Goal: Information Seeking & Learning: Find specific fact

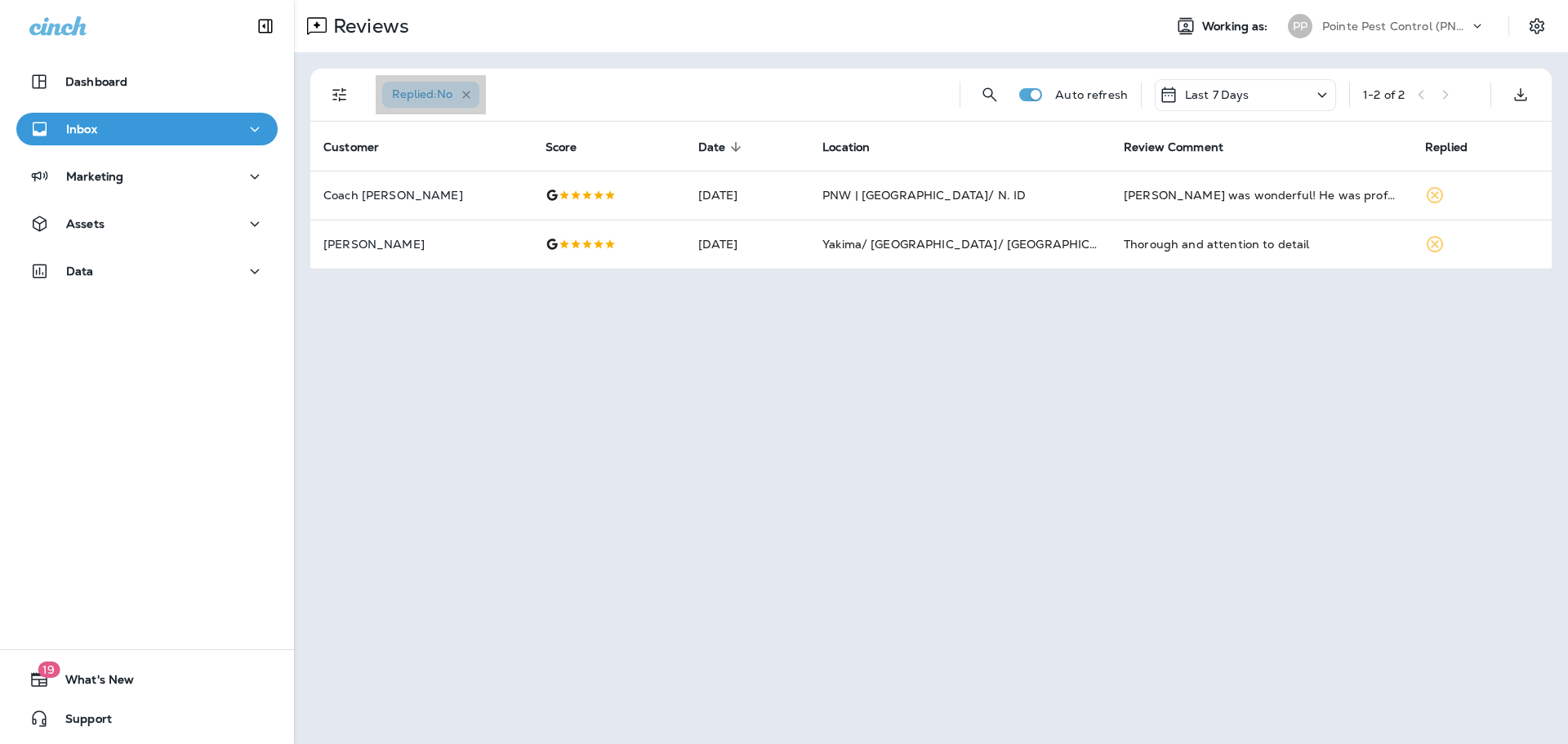
click at [471, 95] on icon "button" at bounding box center [467, 96] width 14 height 14
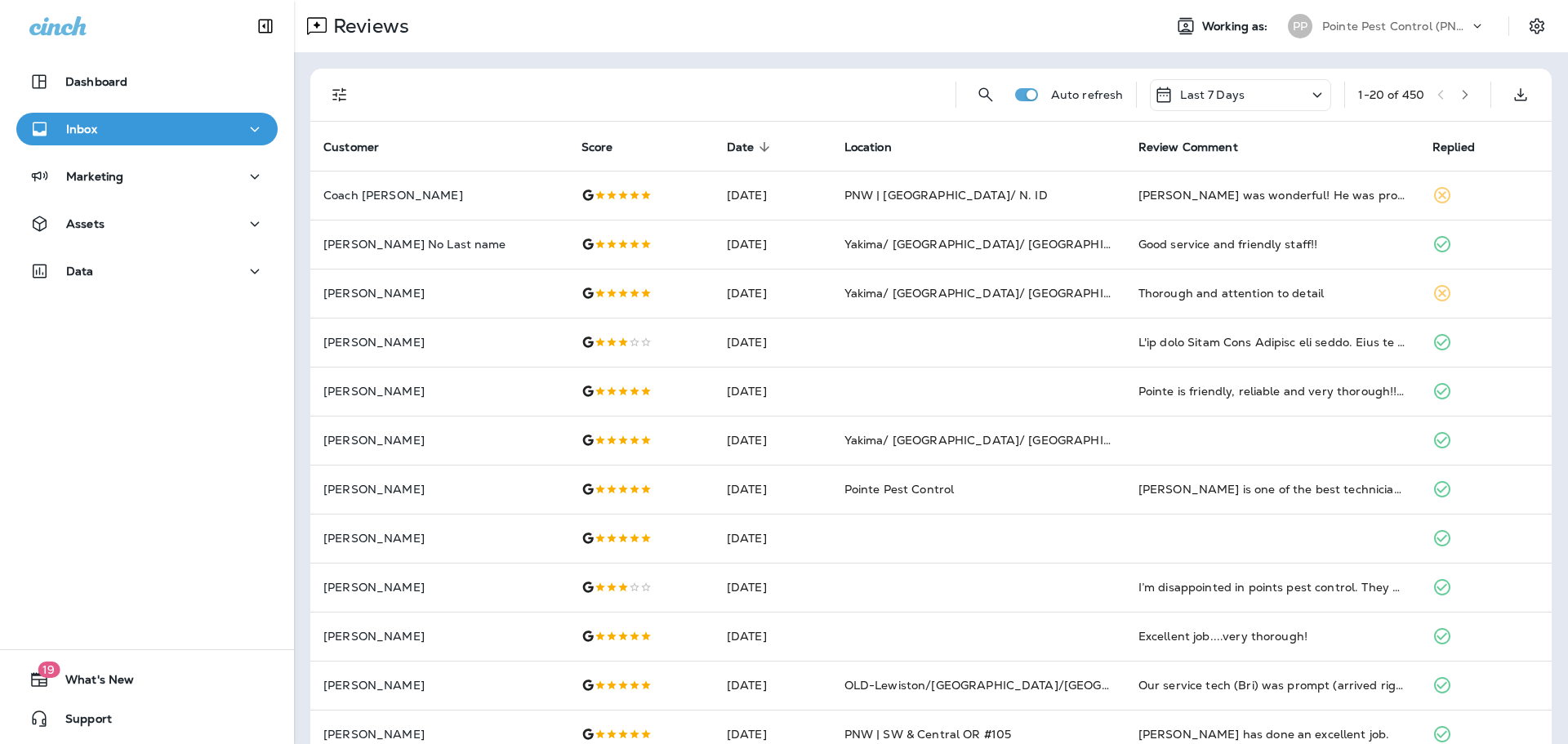
click at [713, 320] on td "[DATE]" at bounding box center [772, 342] width 118 height 49
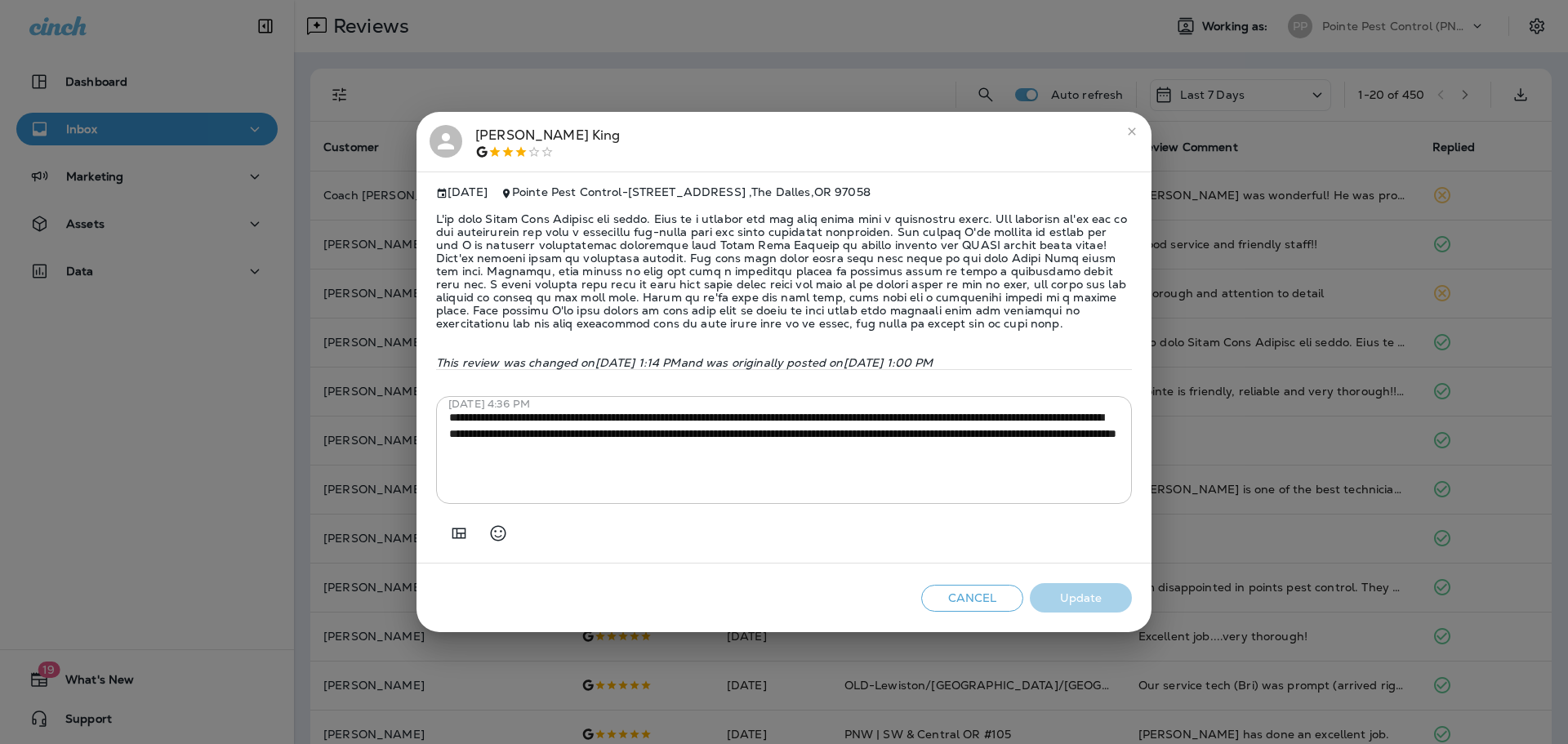
click at [350, 300] on div "**********" at bounding box center [784, 372] width 1568 height 744
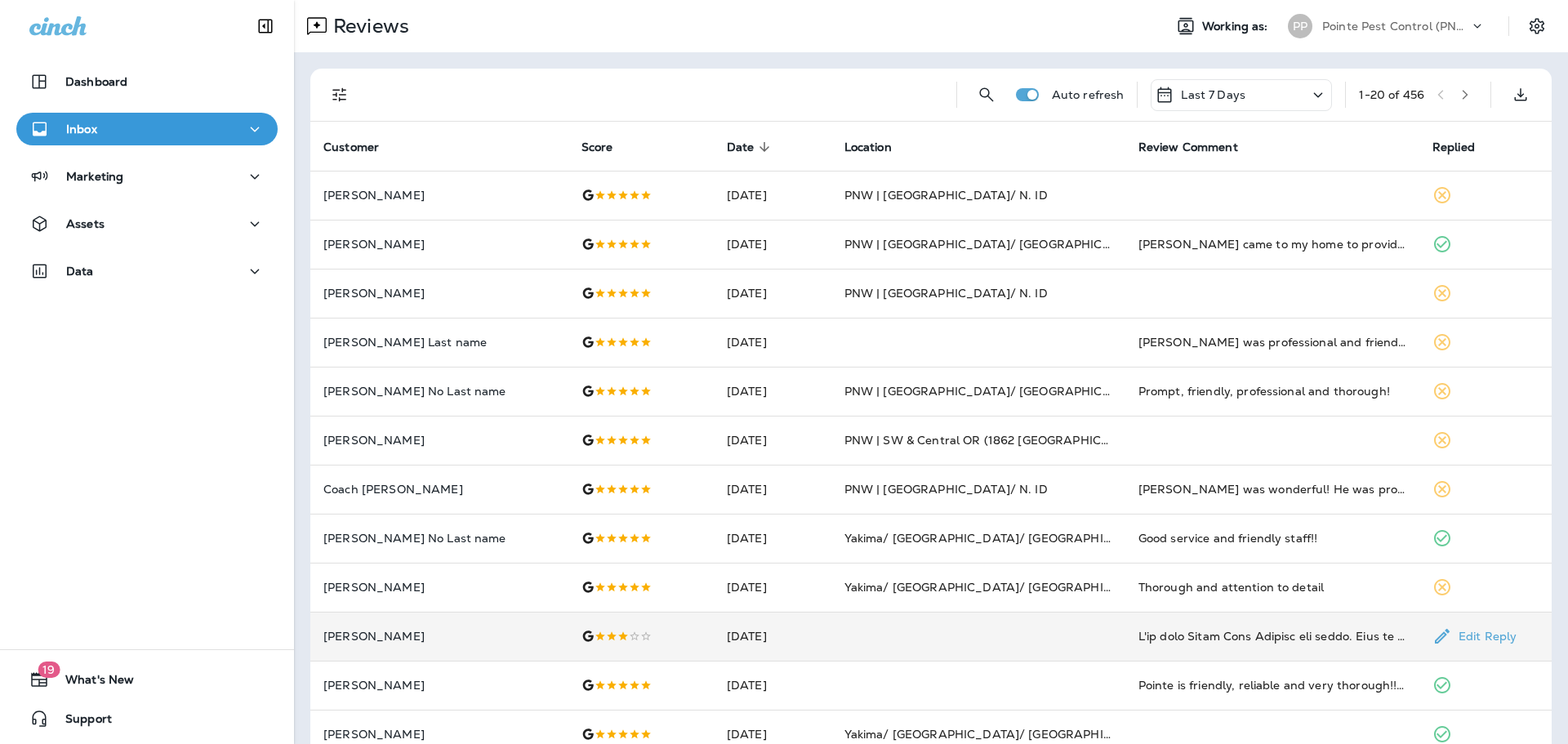
click at [569, 632] on td at bounding box center [641, 636] width 146 height 49
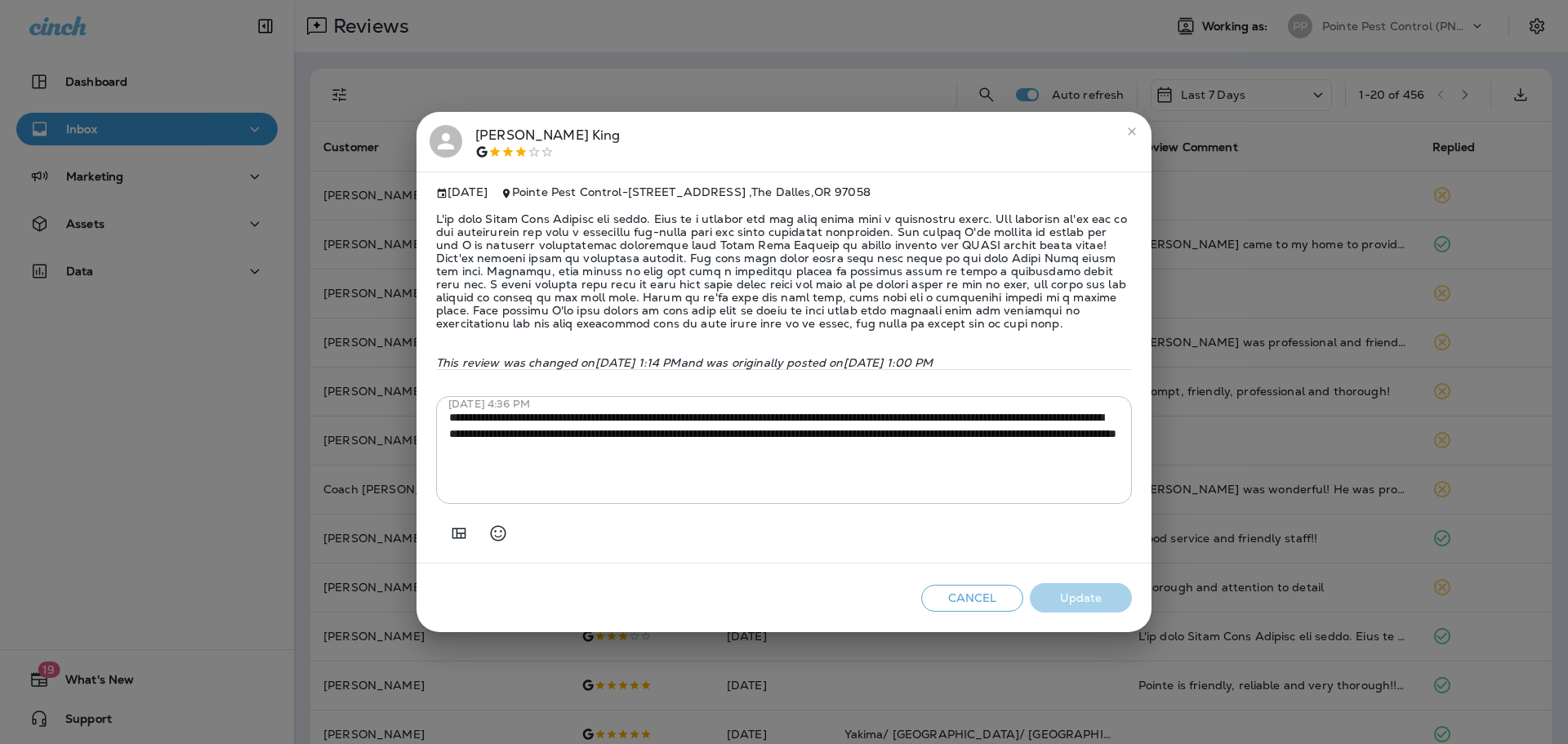
click at [462, 126] on div "Edward King" at bounding box center [783, 142] width 709 height 34
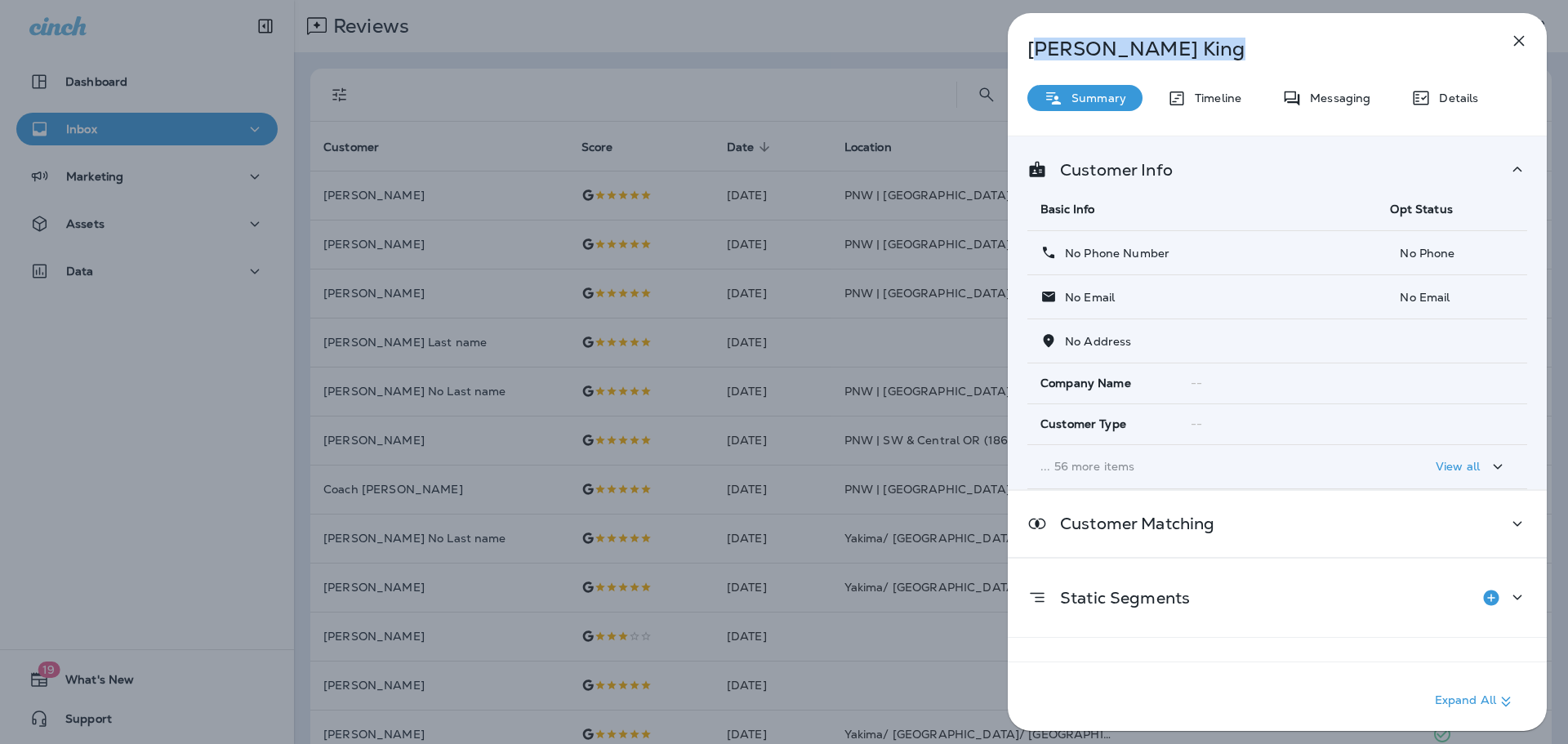
drag, startPoint x: 1201, startPoint y: 48, endPoint x: 1030, endPoint y: 46, distance: 171.0
click at [1030, 46] on p "Edward King" at bounding box center [1250, 49] width 446 height 23
copy p "Edward King"
drag, startPoint x: 153, startPoint y: 446, endPoint x: 143, endPoint y: 316, distance: 130.4
click at [154, 445] on div "Edward King Summary Timeline Messaging Details Customer Info Basic Info Opt Sta…" at bounding box center [784, 372] width 1568 height 744
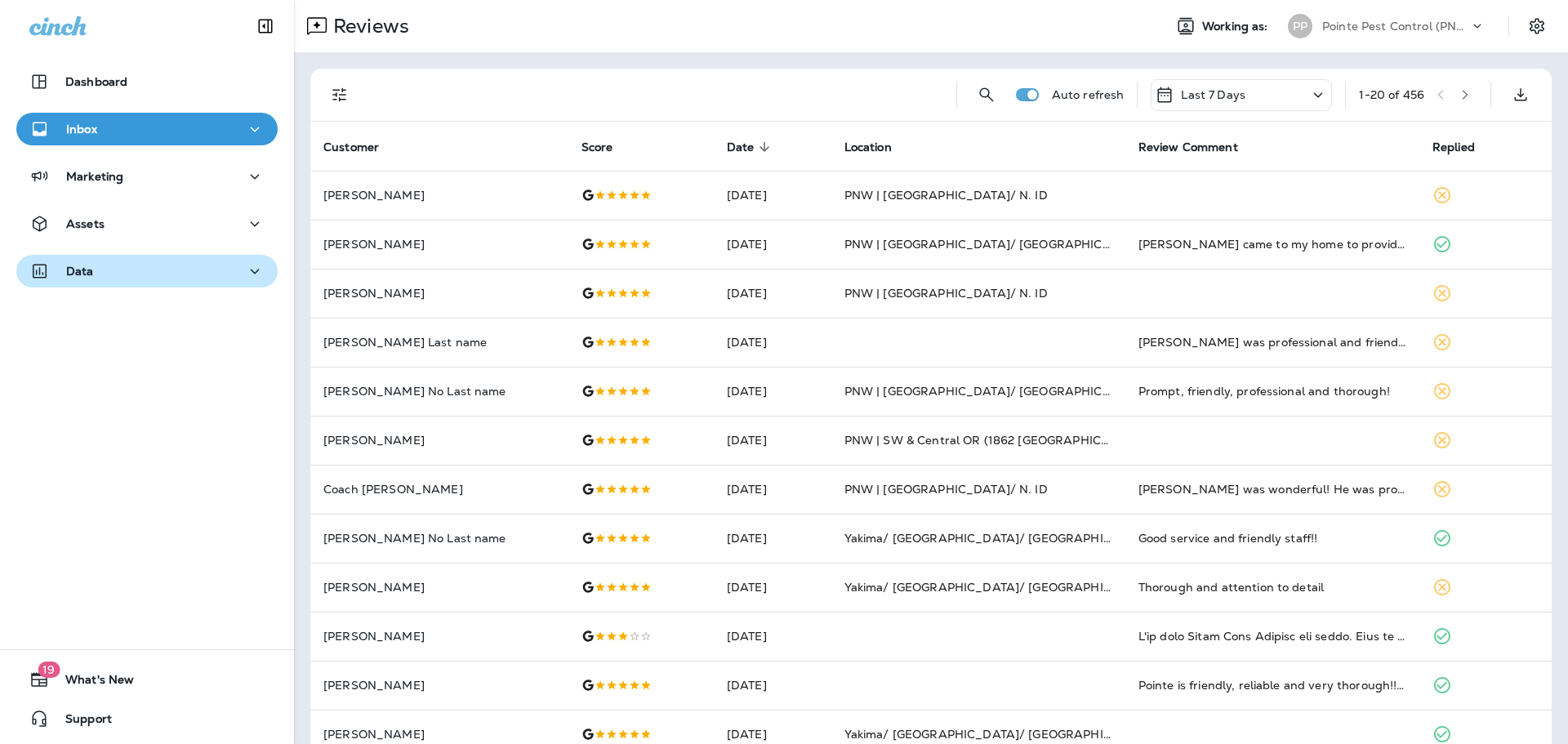
click at [122, 267] on div "Data" at bounding box center [147, 271] width 235 height 21
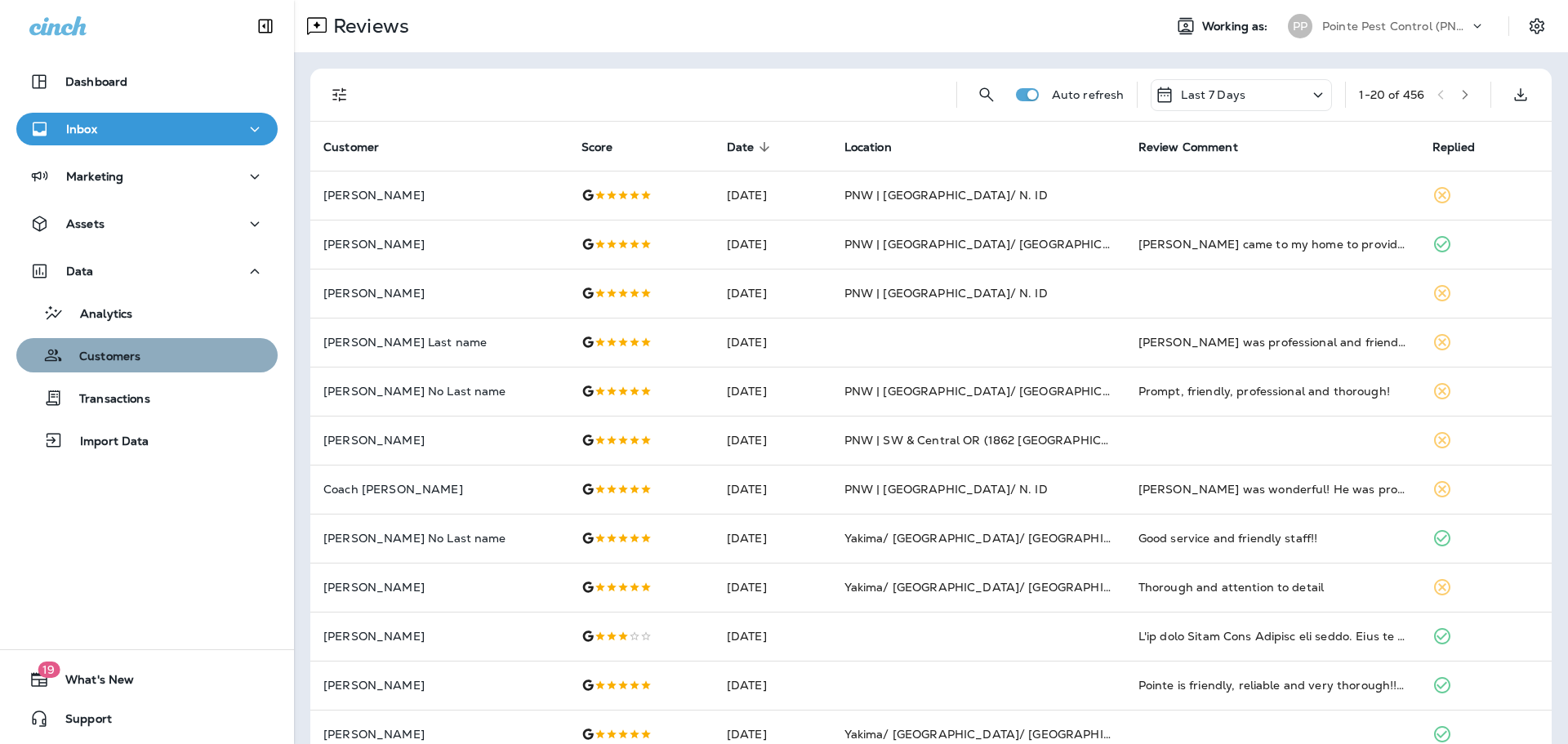
click at [126, 352] on p "Customers" at bounding box center [101, 357] width 78 height 15
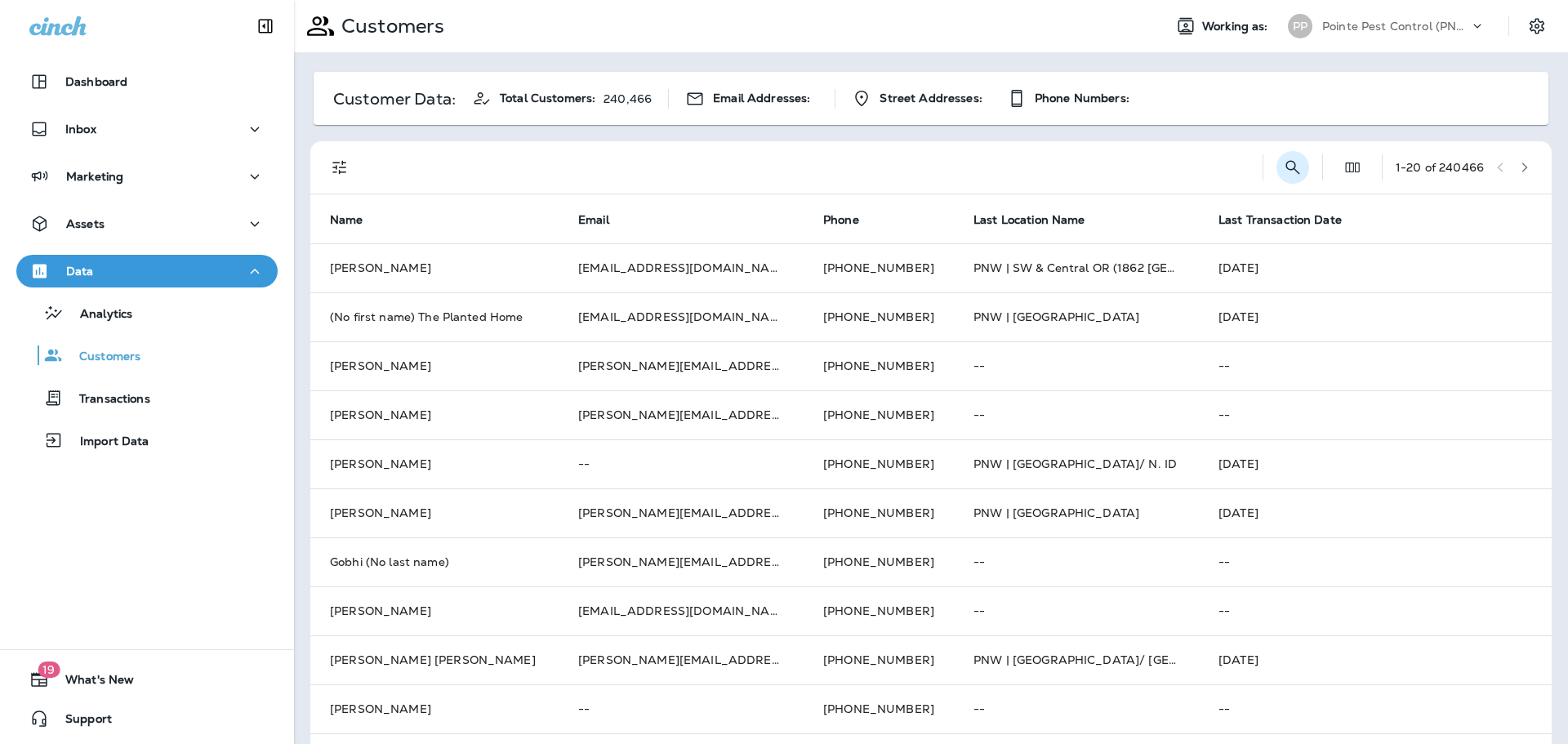
click at [1285, 168] on icon "Search Customers" at bounding box center [1293, 167] width 20 height 20
click at [1286, 168] on icon "Search Customers" at bounding box center [1293, 167] width 14 height 14
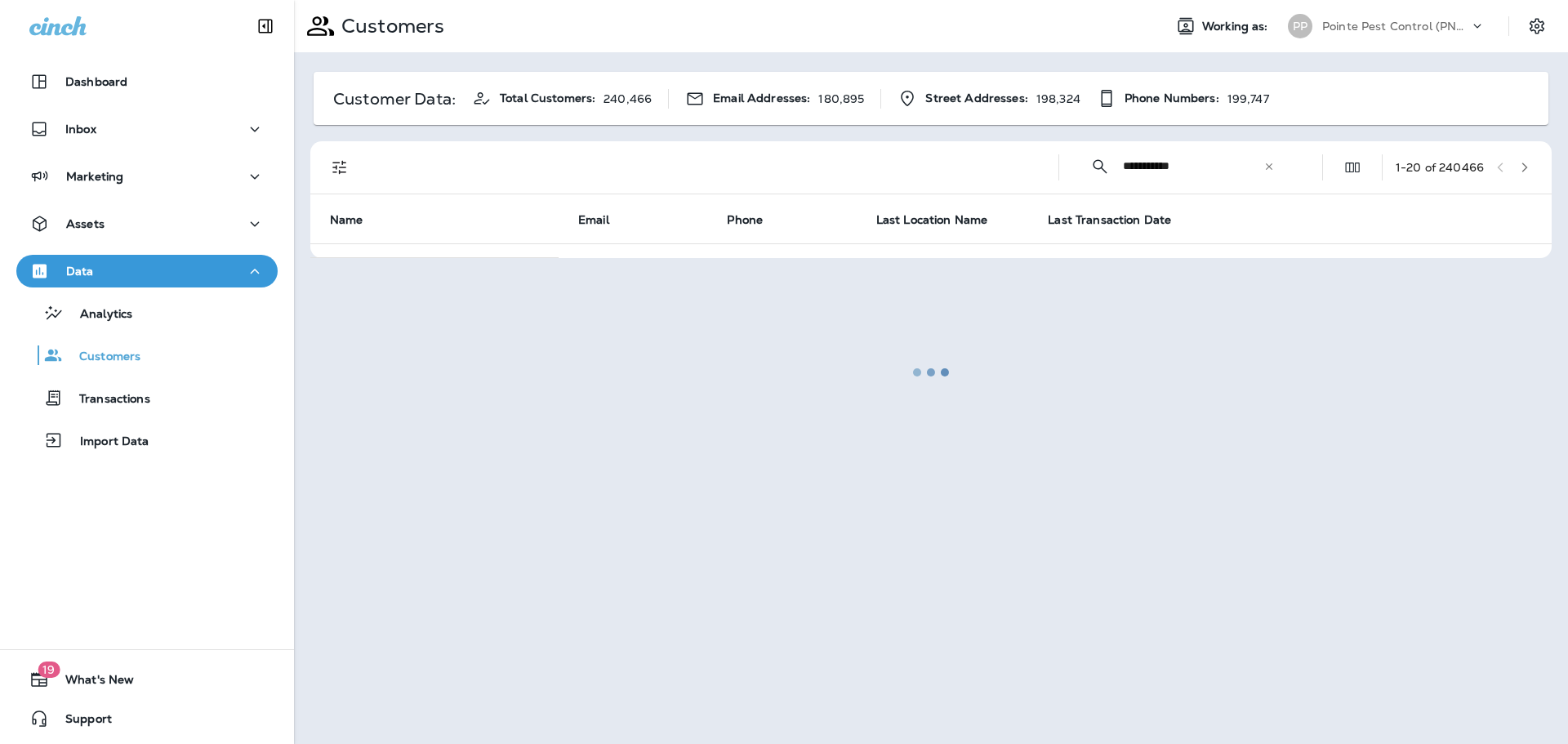
type input "**********"
click at [608, 199] on div at bounding box center [931, 372] width 1270 height 741
click at [475, 147] on div at bounding box center [931, 372] width 1270 height 741
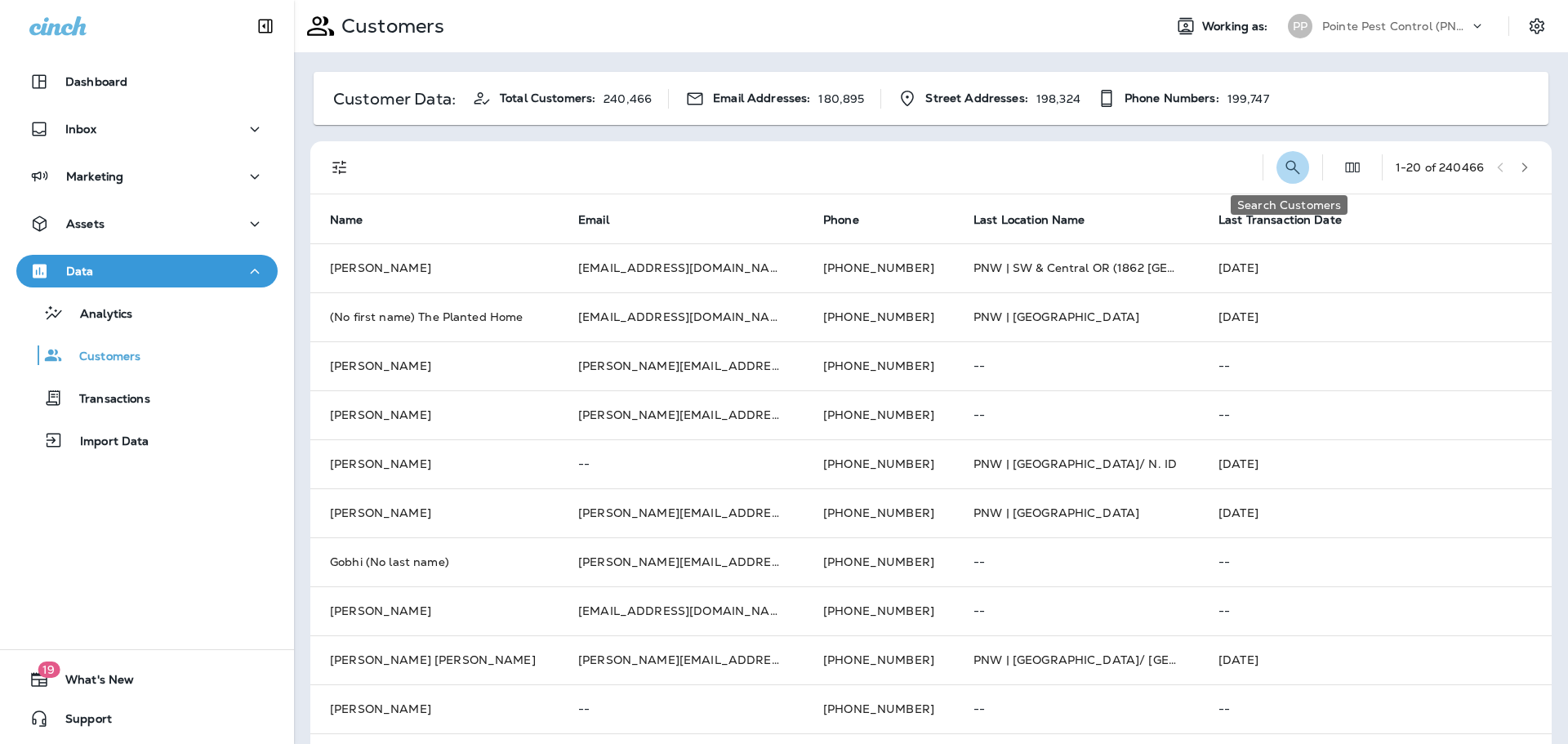
click at [1297, 164] on icon "Search Customers" at bounding box center [1293, 167] width 20 height 20
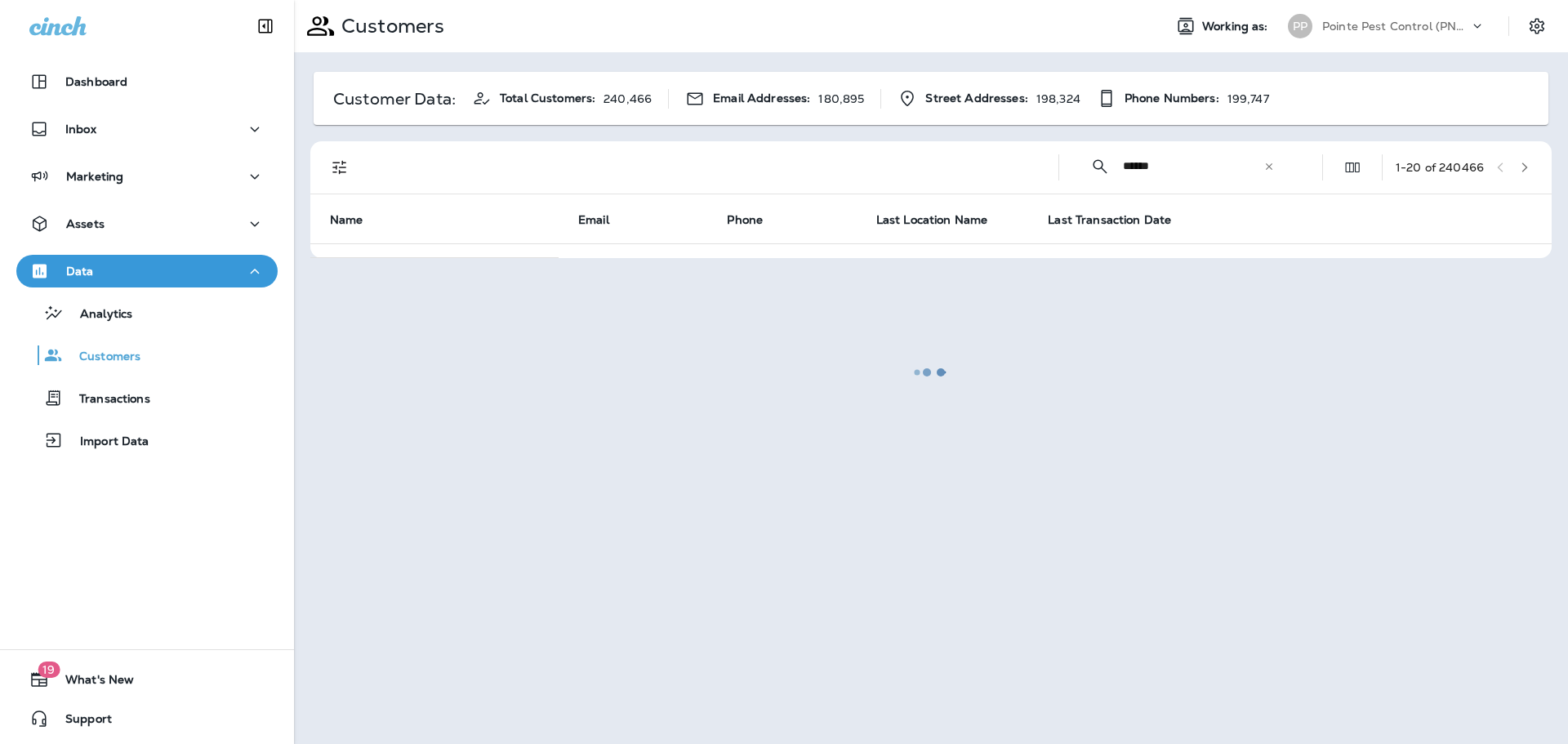
type input "******"
drag, startPoint x: 1544, startPoint y: 21, endPoint x: 1522, endPoint y: 225, distance: 205.2
click at [1543, 21] on div at bounding box center [931, 372] width 1270 height 741
click at [1533, 32] on div at bounding box center [931, 372] width 1270 height 741
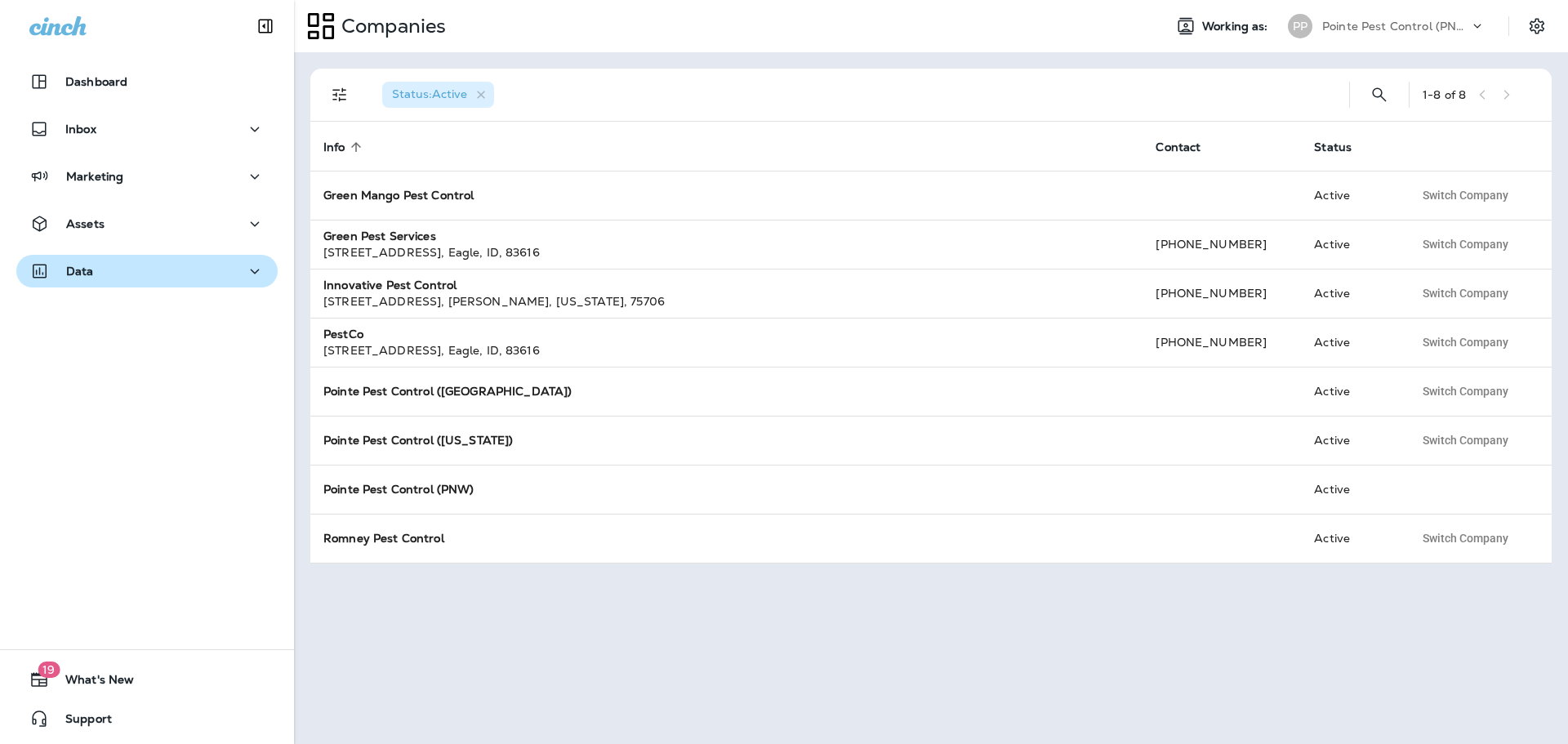
click at [194, 273] on div "Data" at bounding box center [147, 271] width 235 height 21
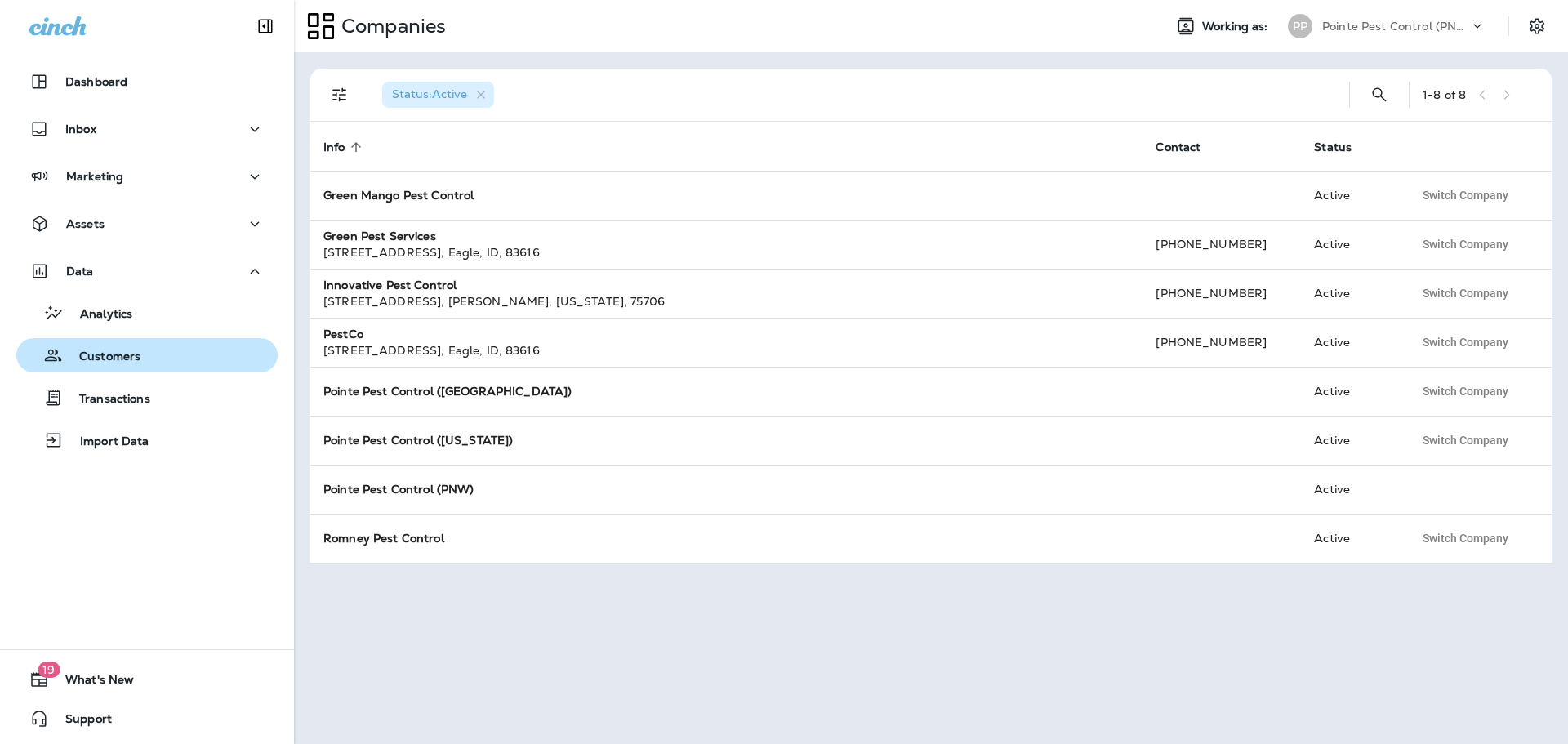
click at [180, 351] on div "Customers" at bounding box center [148, 355] width 249 height 24
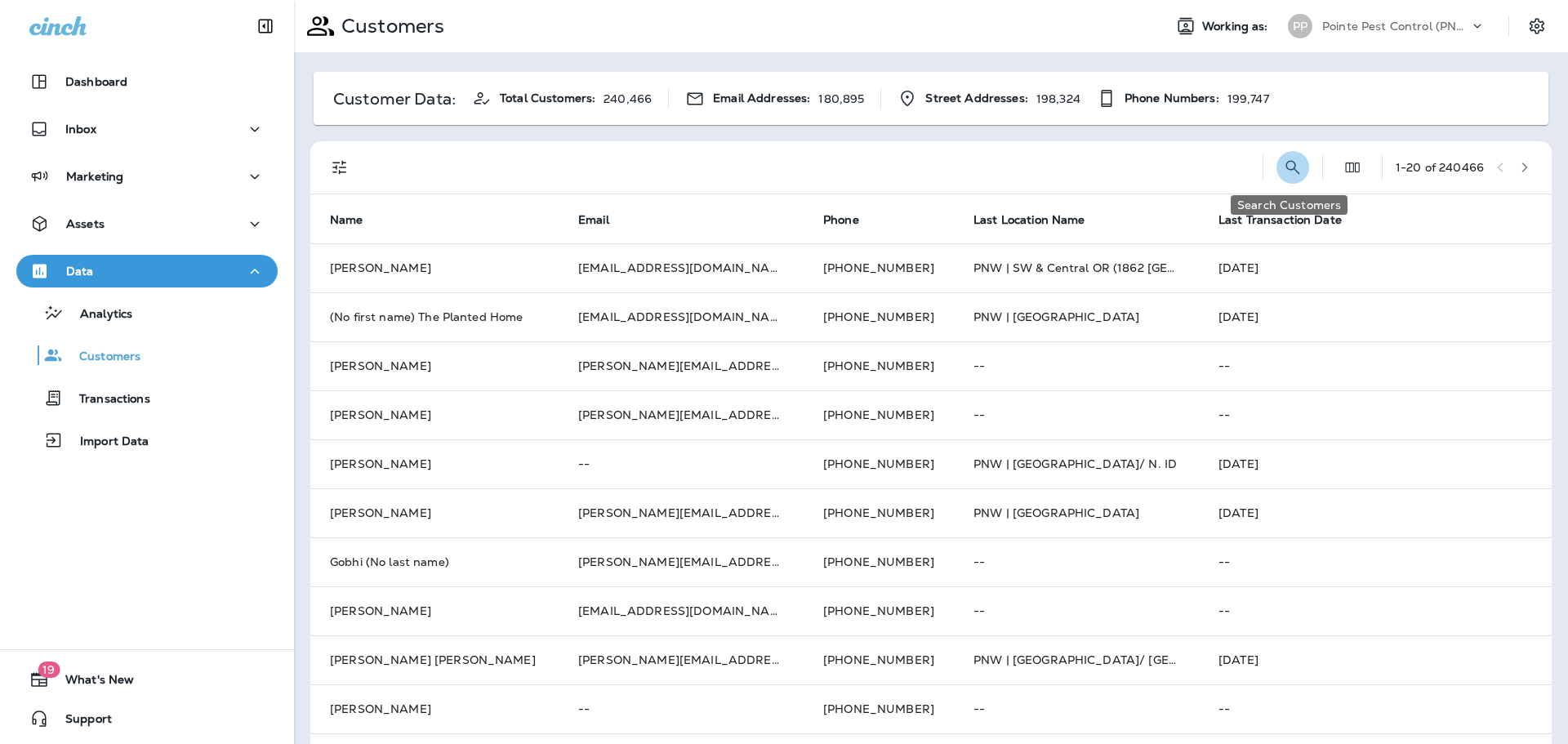
click at [1283, 165] on icon "Search Customers" at bounding box center [1293, 167] width 20 height 20
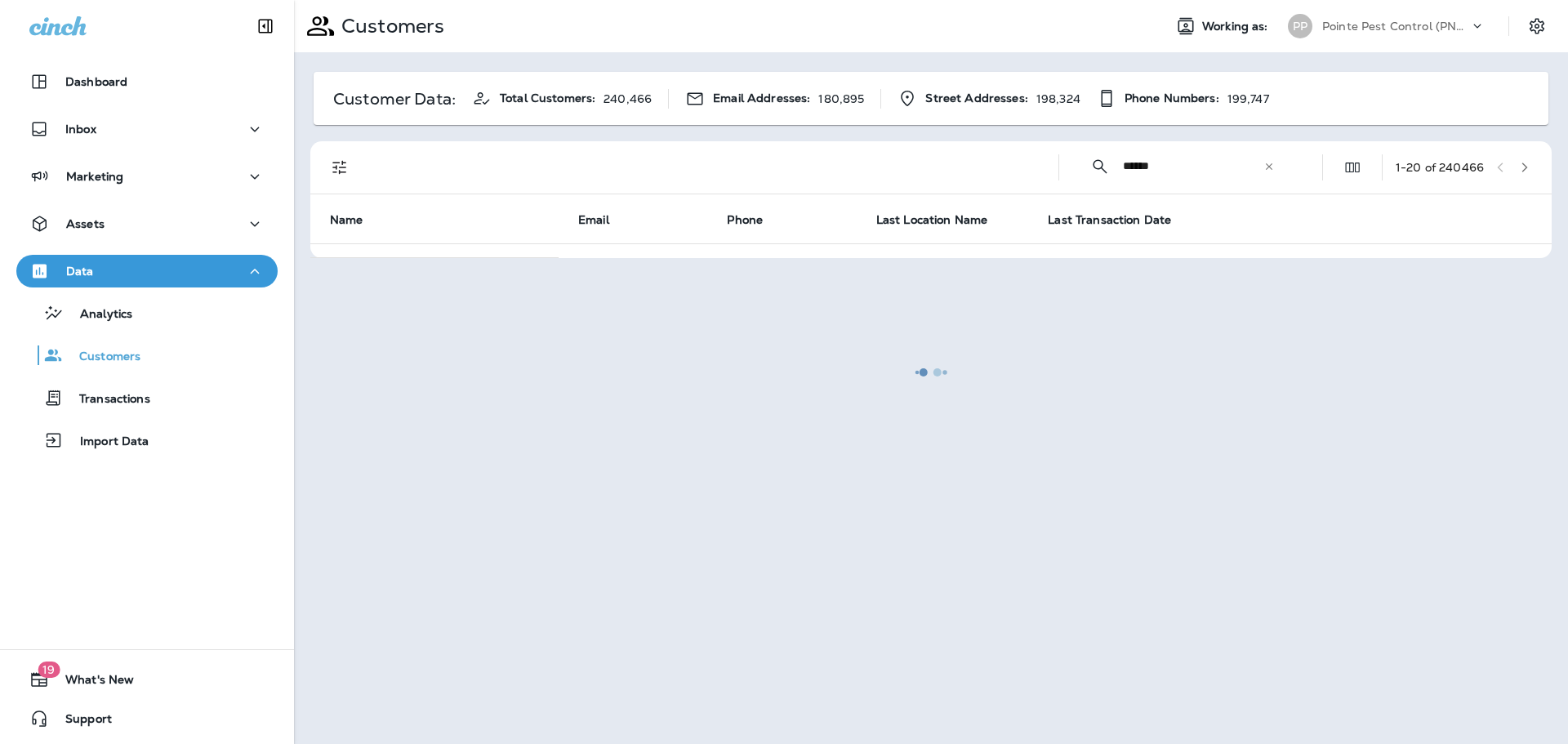
drag, startPoint x: 1313, startPoint y: 194, endPoint x: 1345, endPoint y: 196, distance: 32.1
click at [1334, 196] on div at bounding box center [931, 372] width 1270 height 741
click at [1194, 167] on div at bounding box center [931, 372] width 1270 height 741
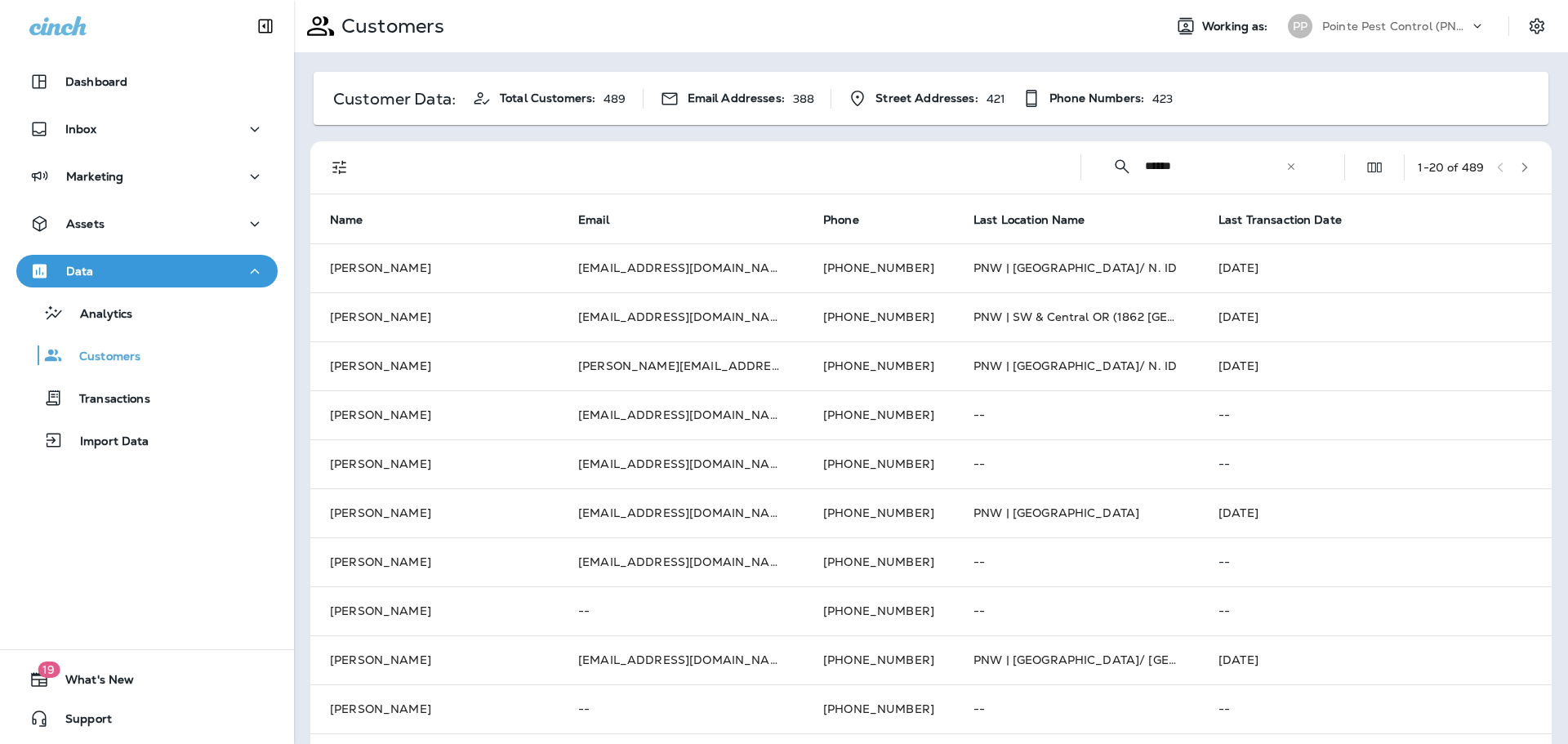
click at [1194, 167] on input "******" at bounding box center [1215, 166] width 140 height 43
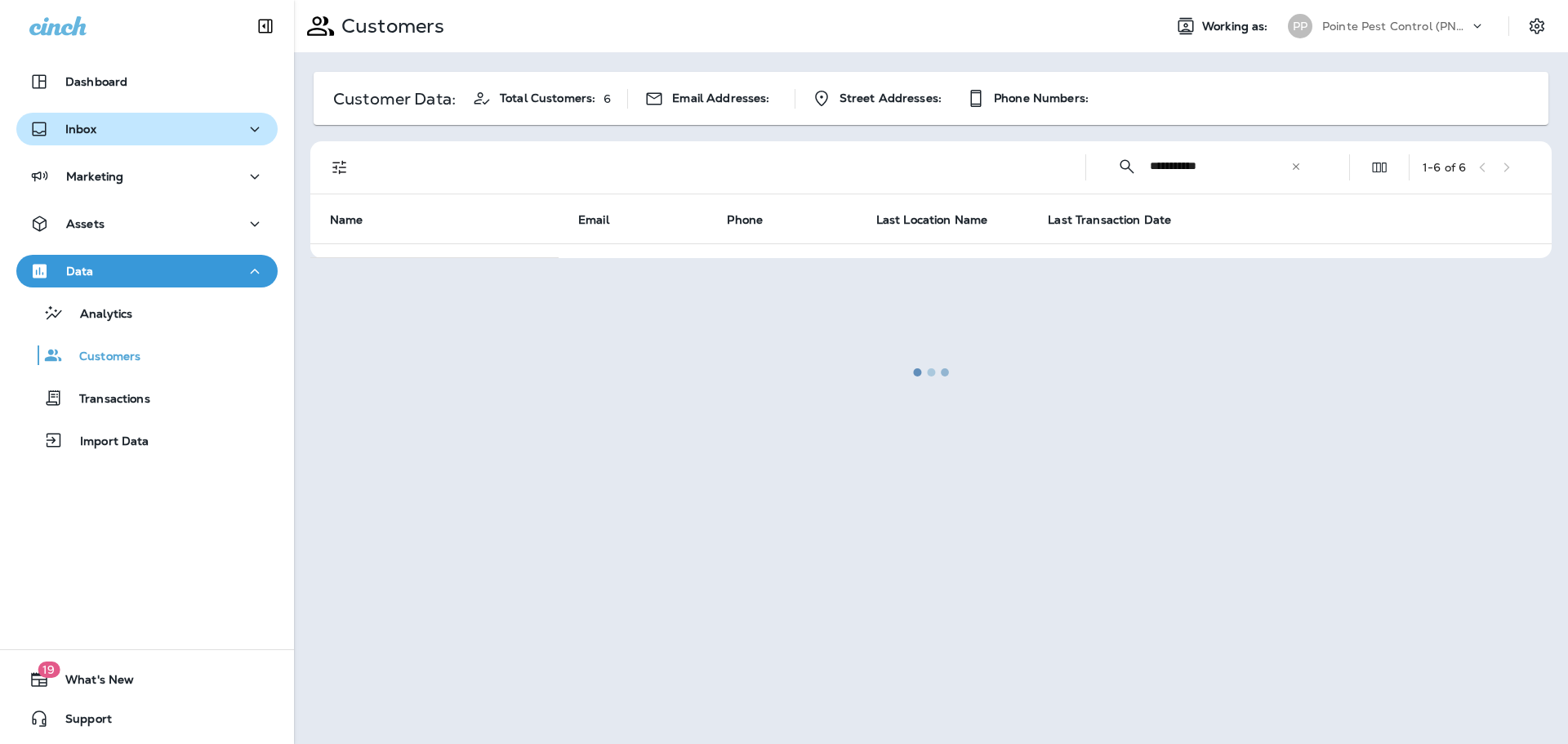
type input "**********"
click at [148, 119] on div "Inbox" at bounding box center [147, 129] width 235 height 21
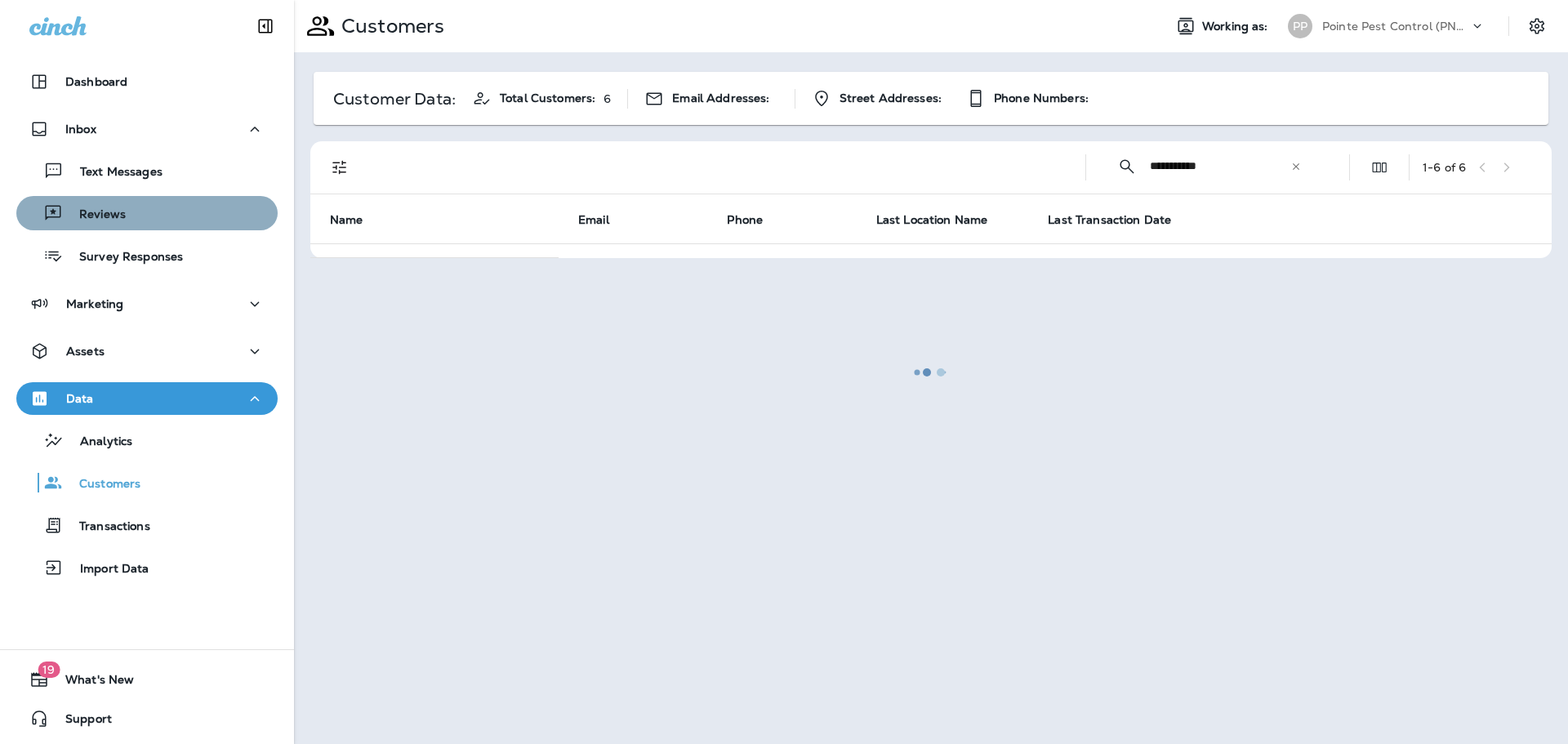
click at [148, 206] on div "Reviews" at bounding box center [148, 213] width 249 height 24
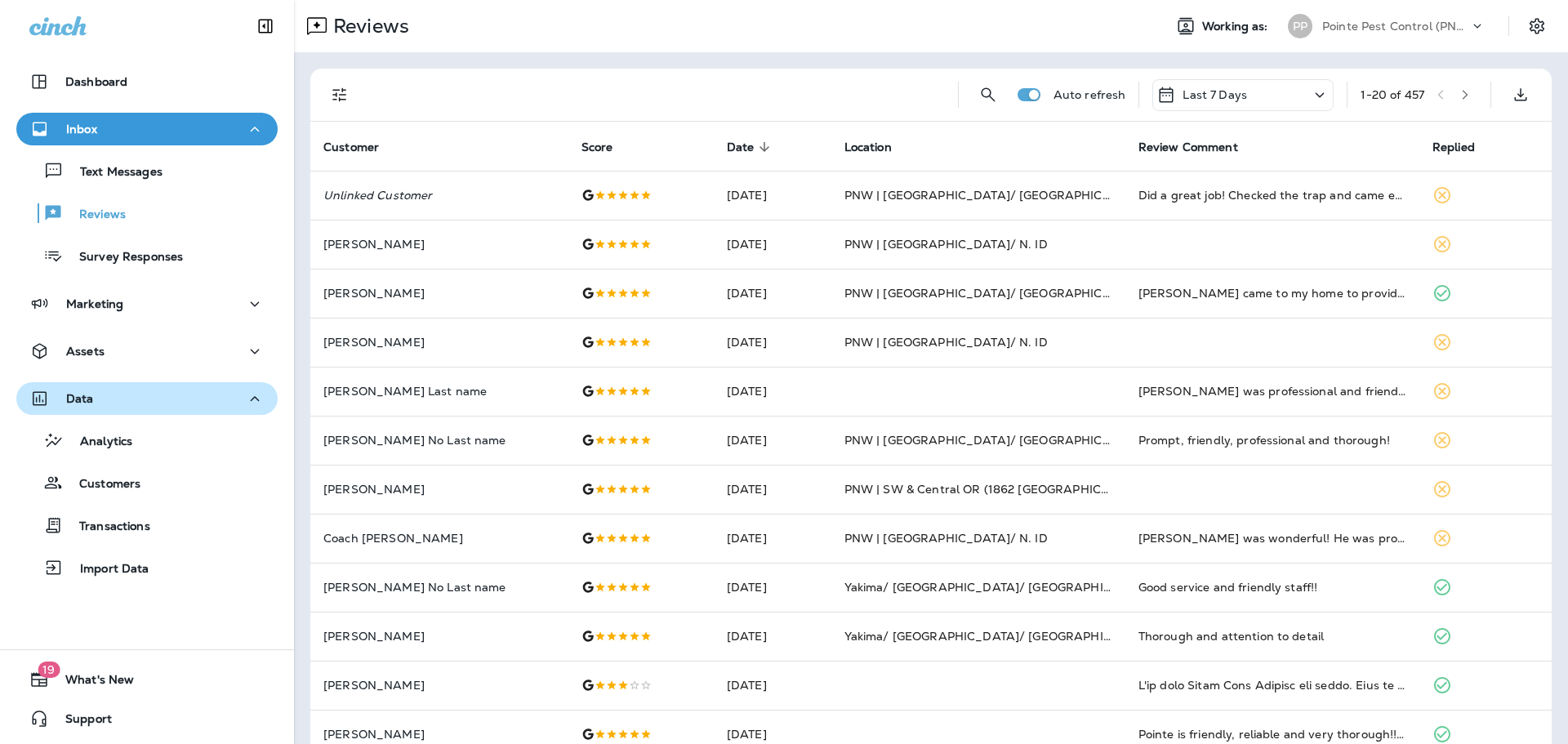
click at [247, 414] on button "Data" at bounding box center [147, 399] width 261 height 33
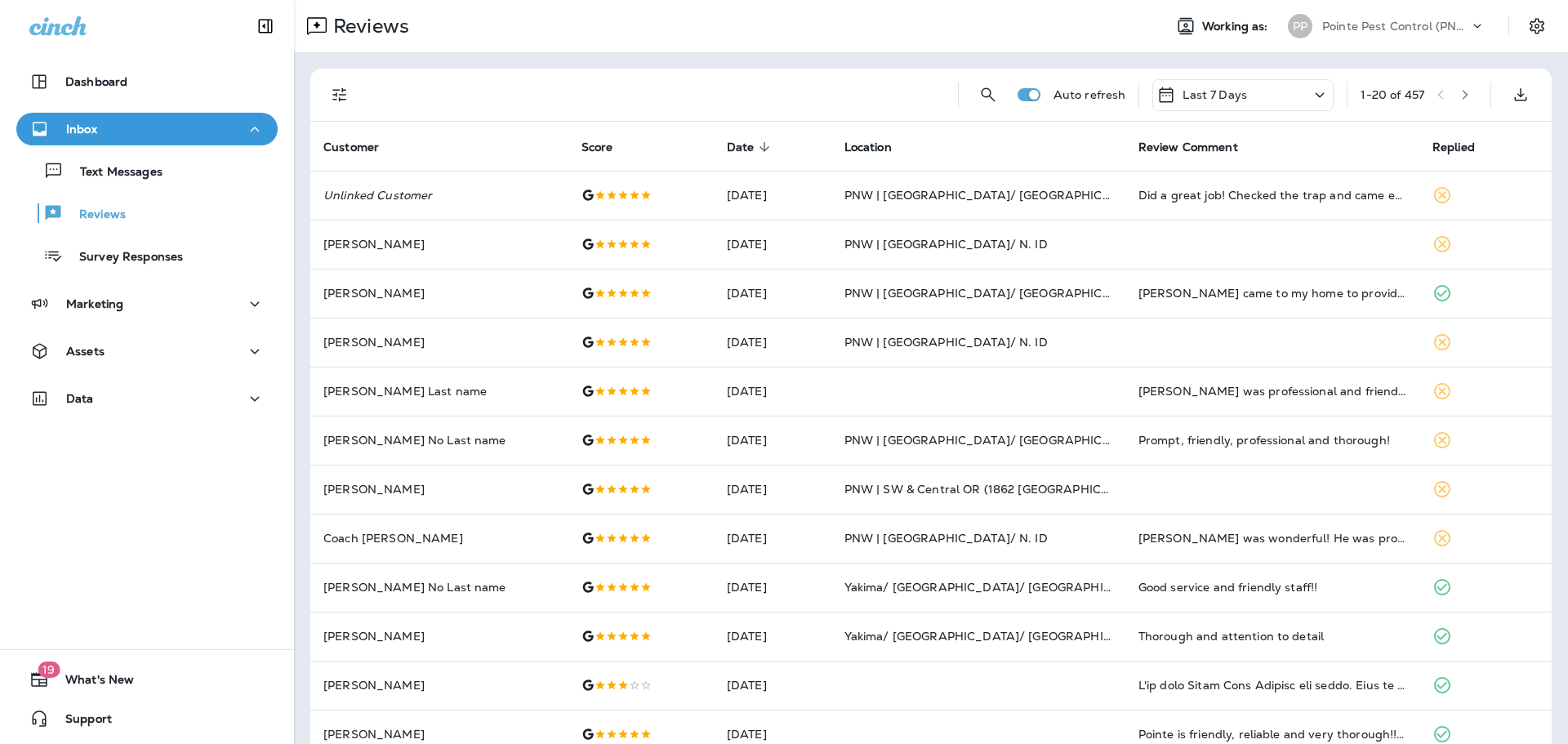
click at [355, 106] on div at bounding box center [340, 95] width 33 height 33
click at [341, 97] on icon "Filters" at bounding box center [340, 95] width 20 height 20
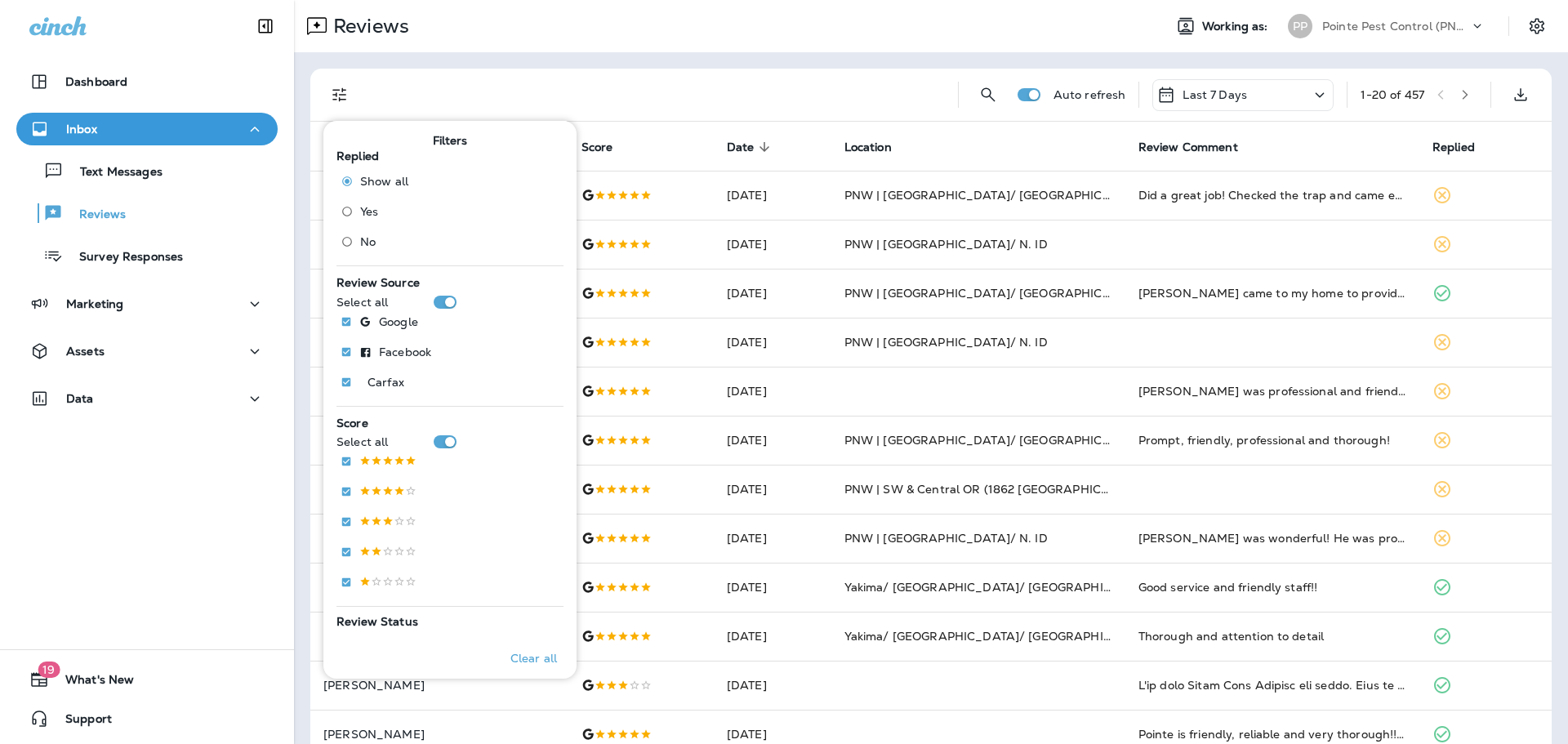
click at [367, 236] on span "No" at bounding box center [367, 241] width 15 height 13
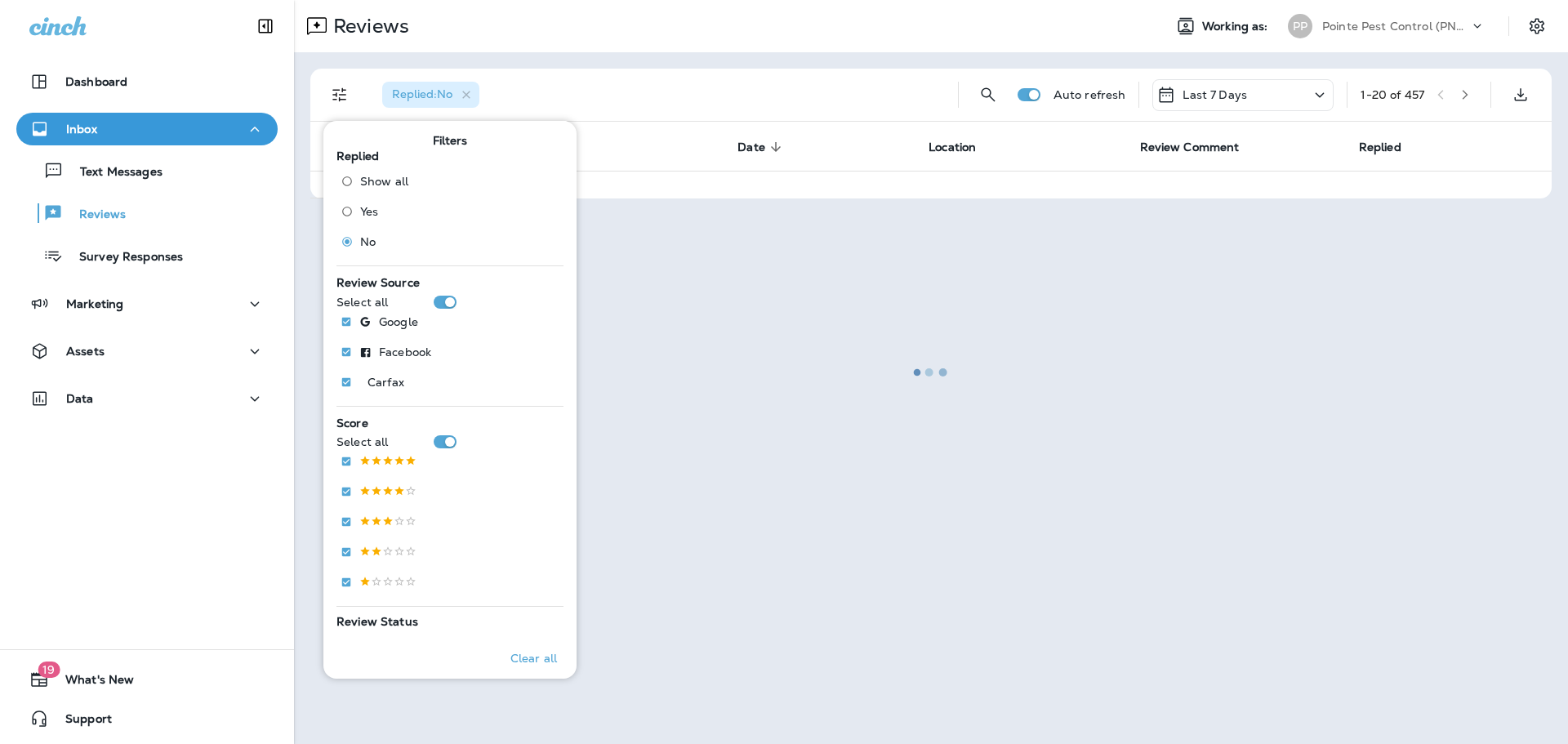
click at [751, 69] on div at bounding box center [931, 372] width 1270 height 741
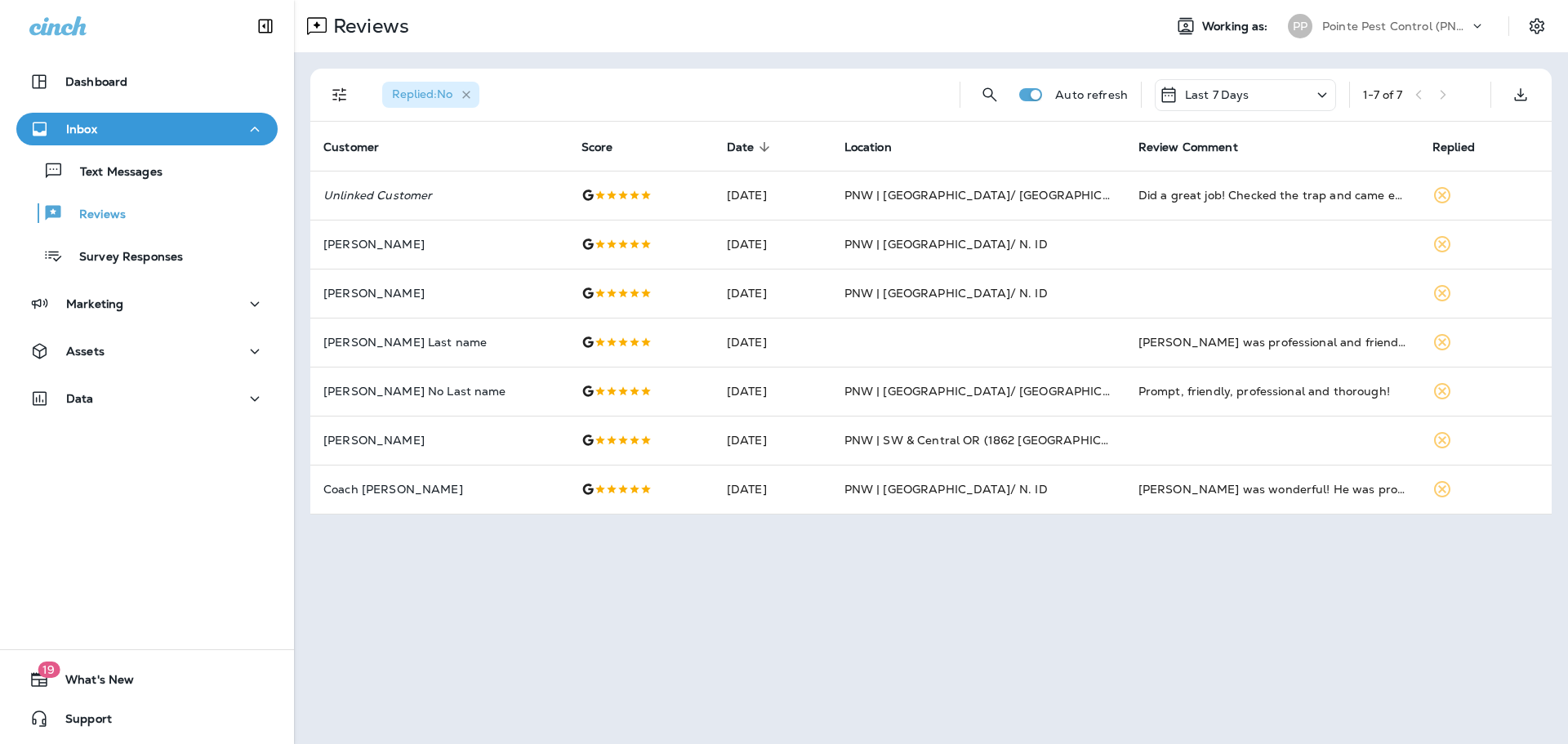
click at [473, 92] on div "Replied : No" at bounding box center [431, 94] width 97 height 26
click at [468, 93] on icon "button" at bounding box center [467, 96] width 14 height 14
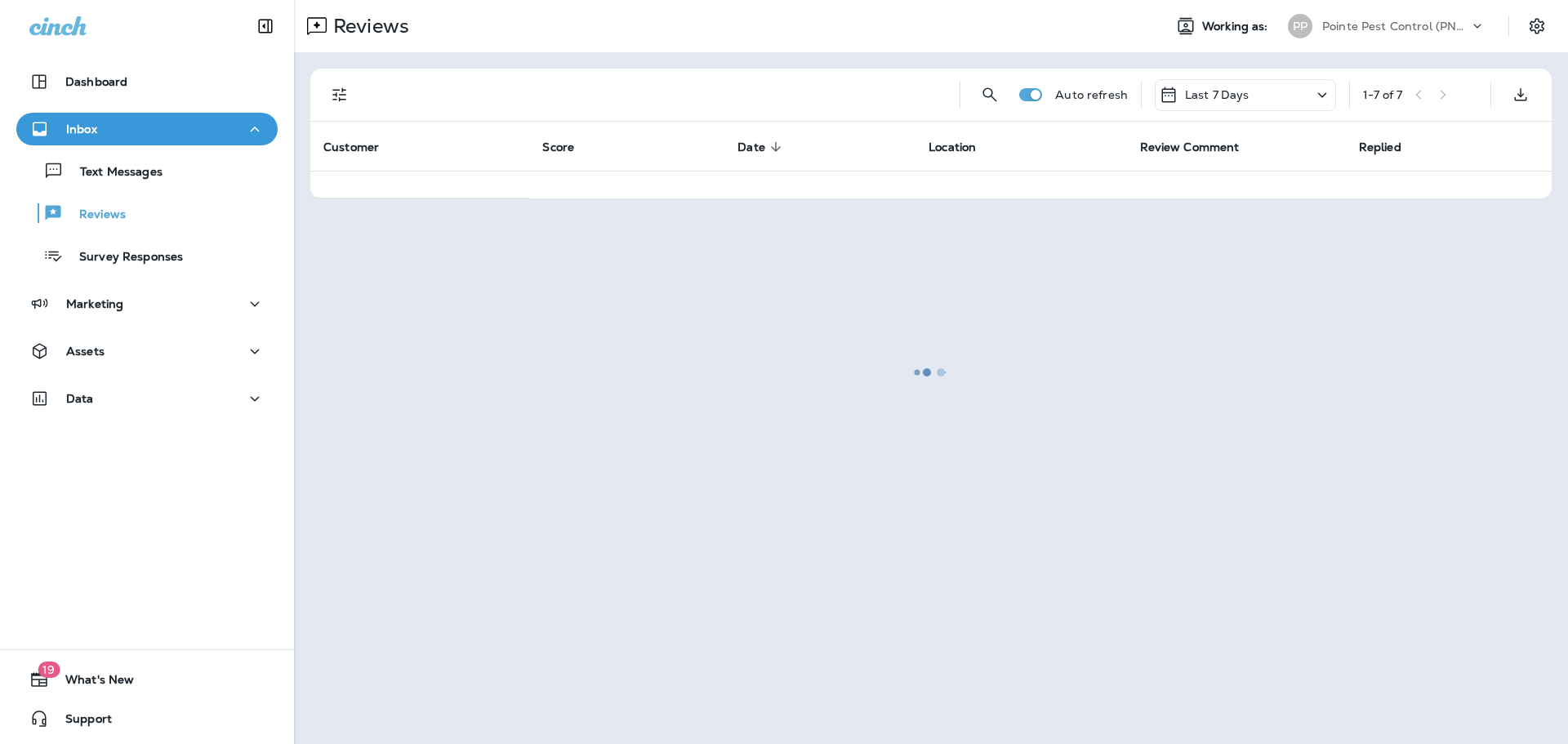
click at [329, 92] on div at bounding box center [931, 372] width 1270 height 741
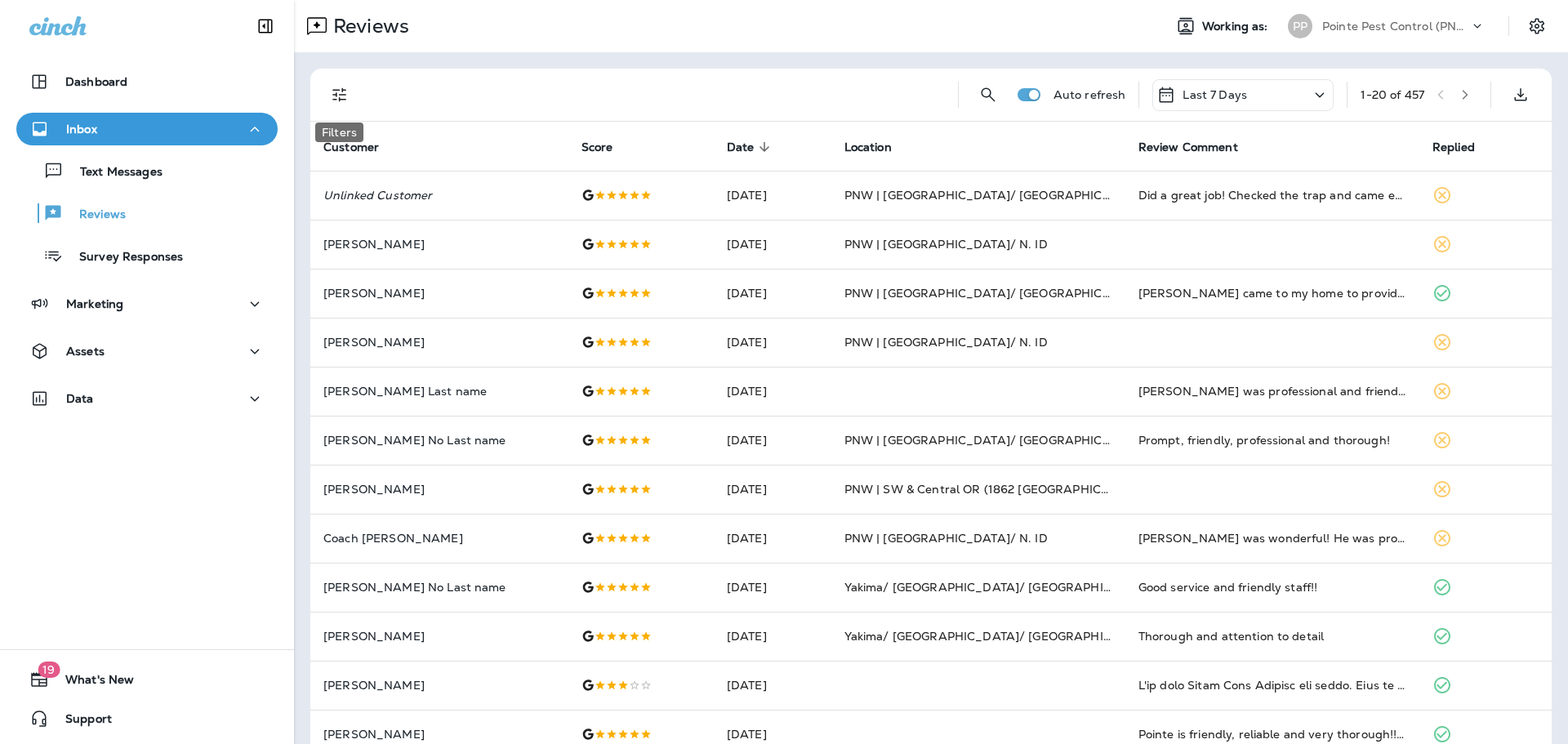
click at [340, 93] on icon "Filters" at bounding box center [340, 95] width 20 height 20
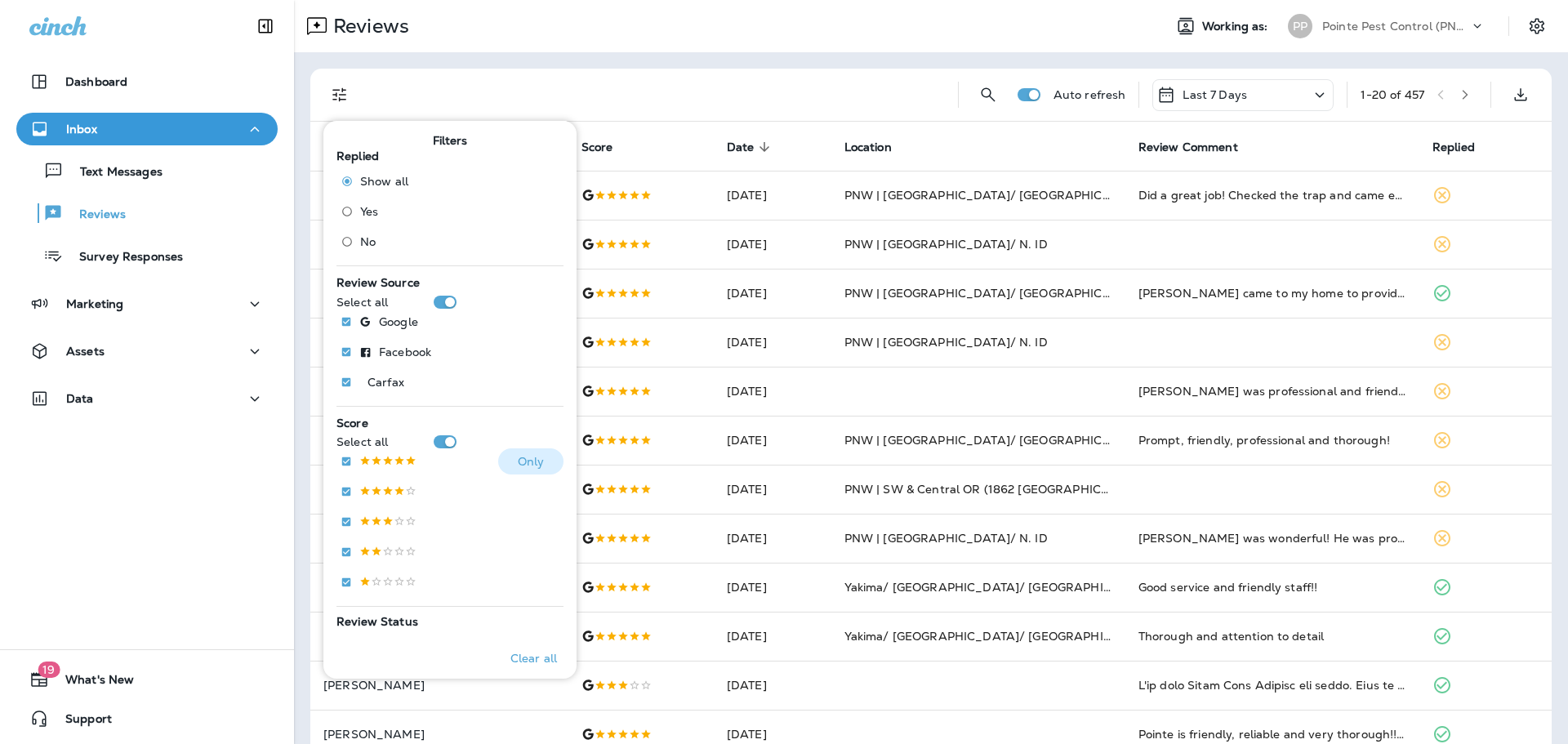
click at [390, 460] on p at bounding box center [388, 462] width 57 height 14
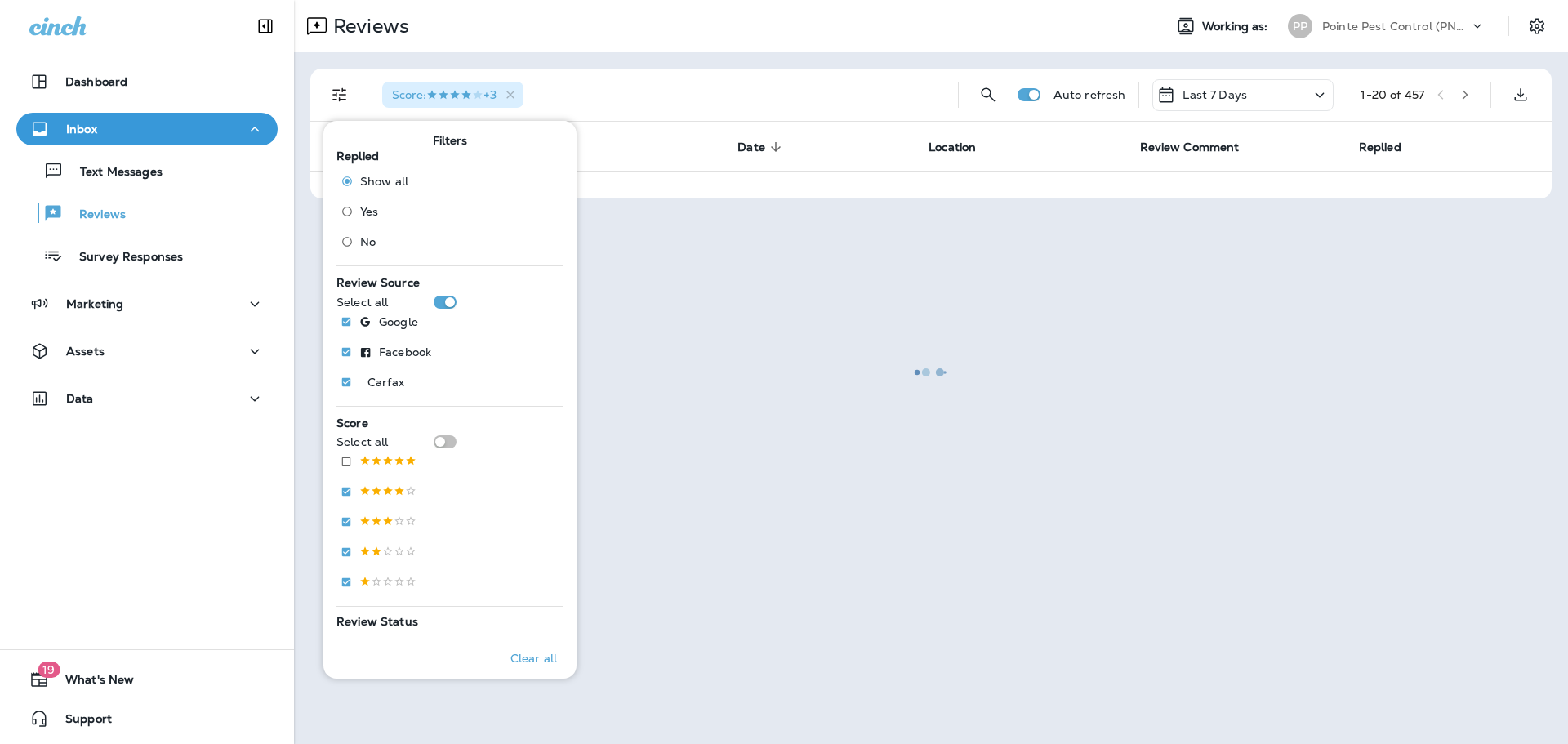
click at [670, 49] on div at bounding box center [931, 372] width 1270 height 741
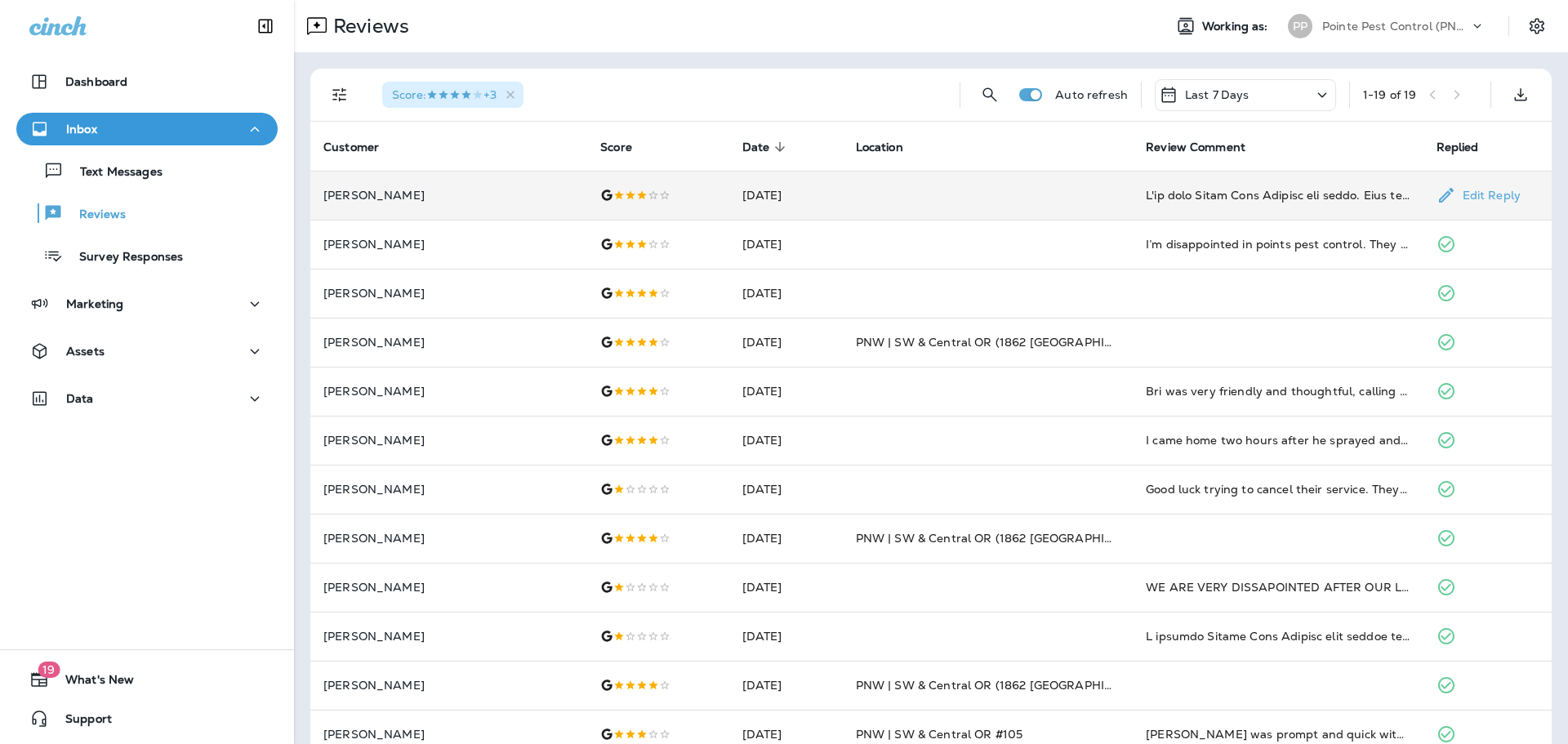
click at [729, 215] on td "[DATE]" at bounding box center [786, 195] width 114 height 49
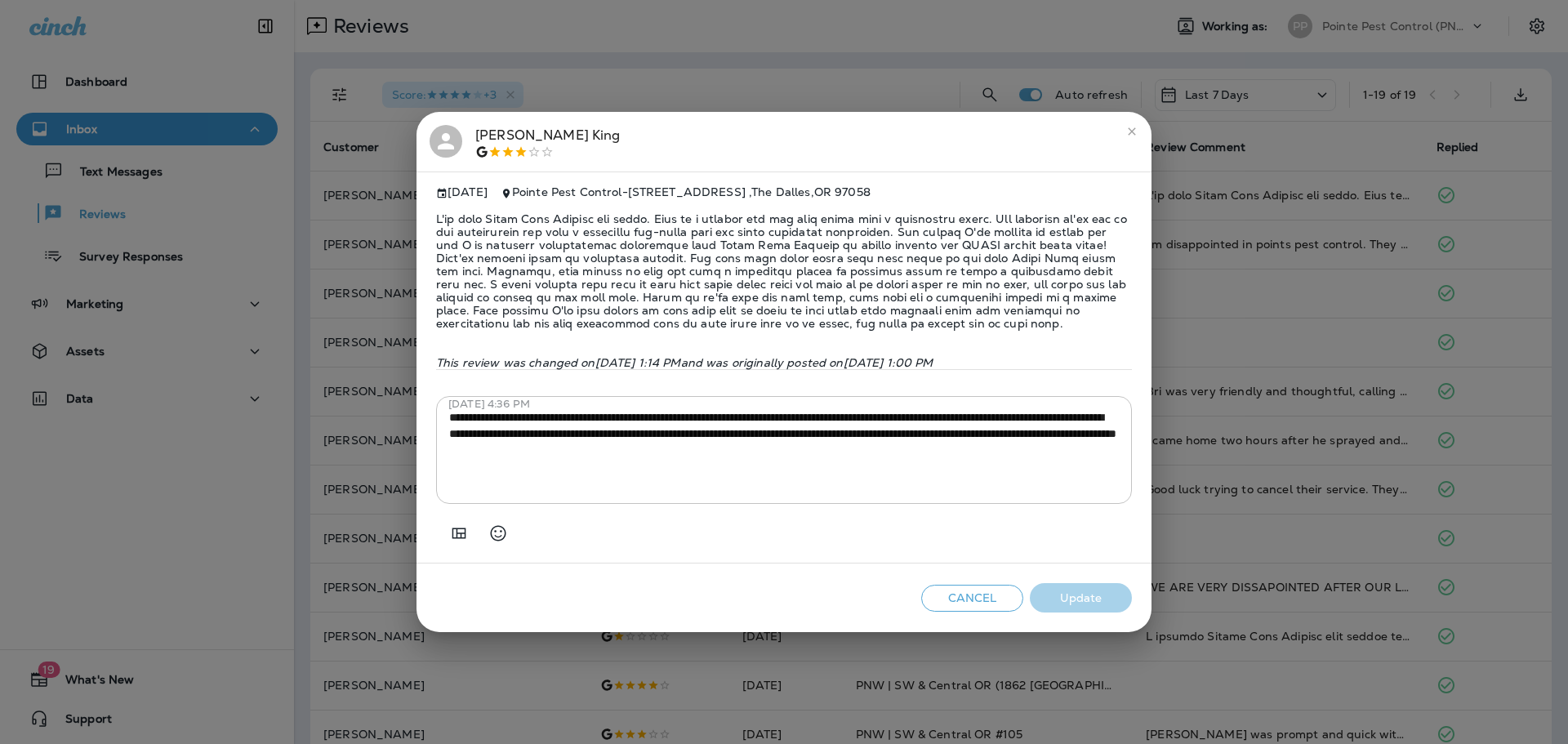
click at [810, 396] on div "**********" at bounding box center [784, 437] width 695 height 134
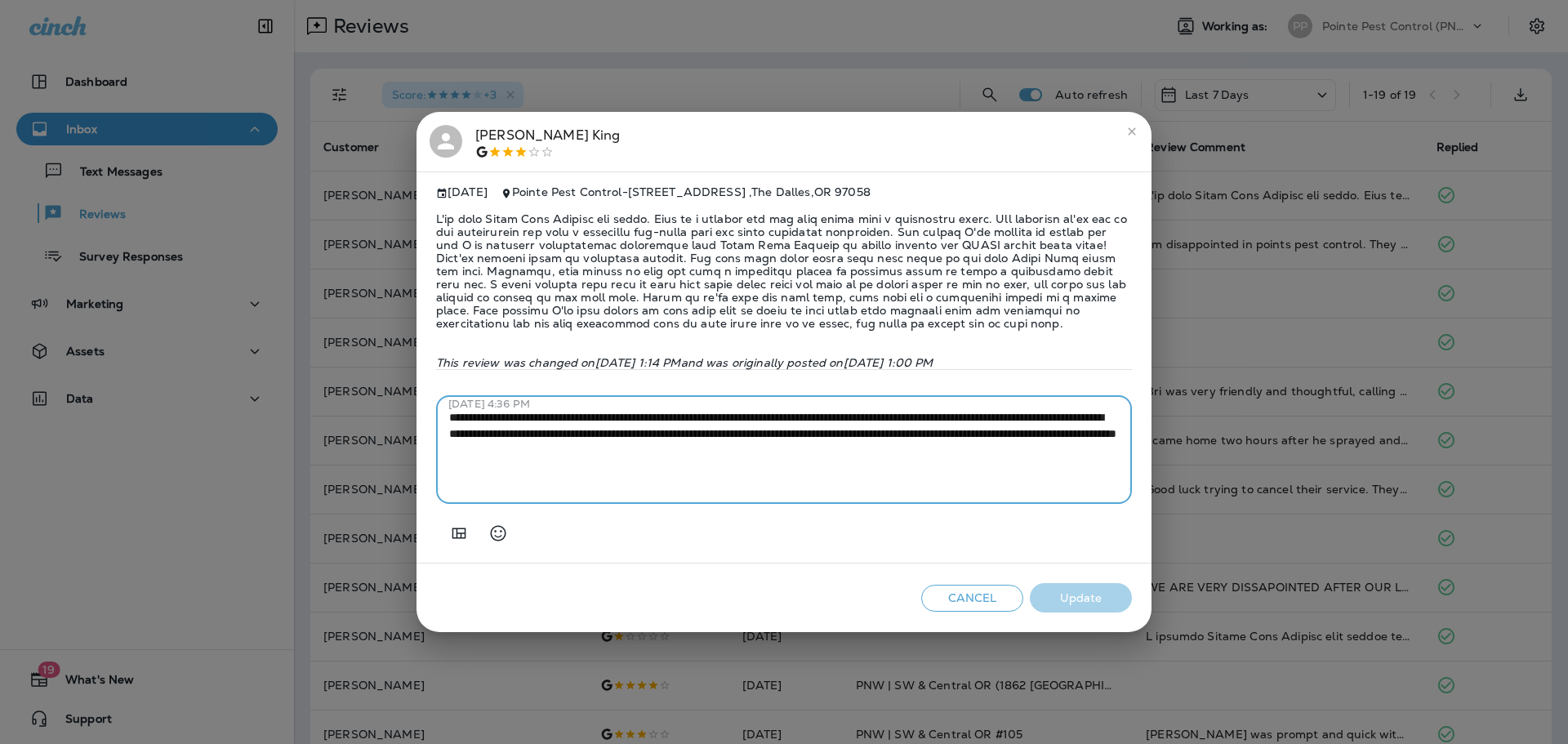
drag, startPoint x: 819, startPoint y: 439, endPoint x: 831, endPoint y: 443, distance: 12.6
click at [819, 439] on textarea "**********" at bounding box center [783, 450] width 670 height 81
drag, startPoint x: 925, startPoint y: 464, endPoint x: 443, endPoint y: 418, distance: 484.2
click at [443, 418] on div "**********" at bounding box center [784, 450] width 695 height 108
click at [1130, 128] on icon "close" at bounding box center [1132, 131] width 13 height 13
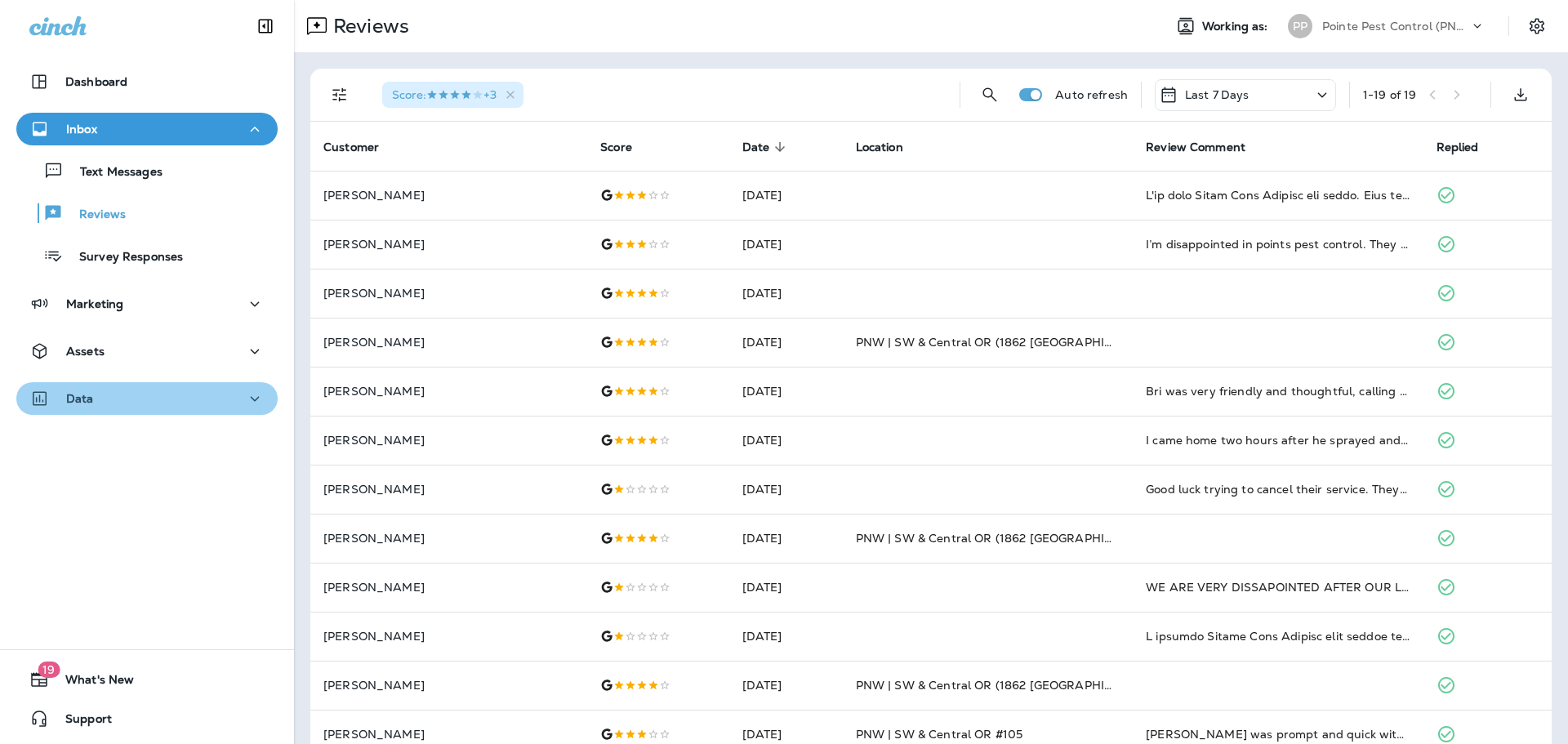
click at [138, 408] on div "Data" at bounding box center [147, 399] width 235 height 21
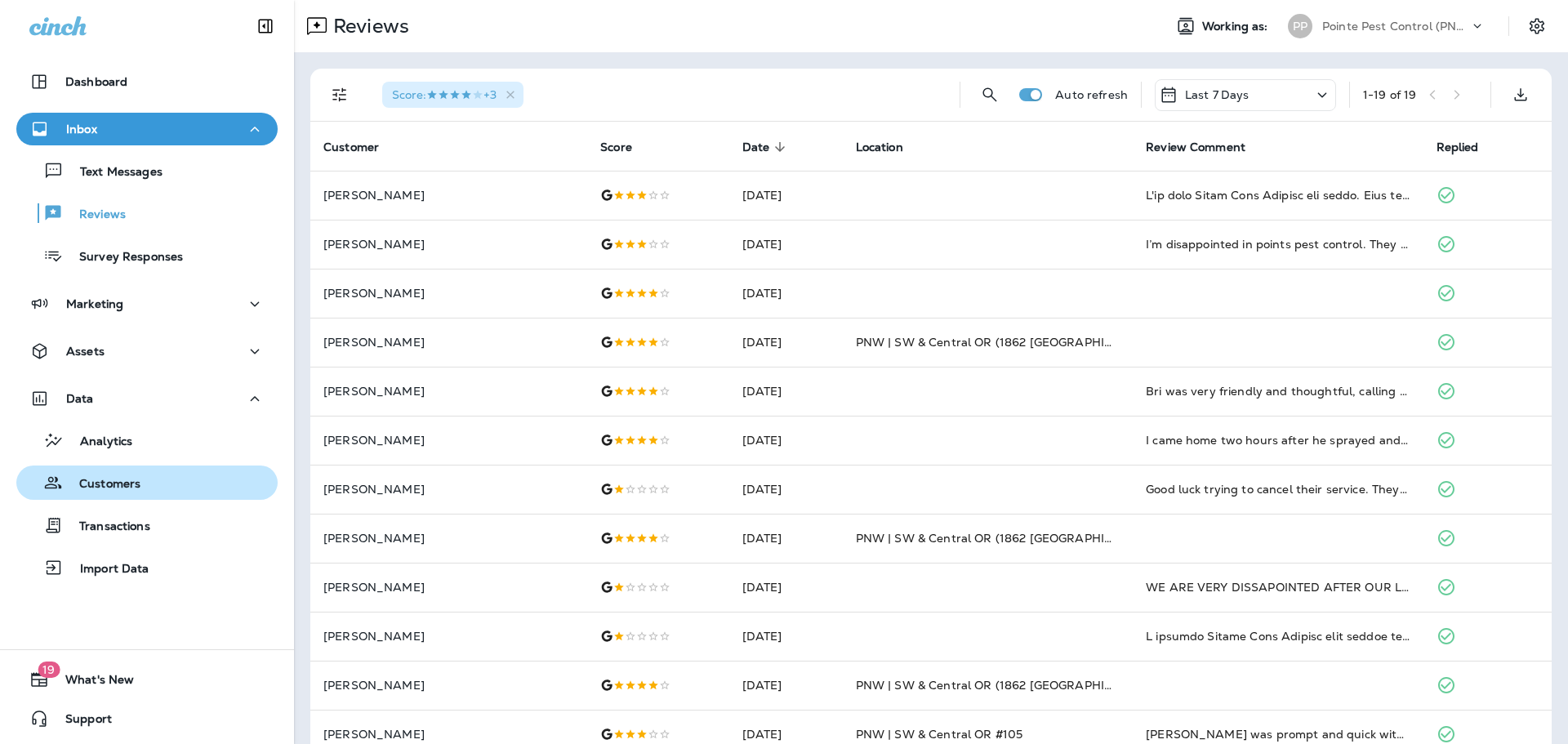
click at [137, 470] on div "Customers" at bounding box center [82, 482] width 118 height 24
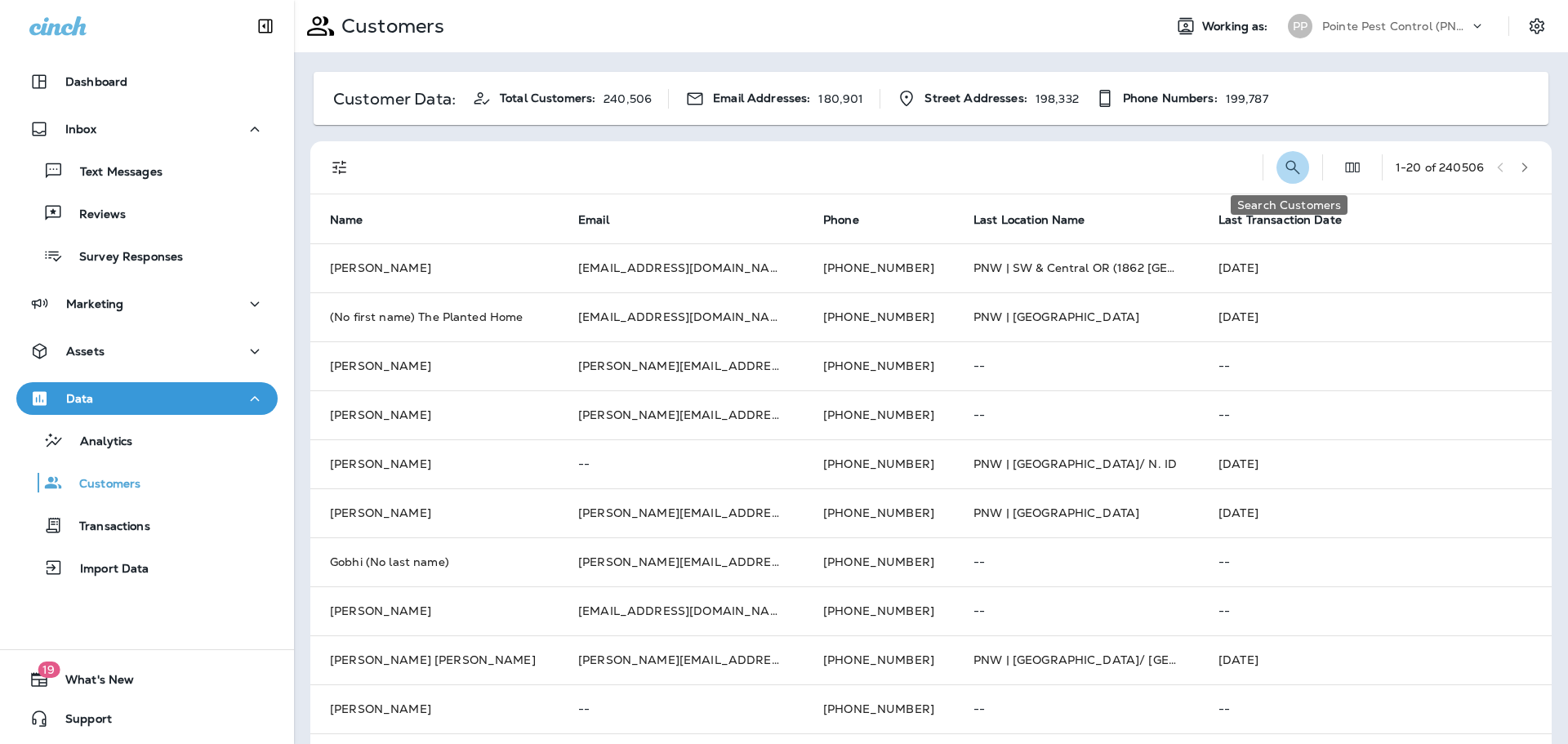
click at [1291, 162] on icon "Search Customers" at bounding box center [1293, 167] width 20 height 20
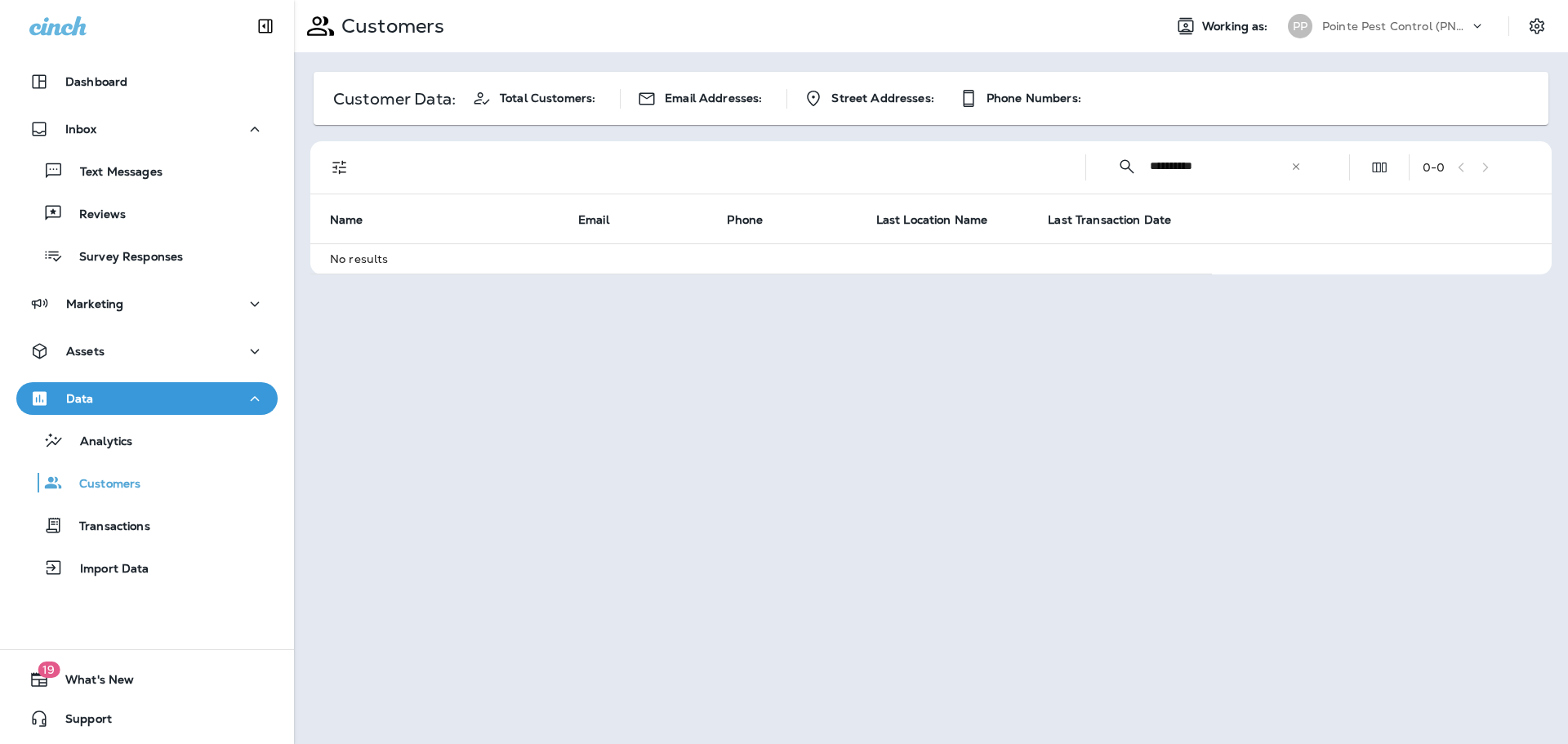
click at [1159, 174] on input "**********" at bounding box center [1219, 166] width 140 height 43
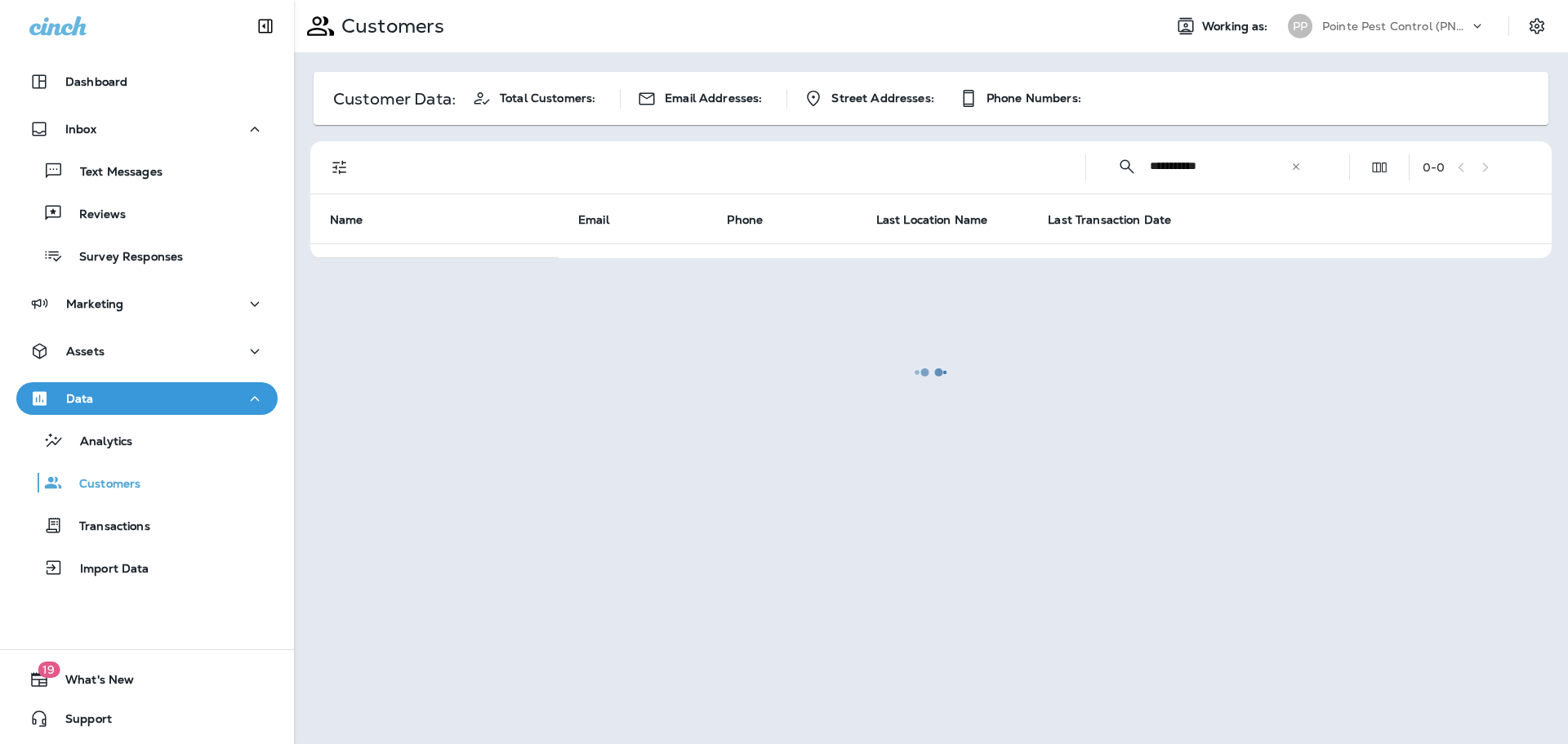
type input "**********"
click at [155, 214] on div "Reviews" at bounding box center [148, 213] width 249 height 24
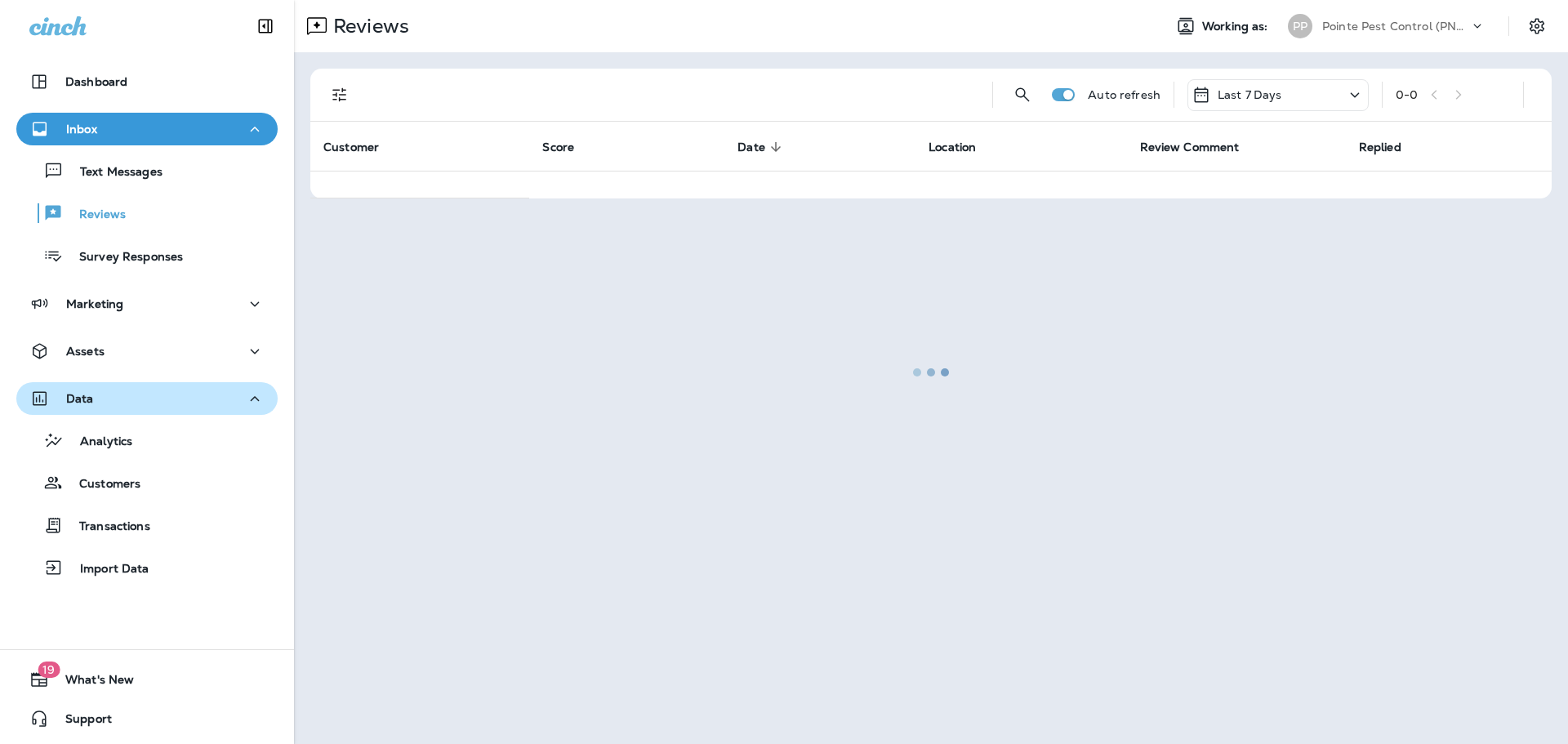
click at [172, 389] on div "Data" at bounding box center [147, 399] width 235 height 21
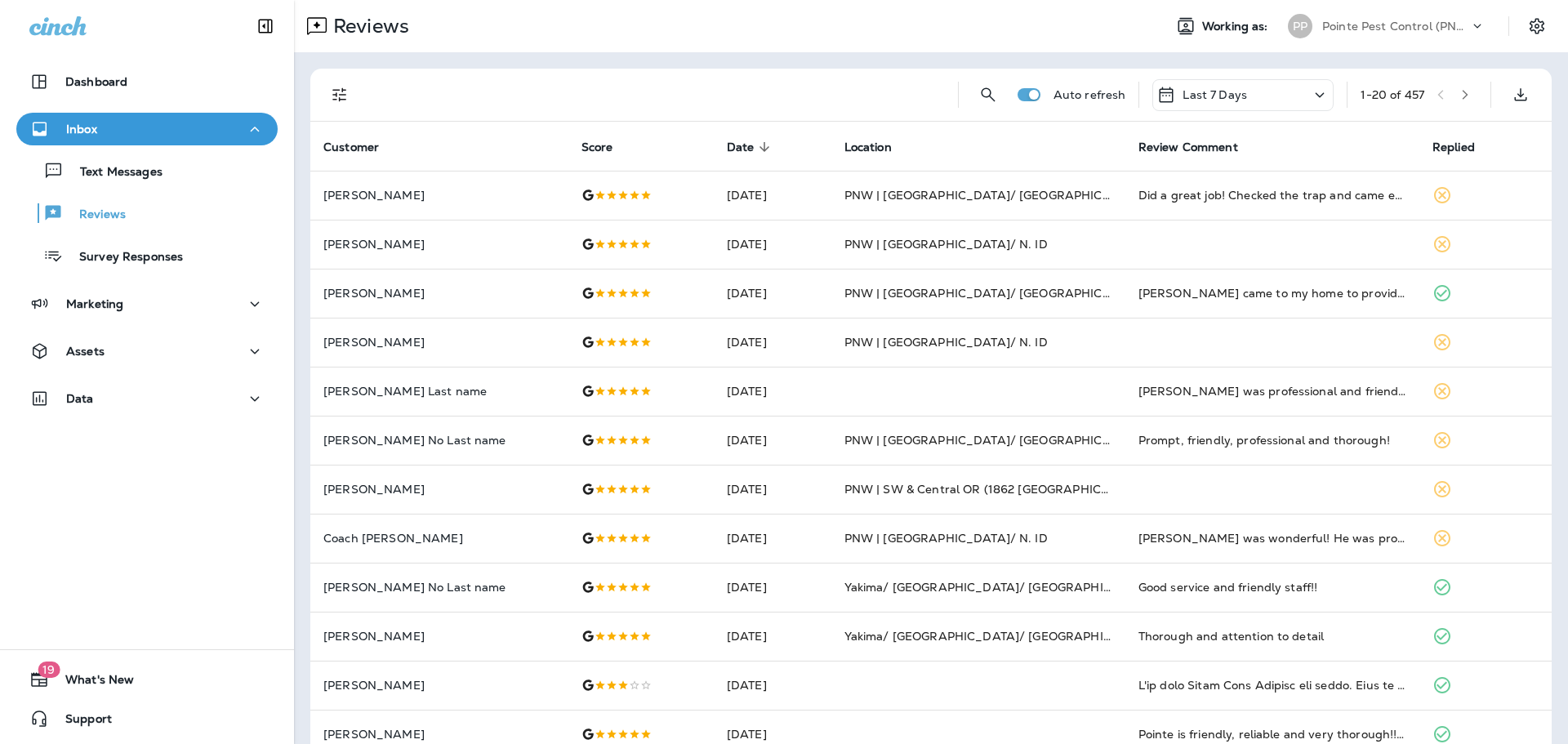
click at [339, 94] on icon "Filters" at bounding box center [340, 95] width 20 height 20
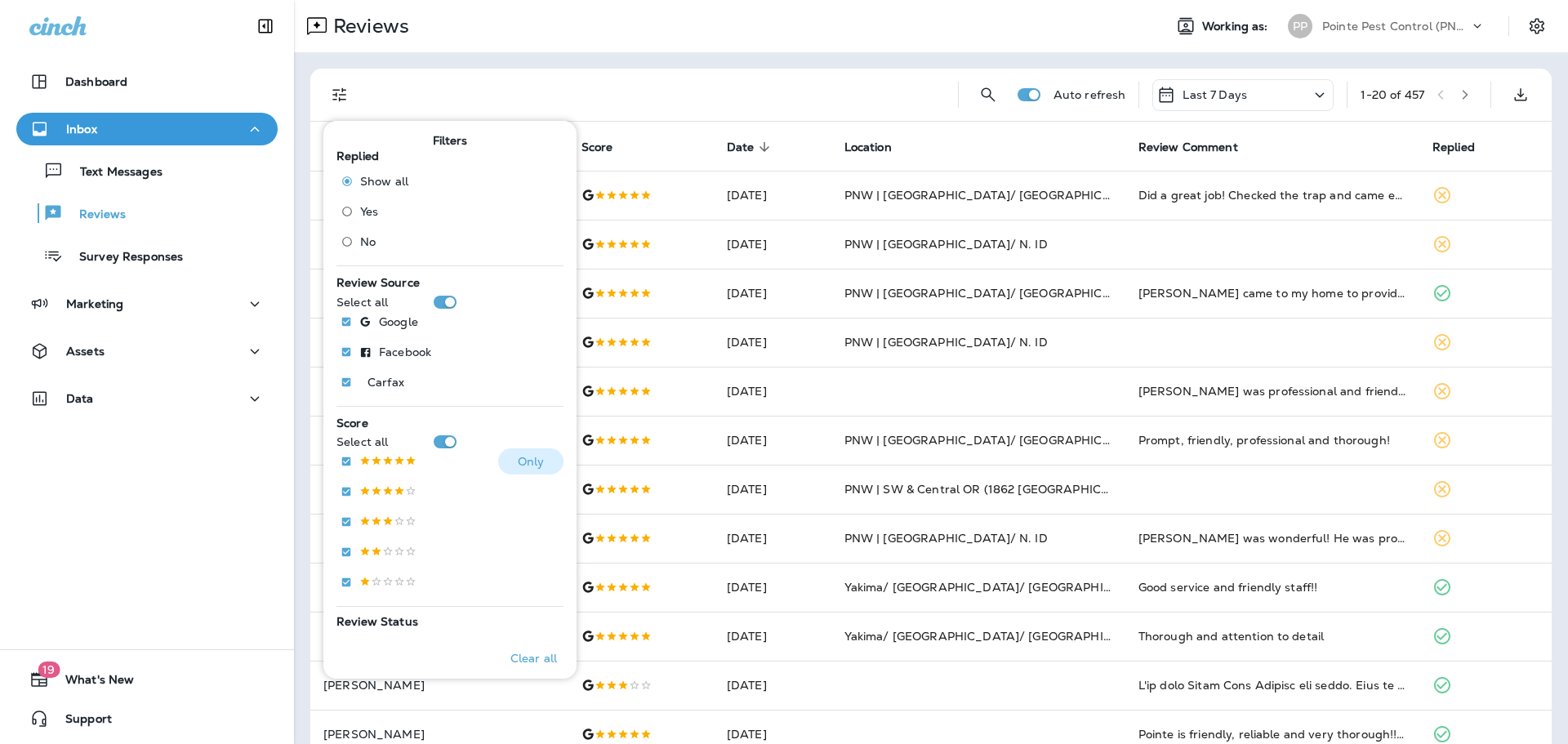
drag, startPoint x: 379, startPoint y: 461, endPoint x: 420, endPoint y: 265, distance: 200.2
click at [379, 461] on p at bounding box center [388, 462] width 57 height 14
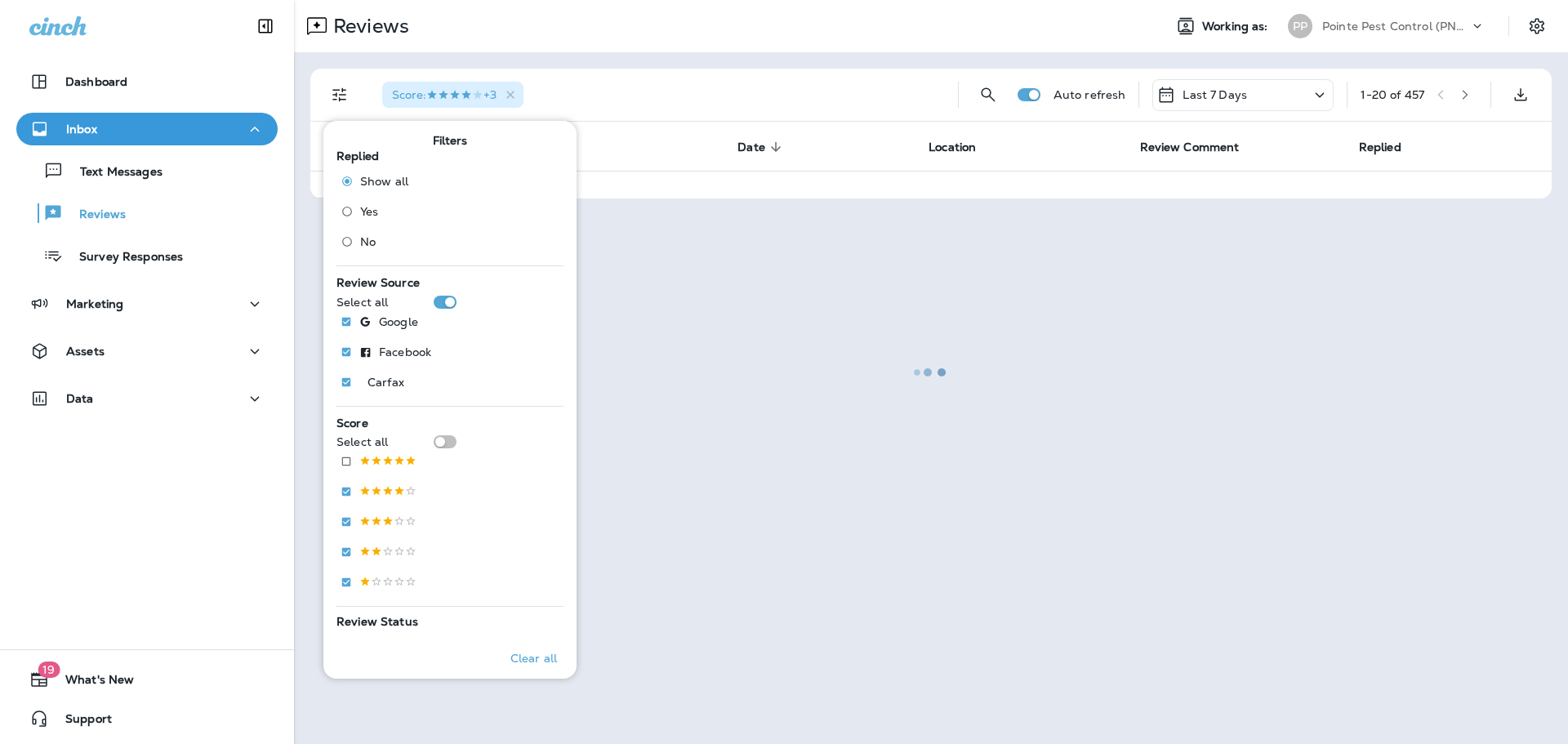
click at [671, 76] on div at bounding box center [931, 372] width 1270 height 741
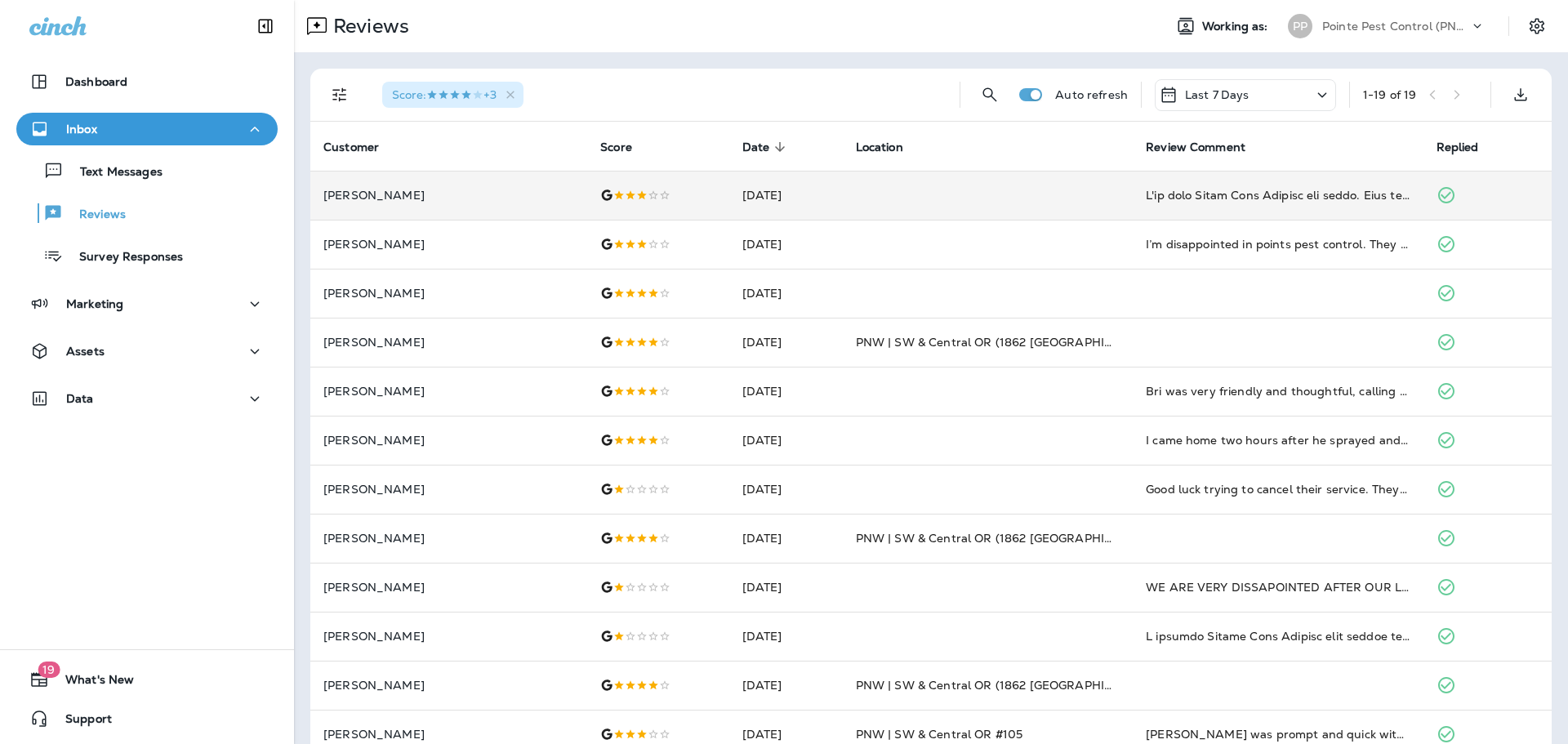
click at [600, 190] on div at bounding box center [657, 195] width 115 height 13
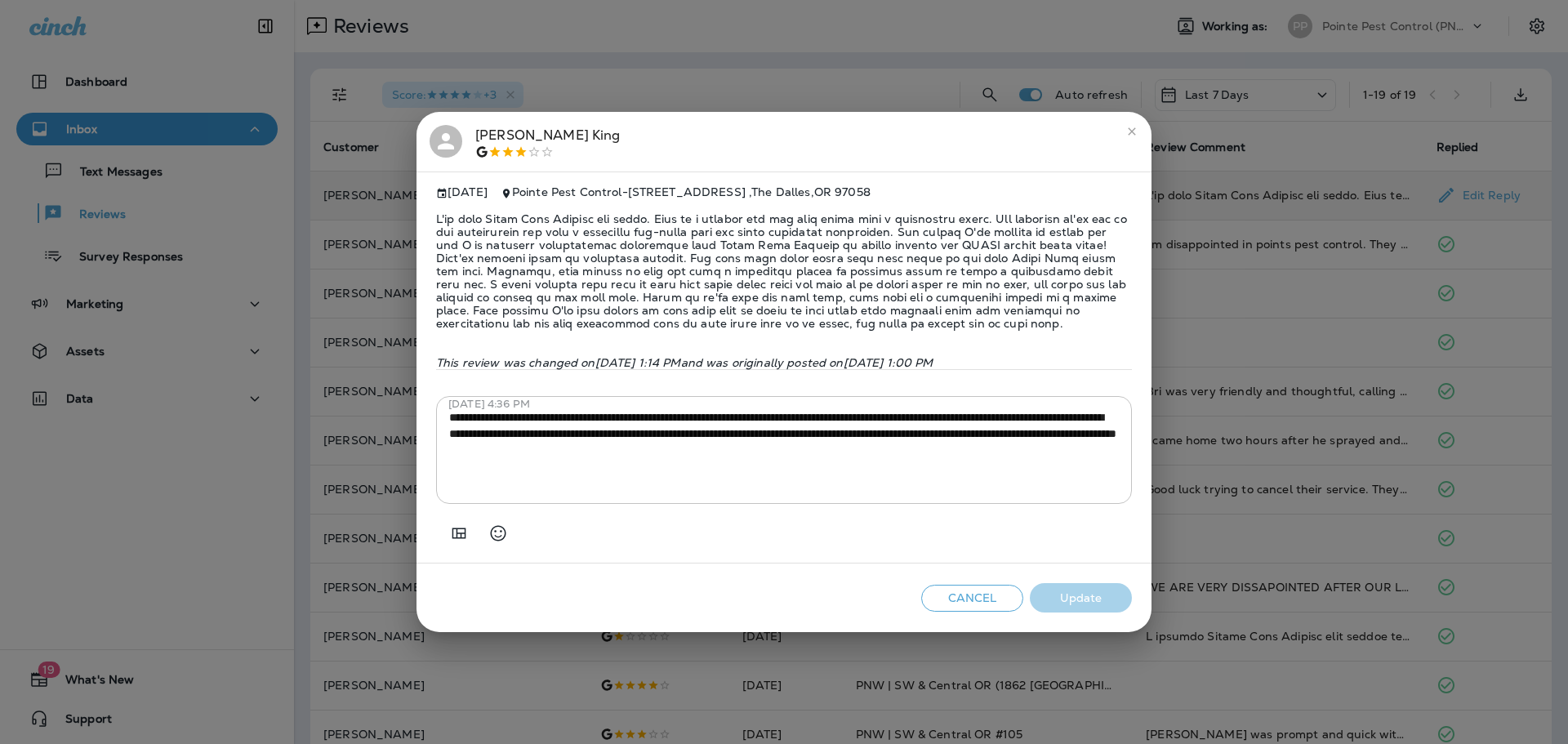
click at [500, 129] on div "Edward King" at bounding box center [548, 142] width 146 height 34
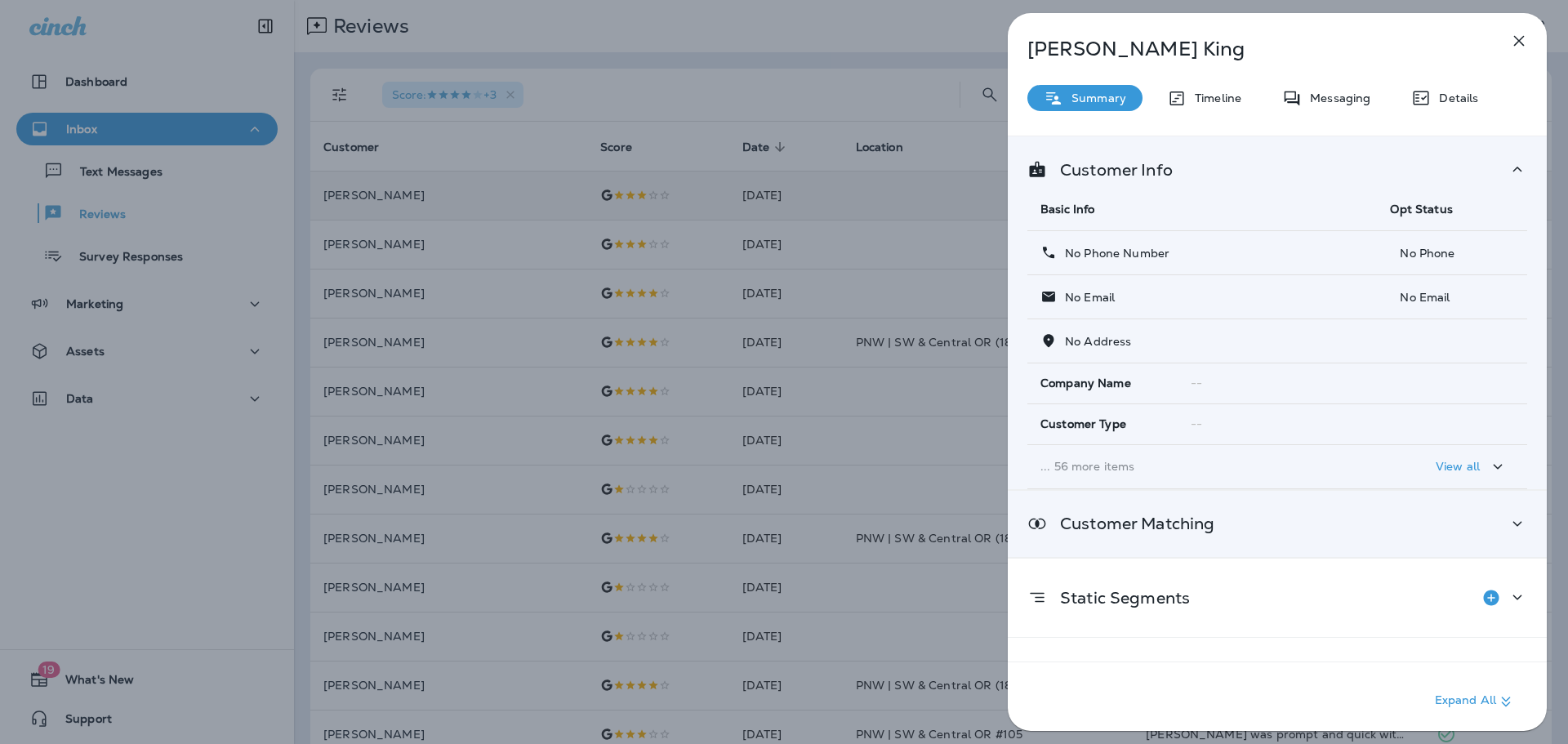
click at [1444, 524] on div "Customer Matching" at bounding box center [1277, 524] width 500 height 21
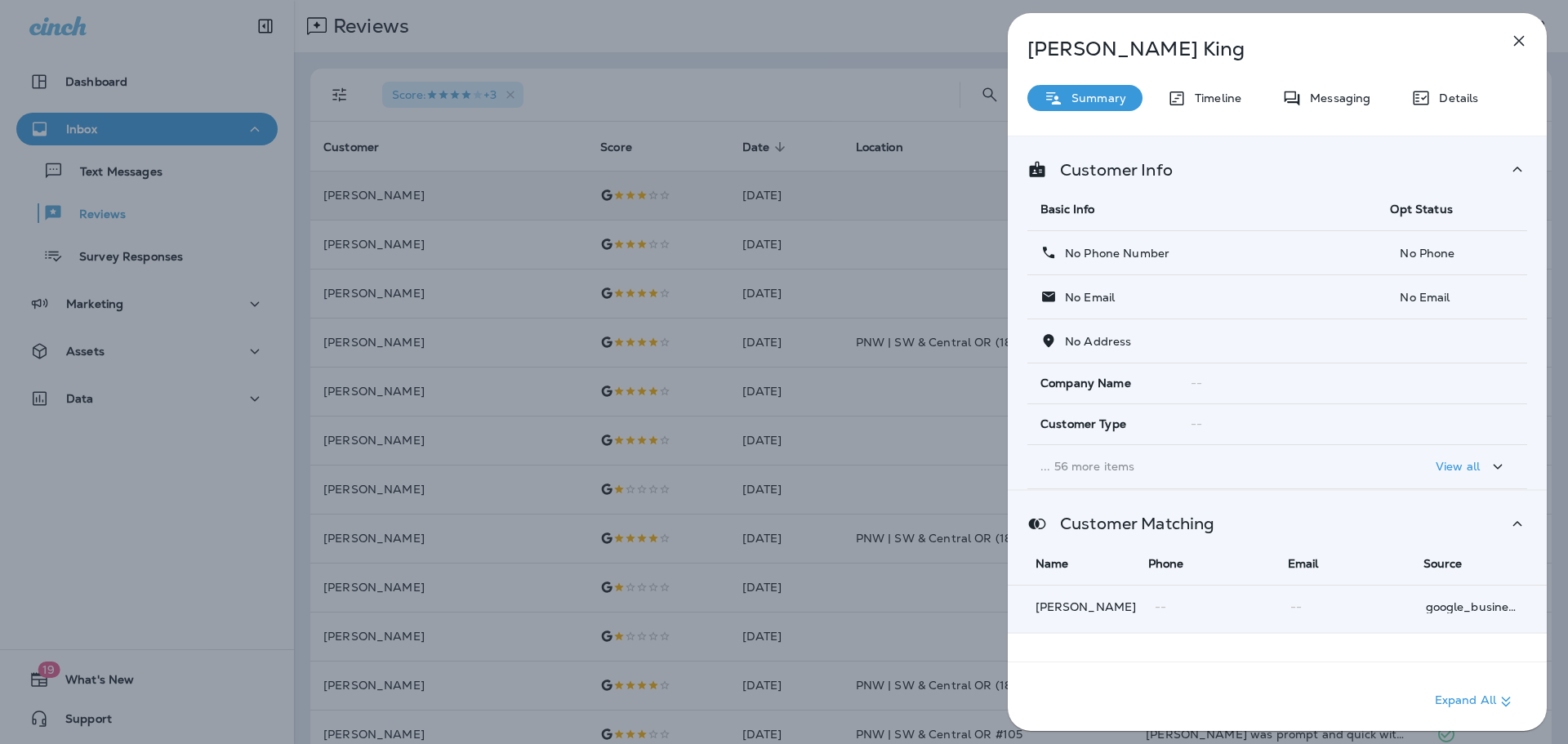
click at [1444, 524] on div "Customer Matching" at bounding box center [1277, 524] width 500 height 21
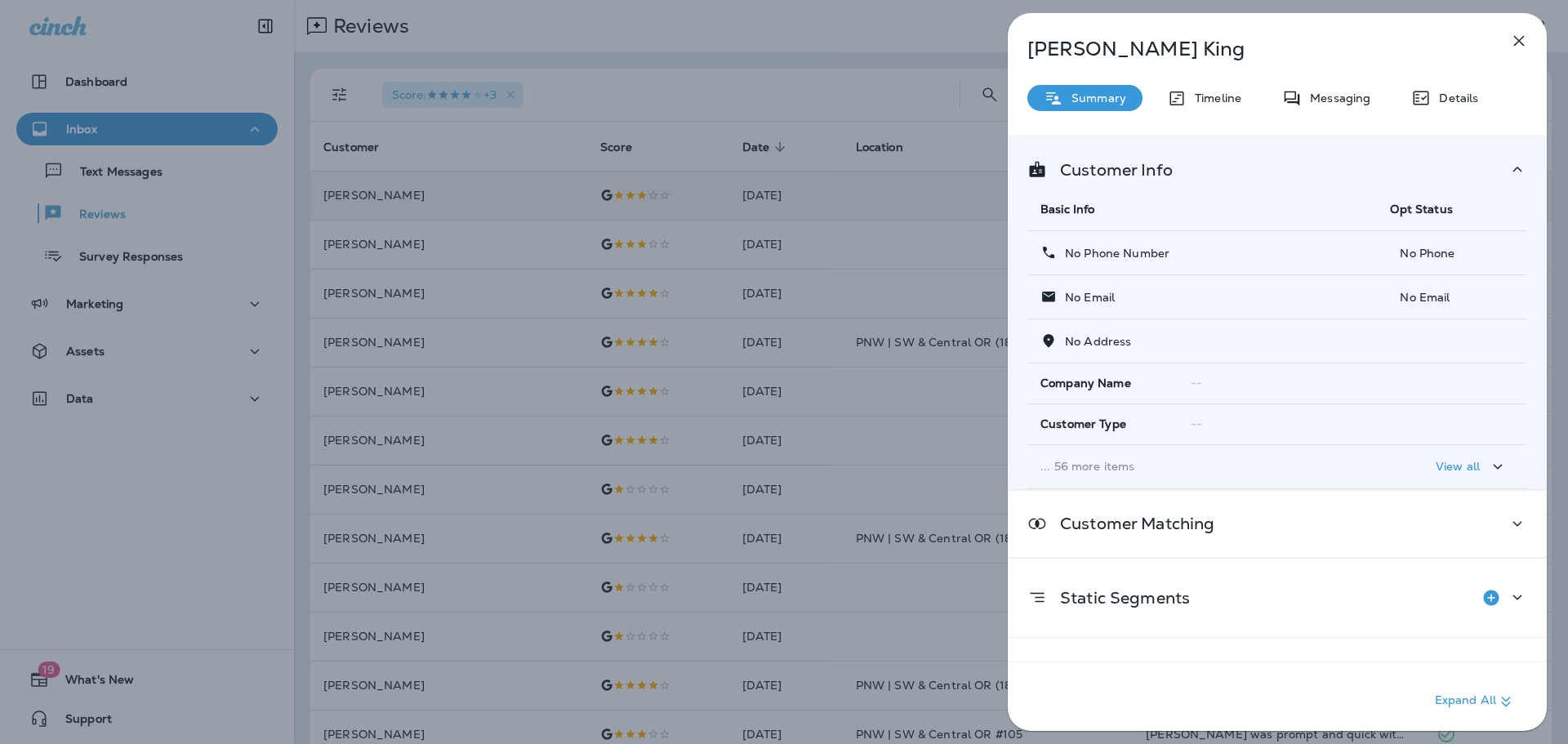
click at [274, 376] on div "Edward King Summary Timeline Messaging Details Customer Info Basic Info Opt Sta…" at bounding box center [784, 372] width 1568 height 744
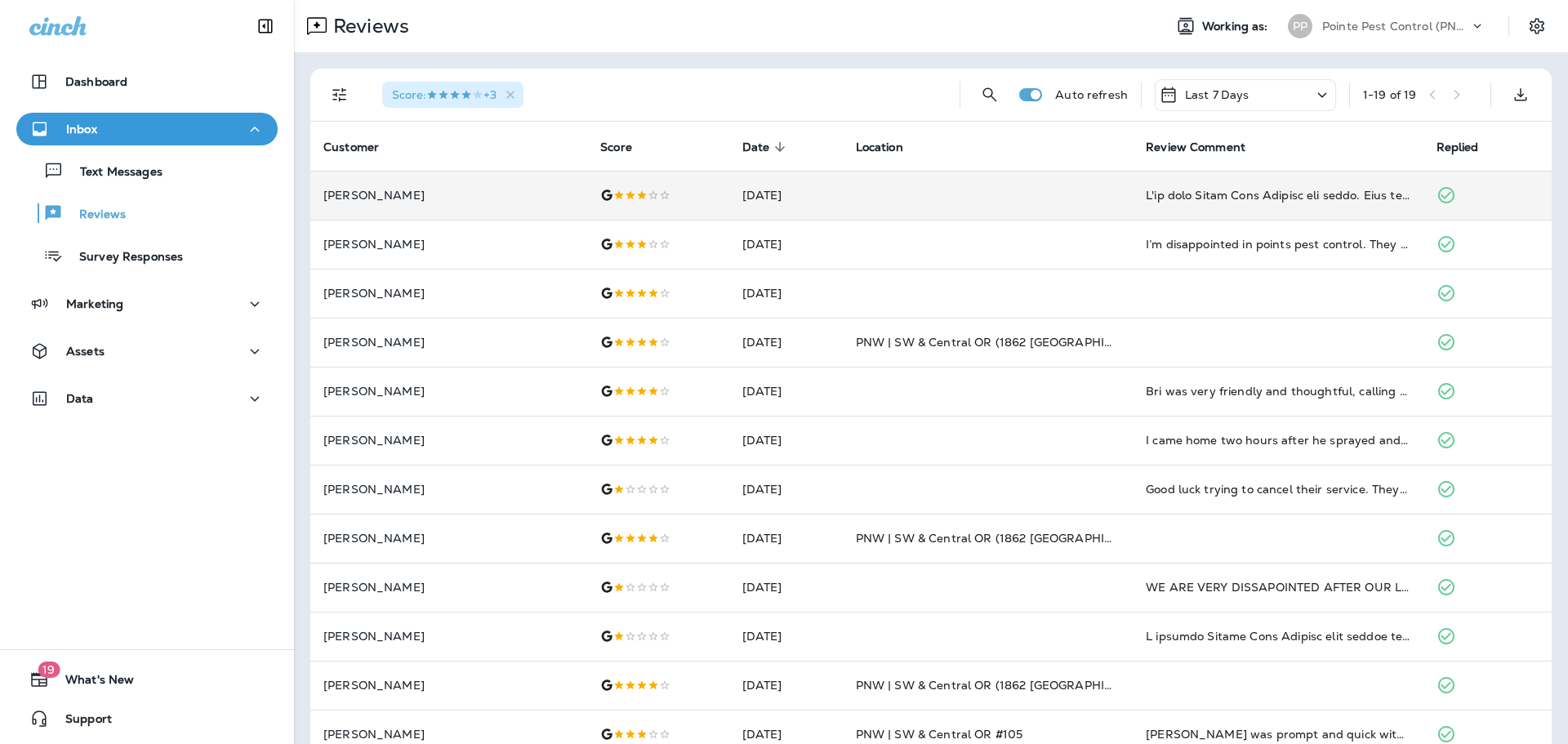
click at [1448, 22] on p "Pointe Pest Control (PNW)" at bounding box center [1395, 26] width 147 height 13
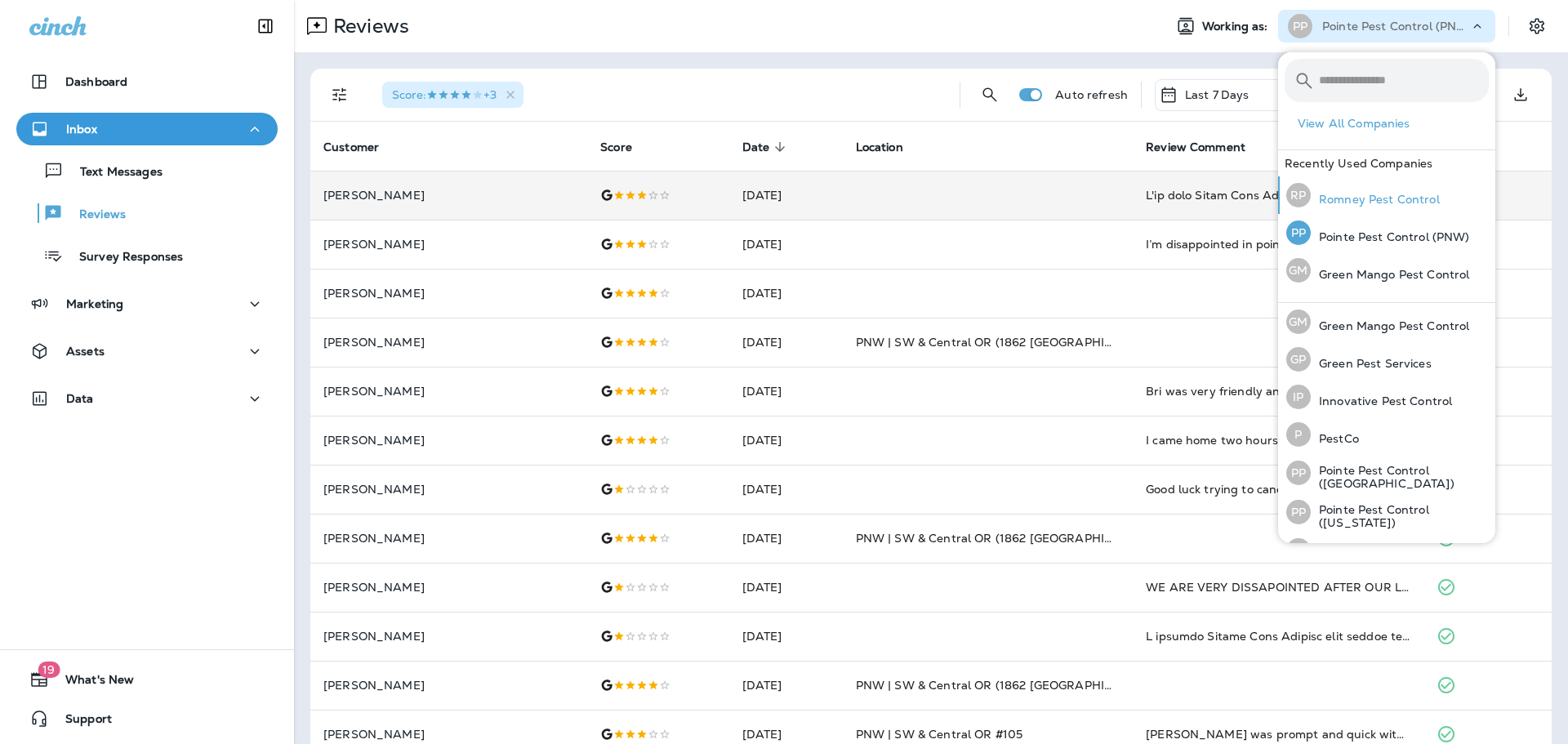
click at [1409, 203] on p "Romney Pest Control" at bounding box center [1375, 199] width 129 height 13
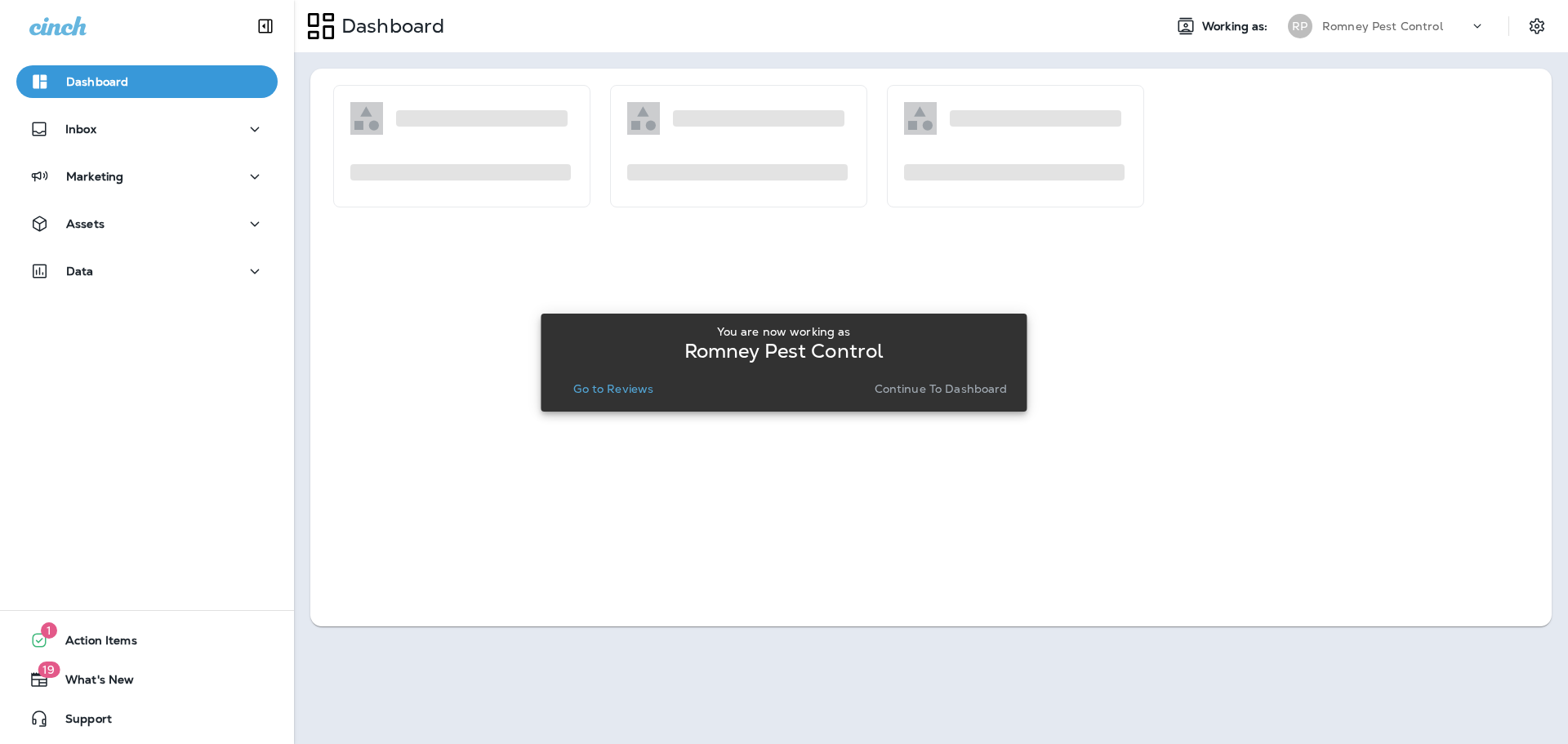
click at [621, 379] on button "Go to Reviews" at bounding box center [613, 389] width 93 height 23
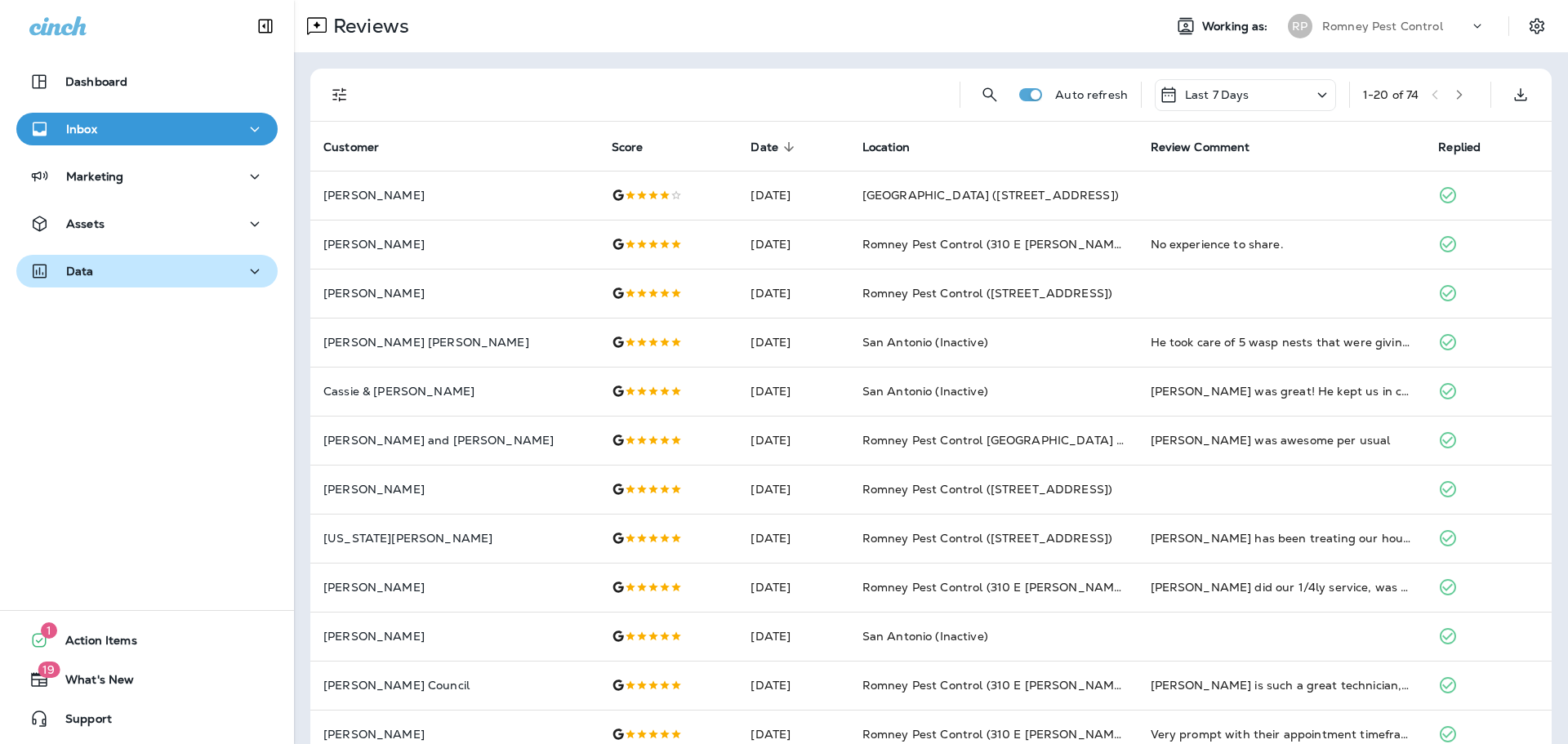
click at [127, 279] on div "Data" at bounding box center [147, 271] width 235 height 21
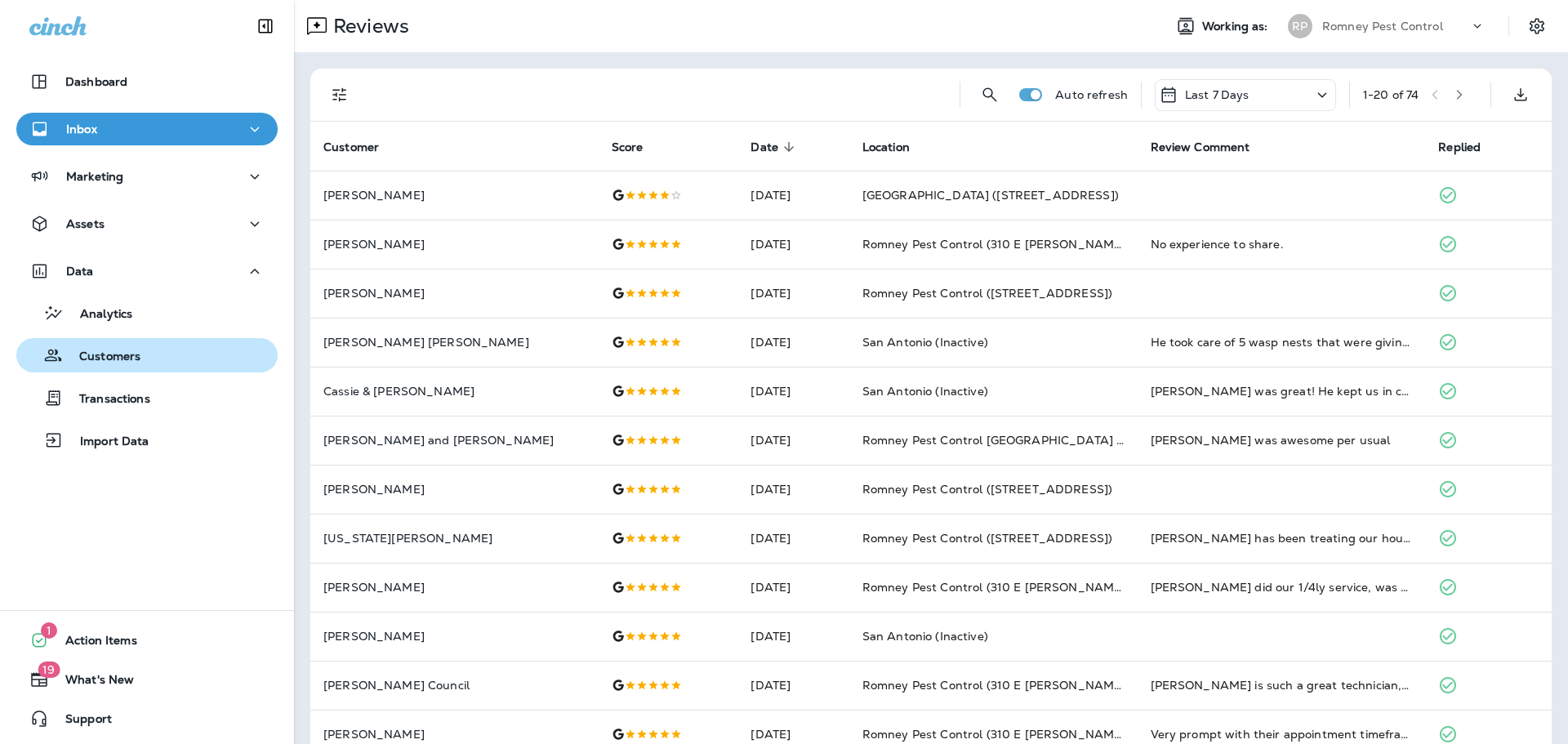
click at [147, 362] on div "Customers" at bounding box center [148, 355] width 249 height 24
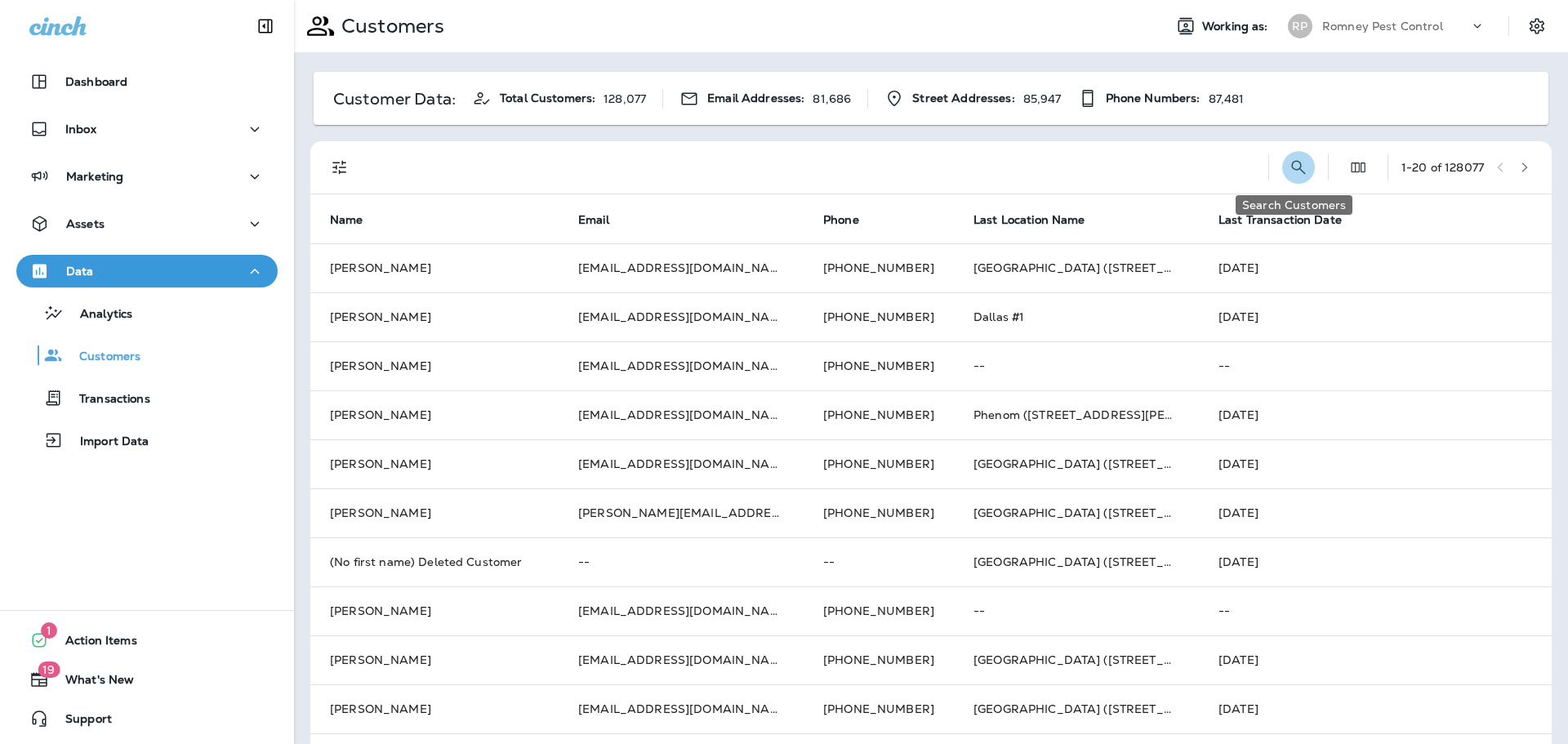
click at [1294, 165] on icon "Search Customers" at bounding box center [1298, 167] width 20 height 20
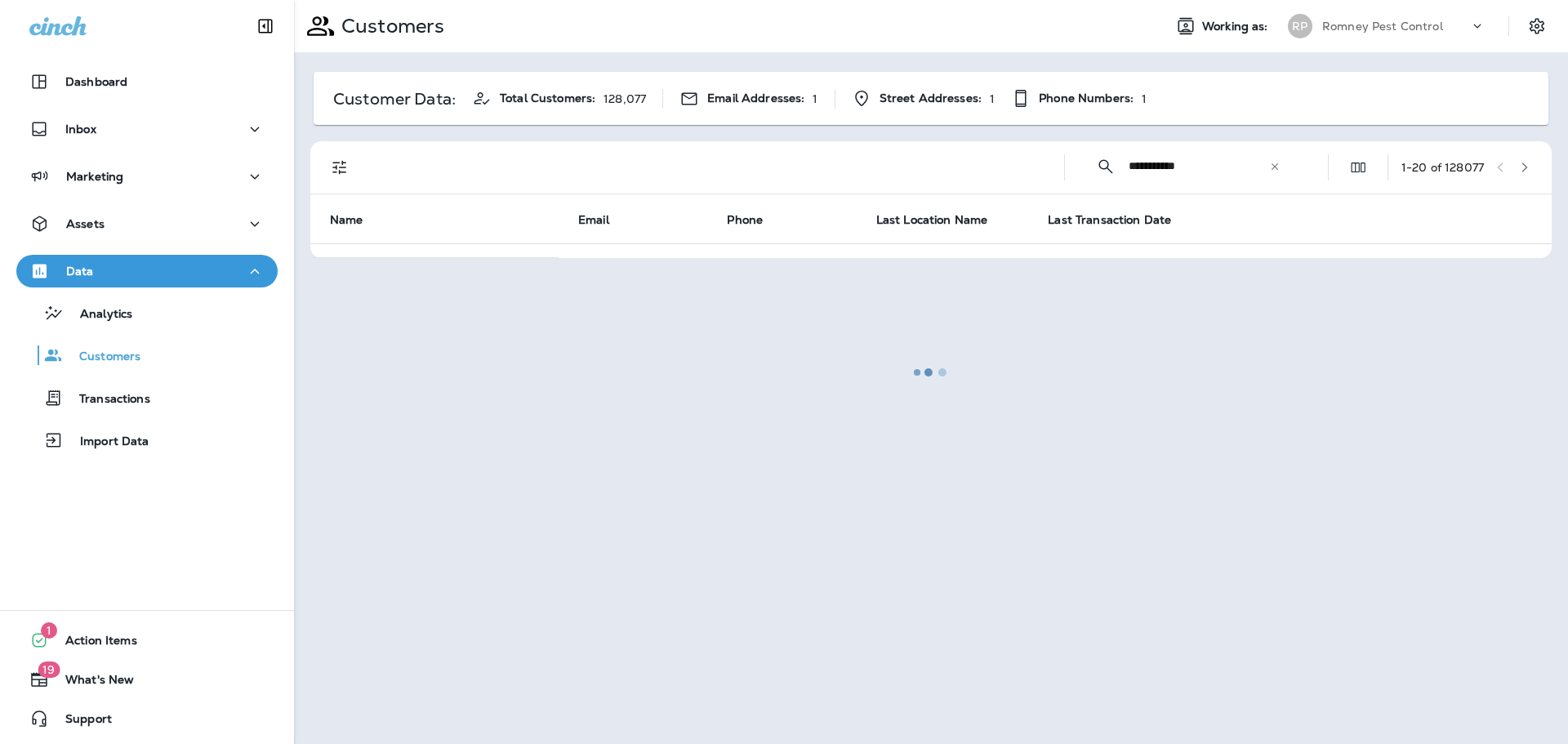
type input "**********"
click at [1035, 302] on div at bounding box center [931, 372] width 1270 height 741
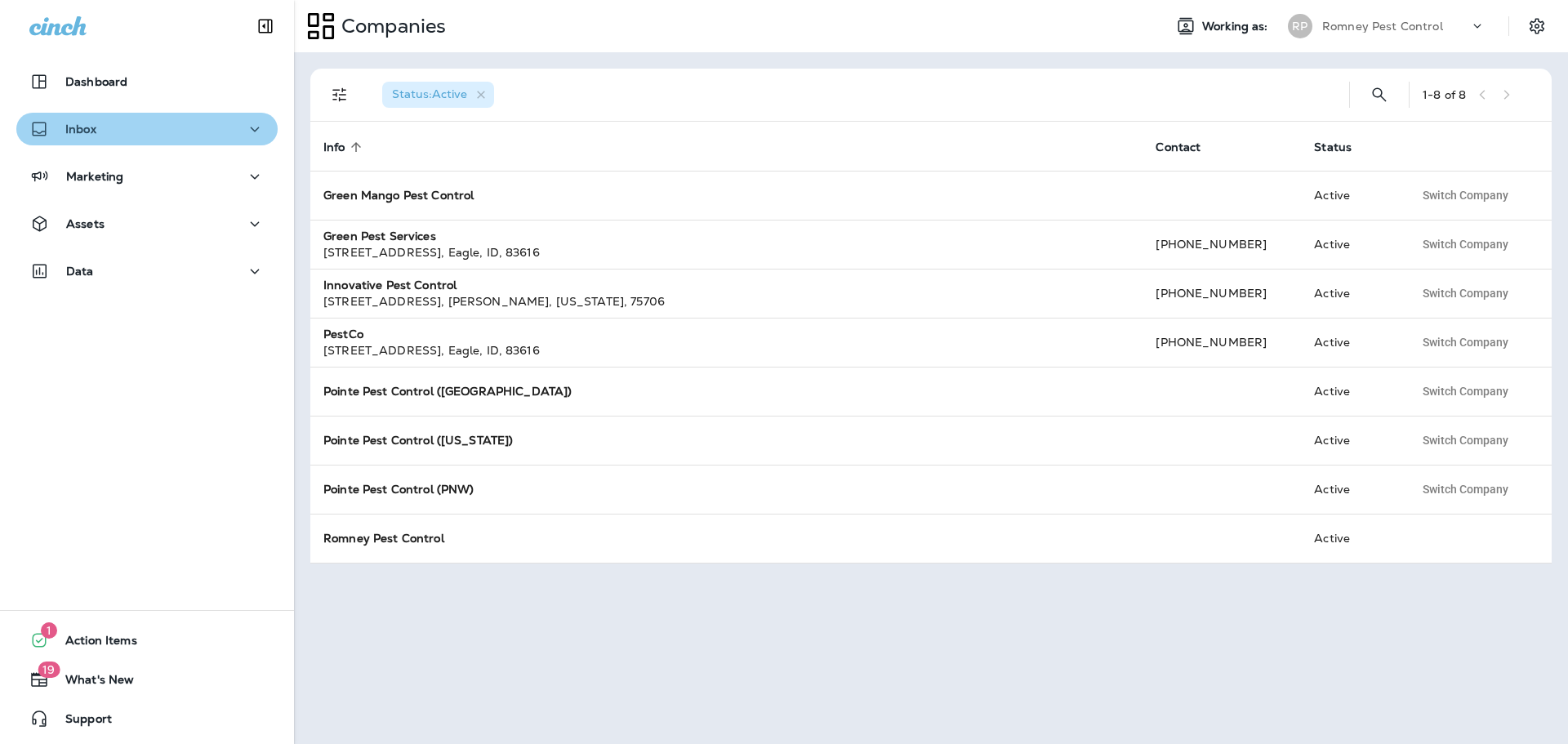
click at [178, 128] on div "Inbox" at bounding box center [147, 129] width 235 height 21
click at [181, 128] on div "Inbox" at bounding box center [147, 129] width 235 height 21
click at [1439, 23] on div "Romney Pest Control" at bounding box center [1395, 26] width 147 height 24
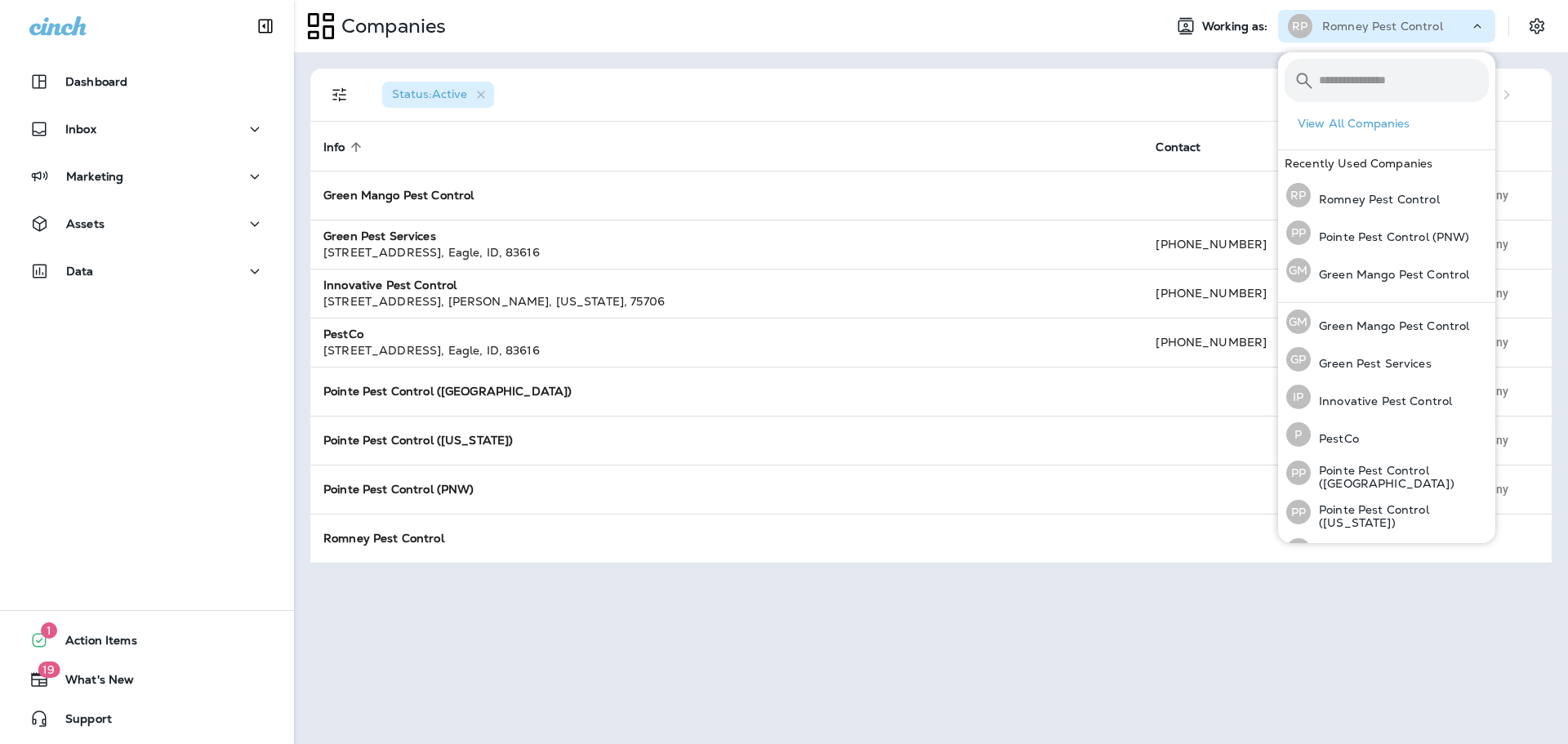
scroll to position [67, 0]
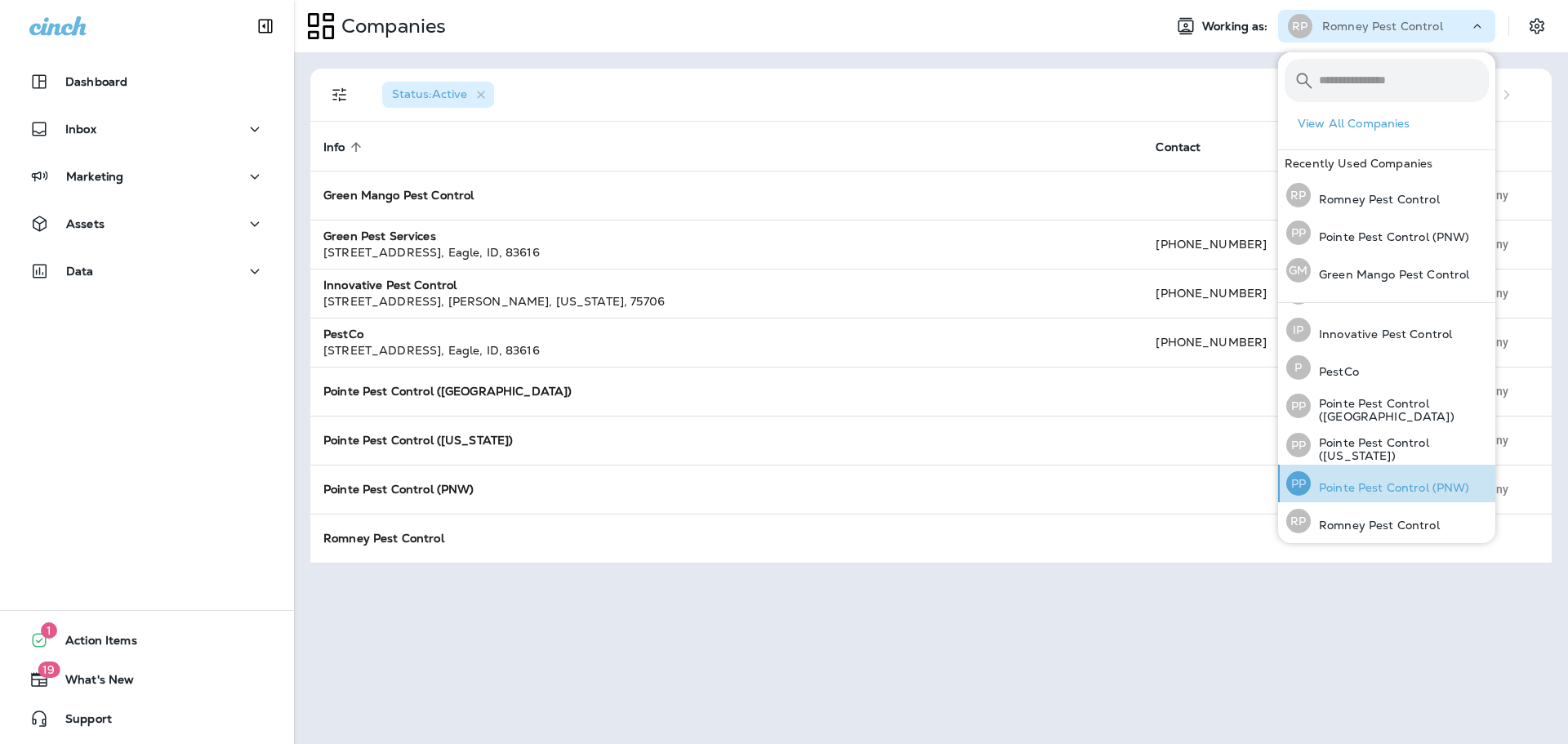
click at [1369, 488] on p "Pointe Pest Control (PNW)" at bounding box center [1390, 487] width 159 height 13
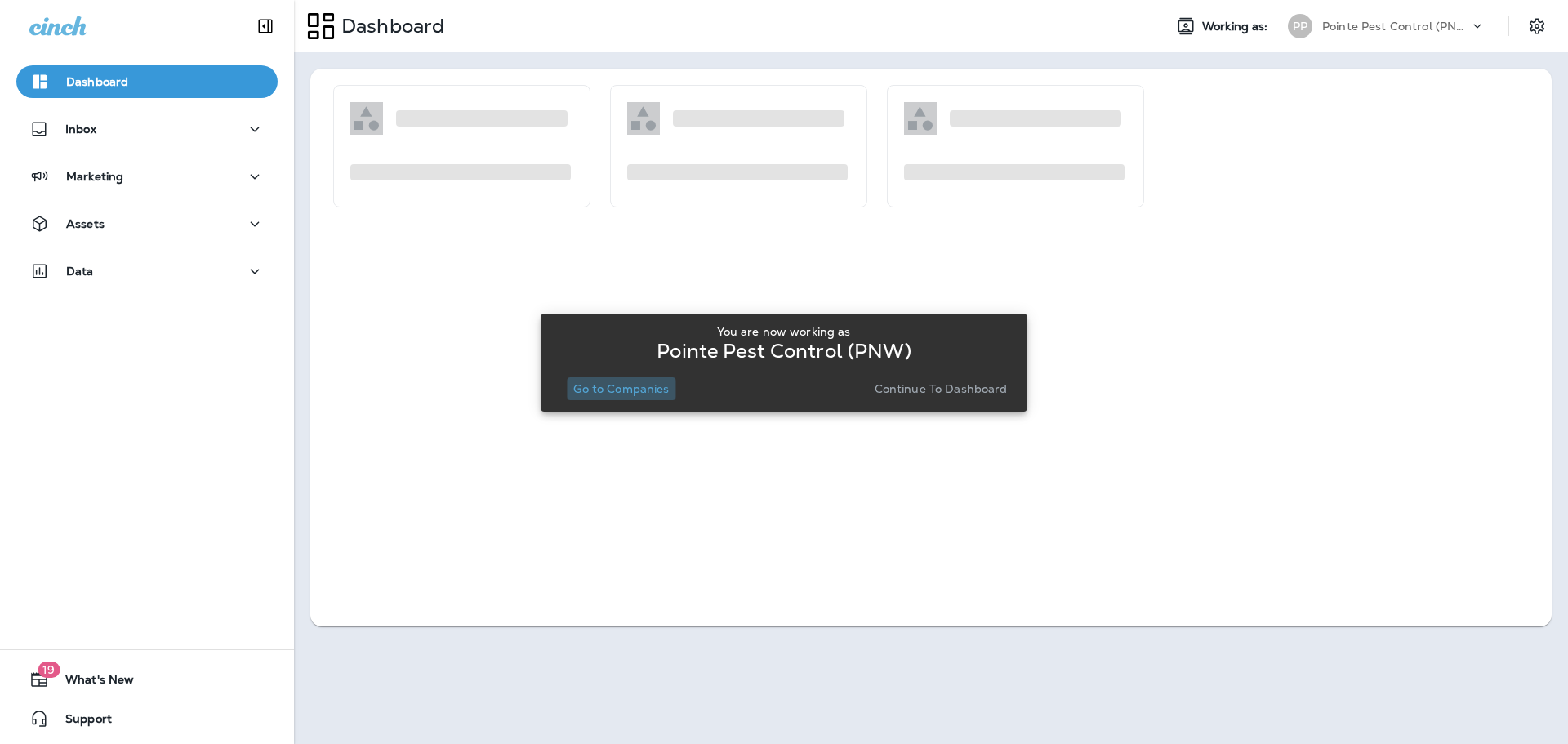
click at [646, 390] on p "Go to Companies" at bounding box center [620, 389] width 96 height 13
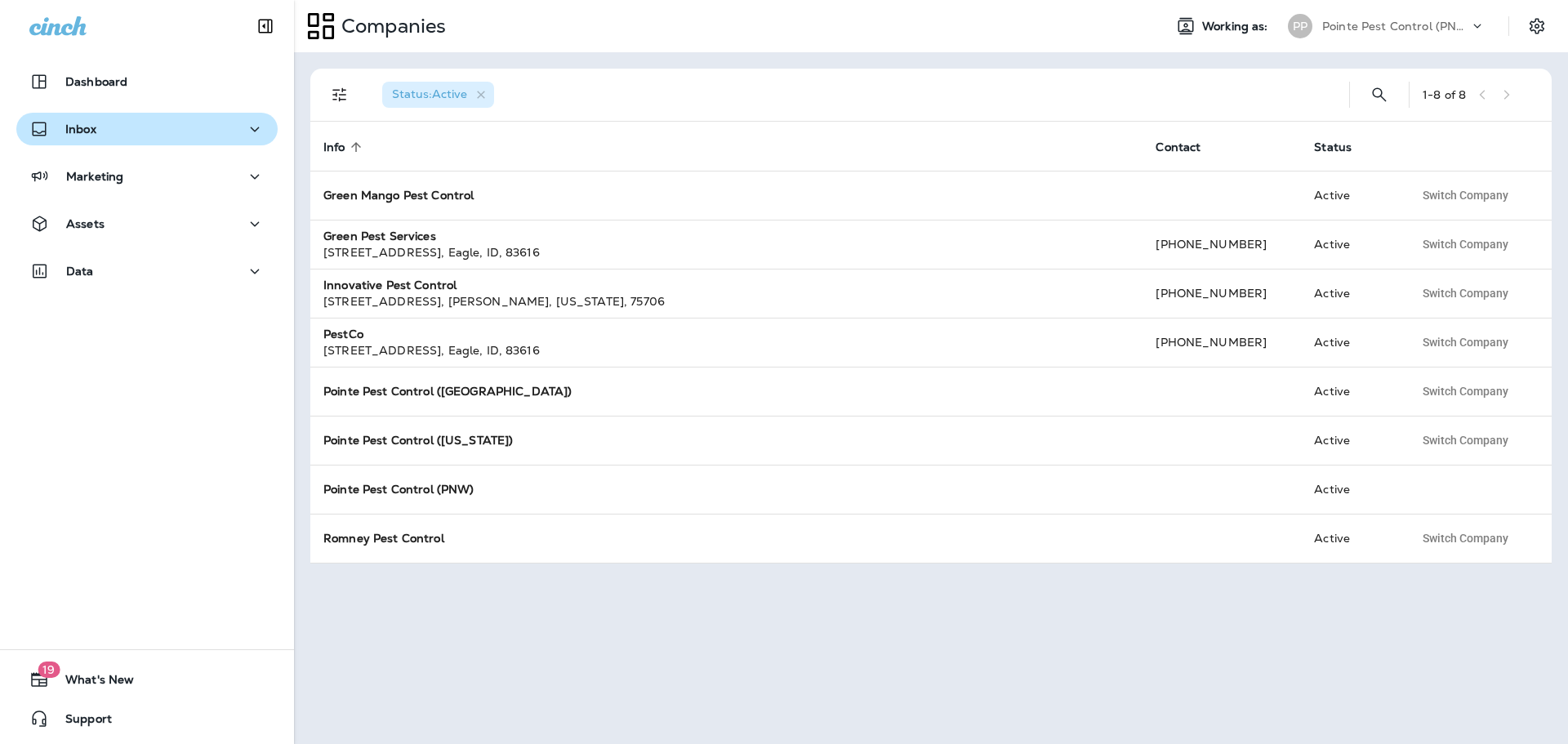
drag, startPoint x: 155, startPoint y: 123, endPoint x: 152, endPoint y: 135, distance: 12.4
click at [155, 123] on div "Inbox" at bounding box center [147, 129] width 235 height 21
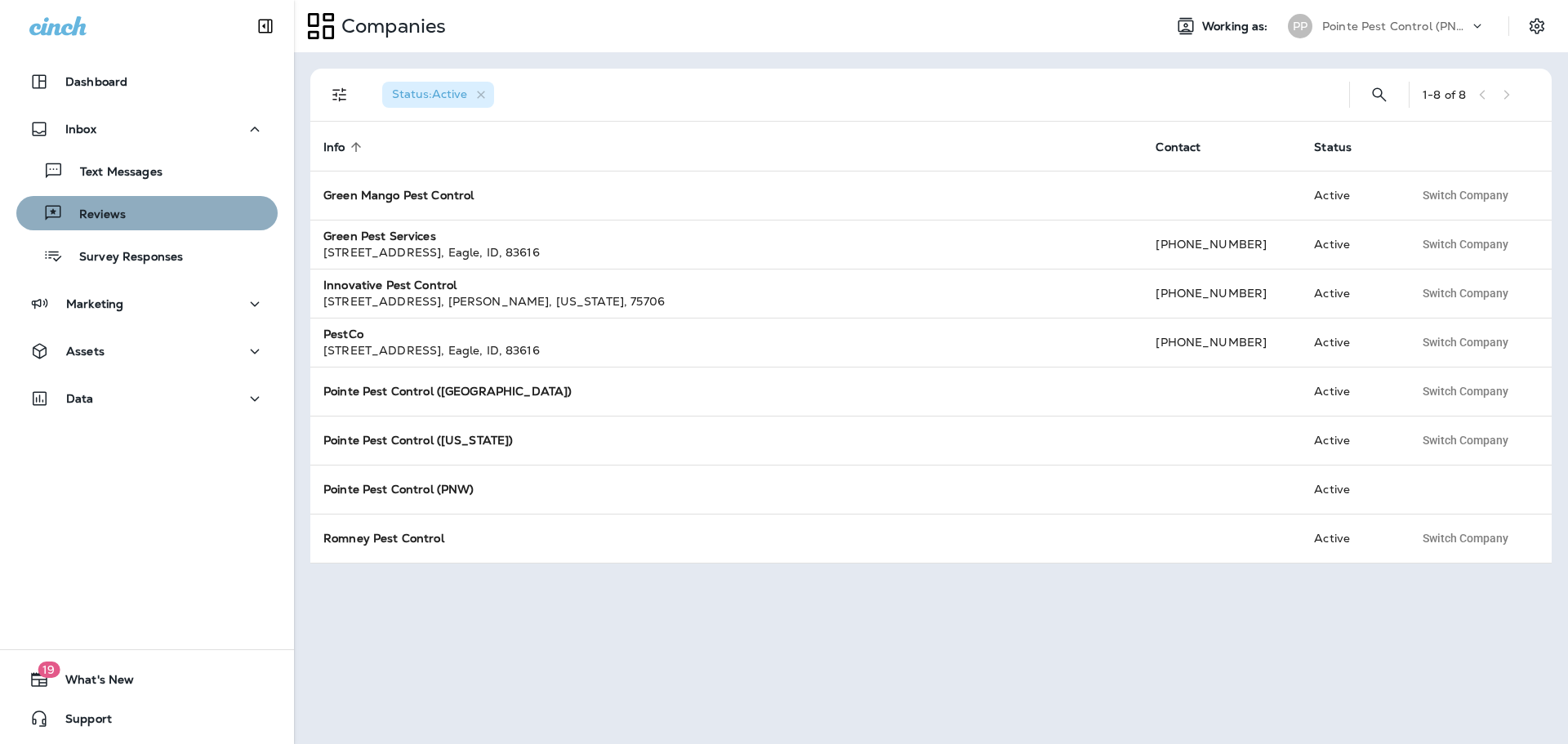
click at [149, 203] on div "Reviews" at bounding box center [148, 213] width 249 height 24
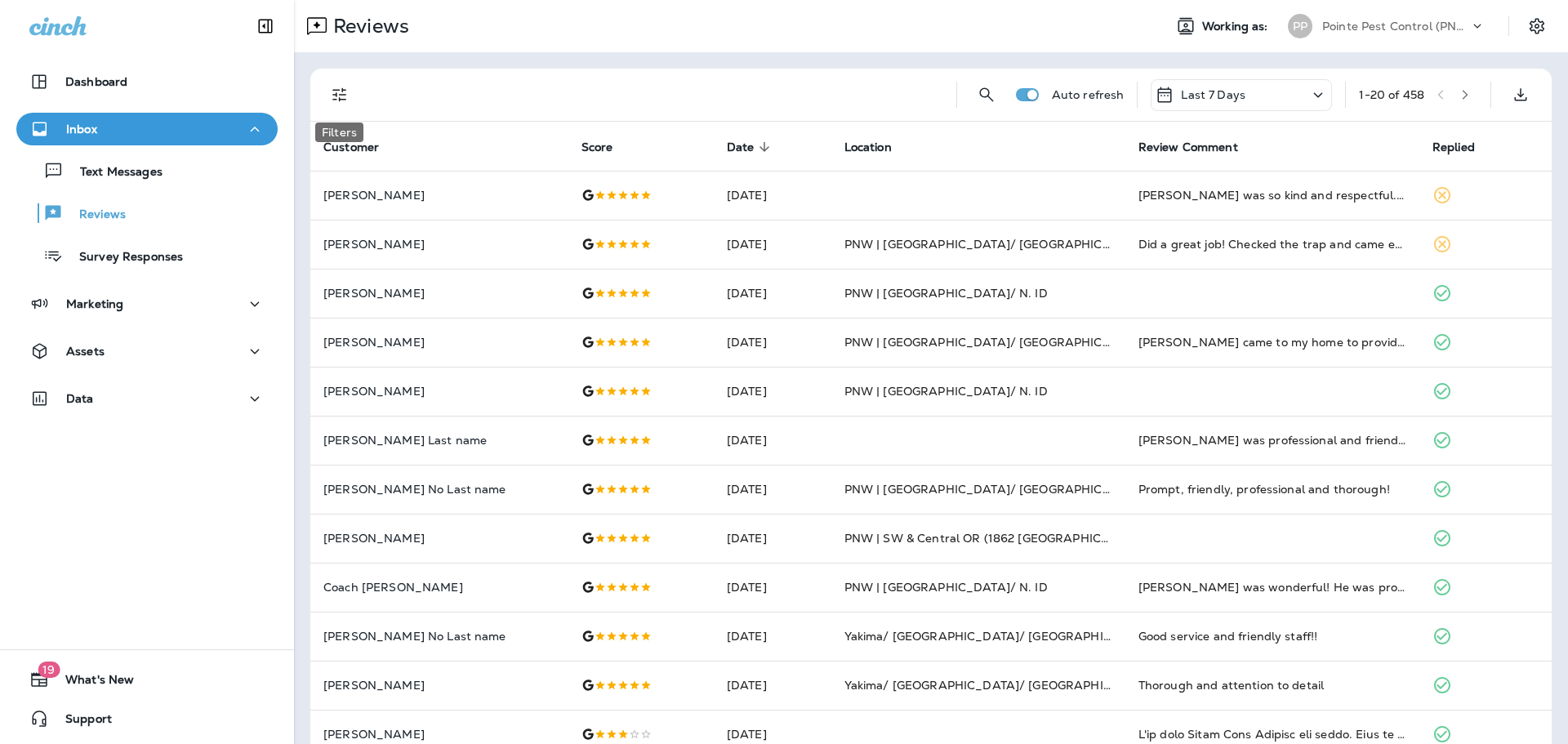
click at [331, 93] on icon "Filters" at bounding box center [340, 95] width 20 height 20
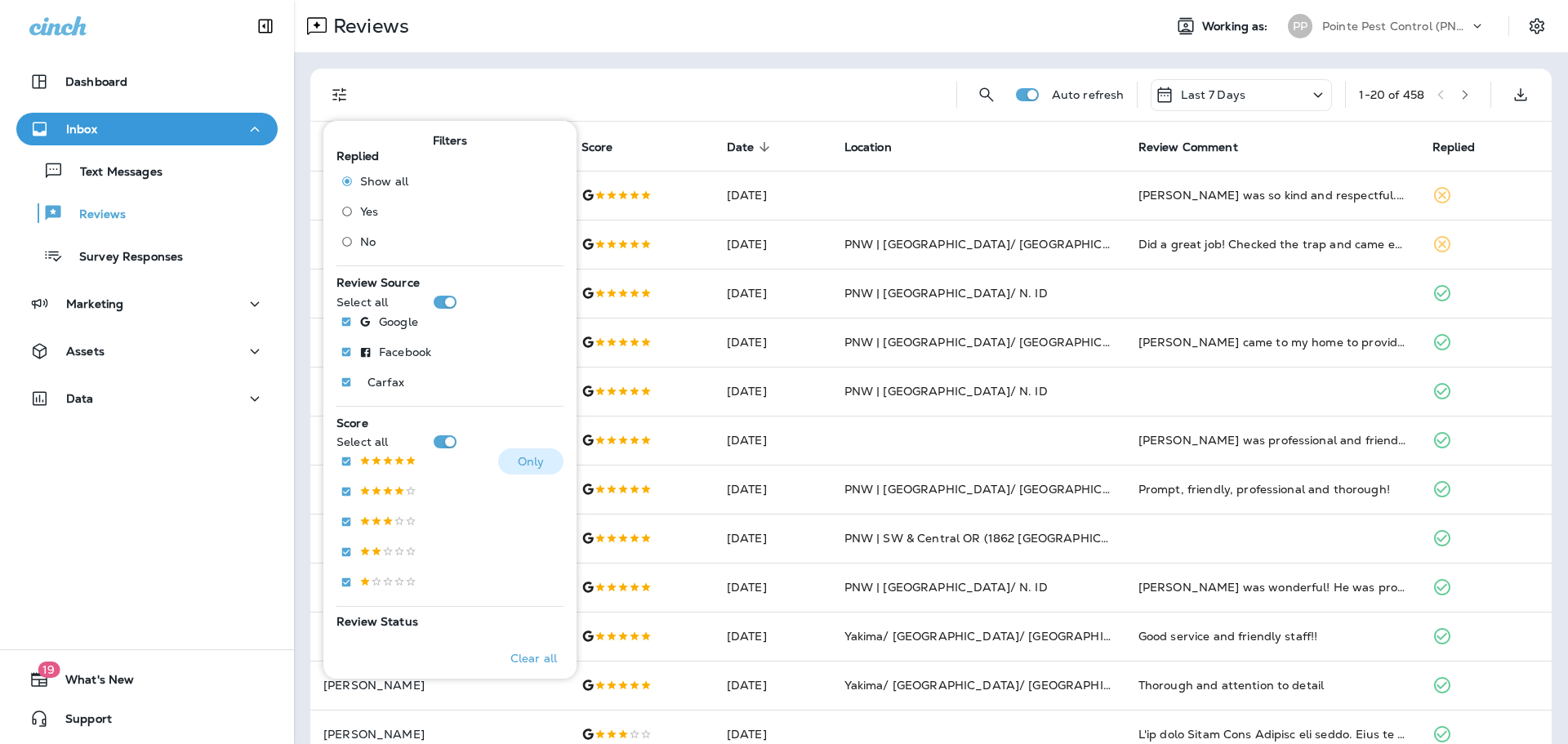
click at [391, 452] on label at bounding box center [375, 461] width 83 height 26
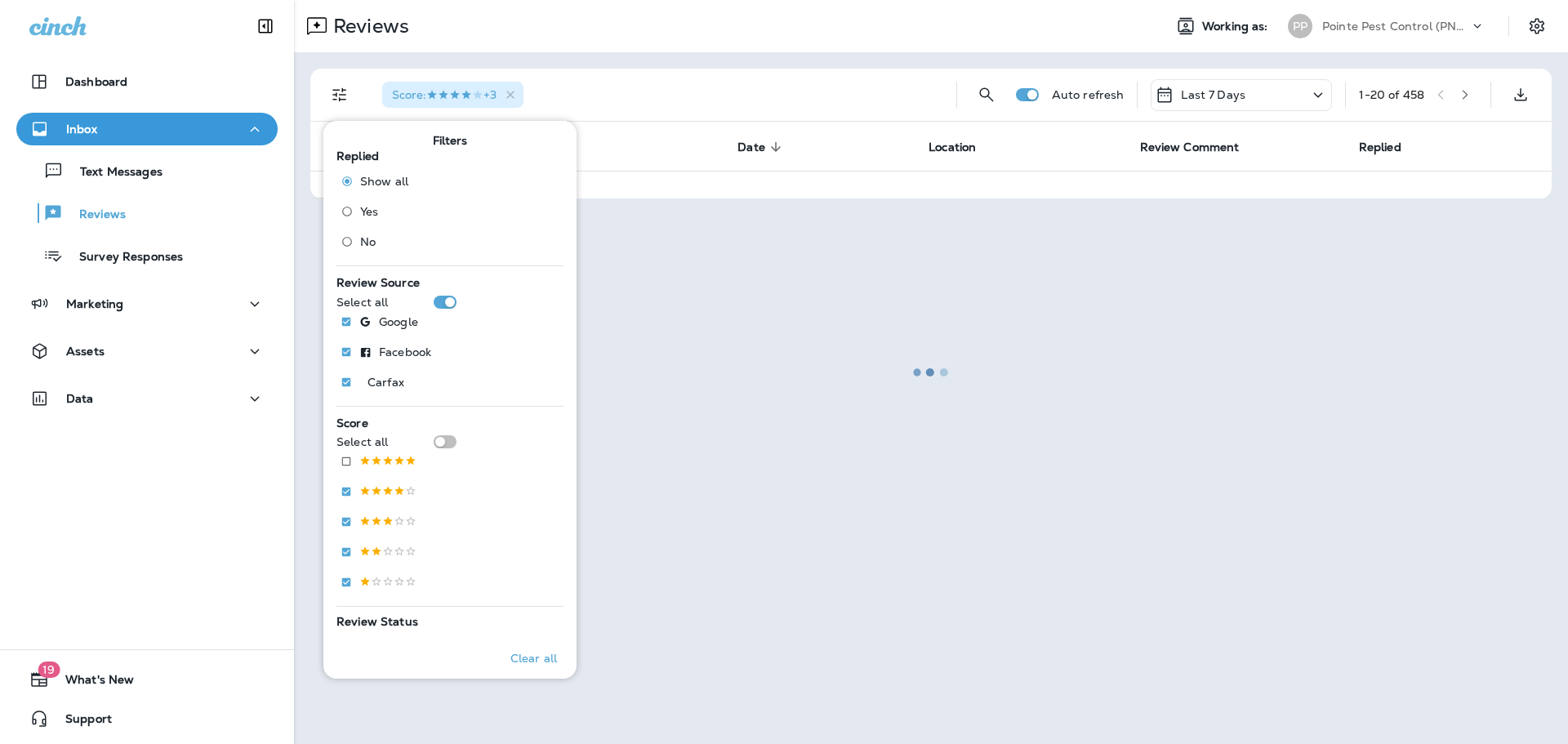
click at [721, 68] on div at bounding box center [931, 372] width 1270 height 741
